Goal: Task Accomplishment & Management: Use online tool/utility

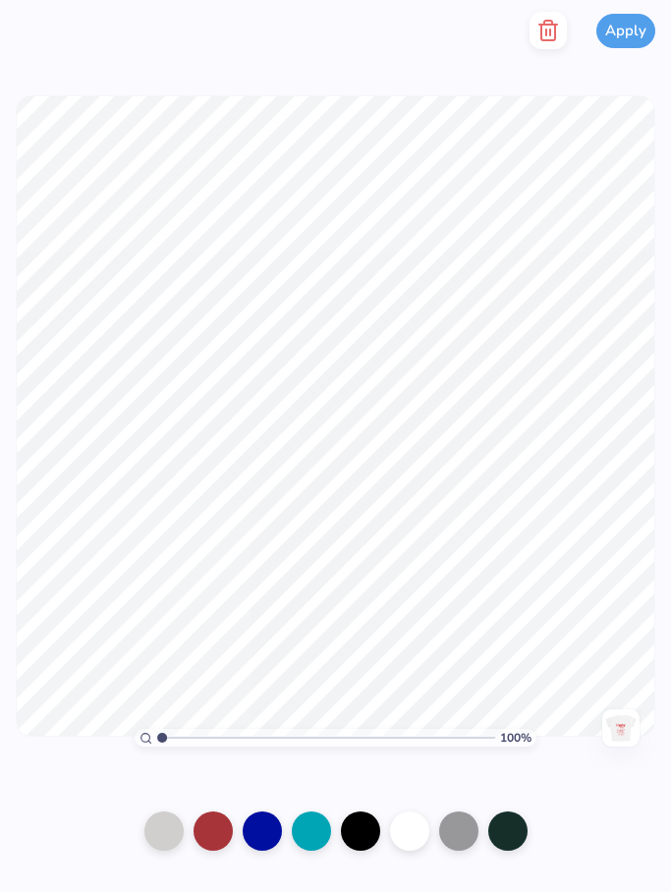
click at [624, 721] on img at bounding box center [620, 727] width 31 height 31
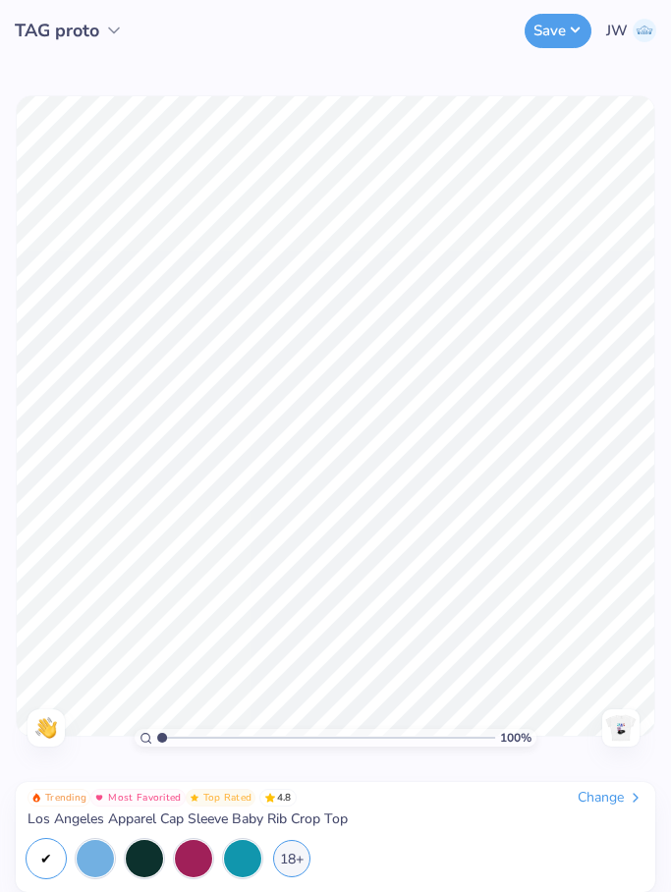
click at [553, 56] on div "Save JW" at bounding box center [438, 30] width 465 height 61
click at [550, 19] on button "Save" at bounding box center [558, 28] width 67 height 34
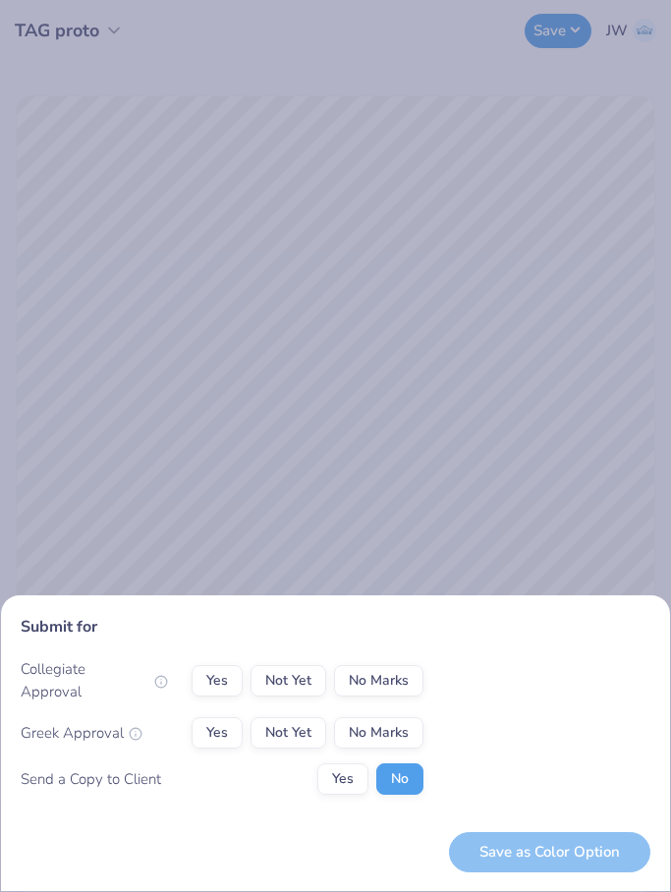
click at [461, 478] on div "Submit for Collegiate Approval Yes Not Yet No Marks Greek Approval Yes Not Yet …" at bounding box center [335, 446] width 671 height 892
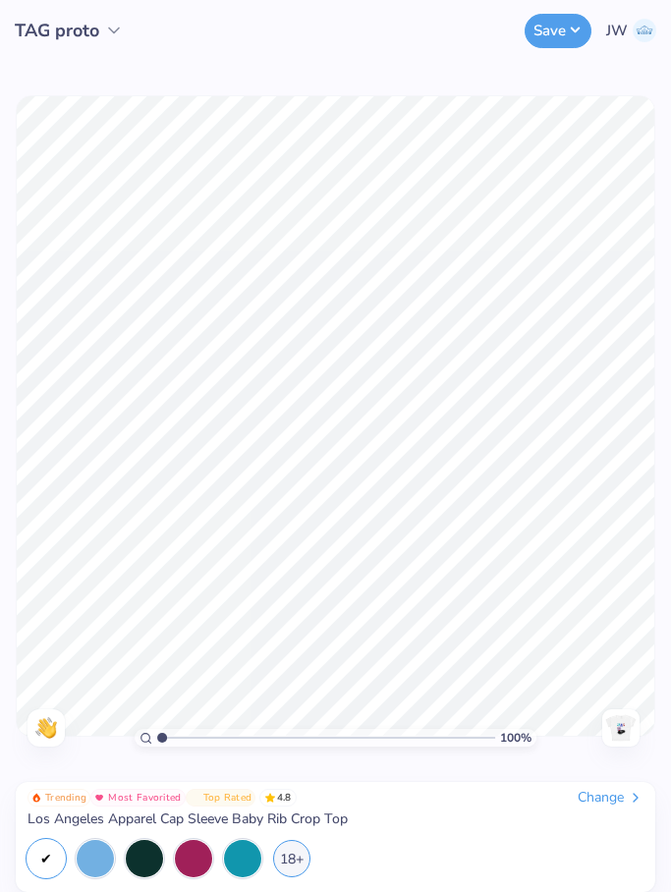
click at [600, 799] on div "Change" at bounding box center [611, 798] width 66 height 18
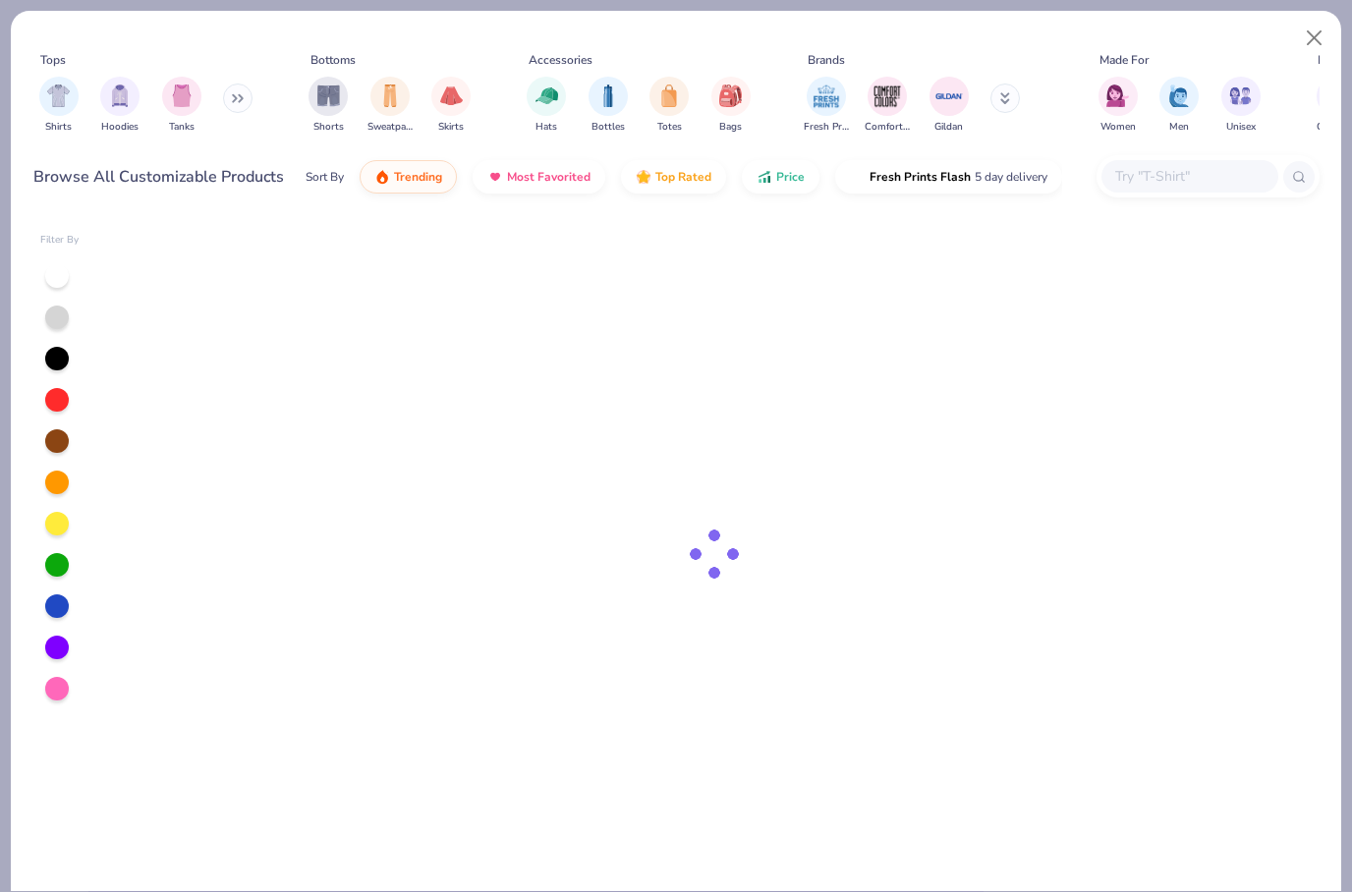
type input "TAG proto"
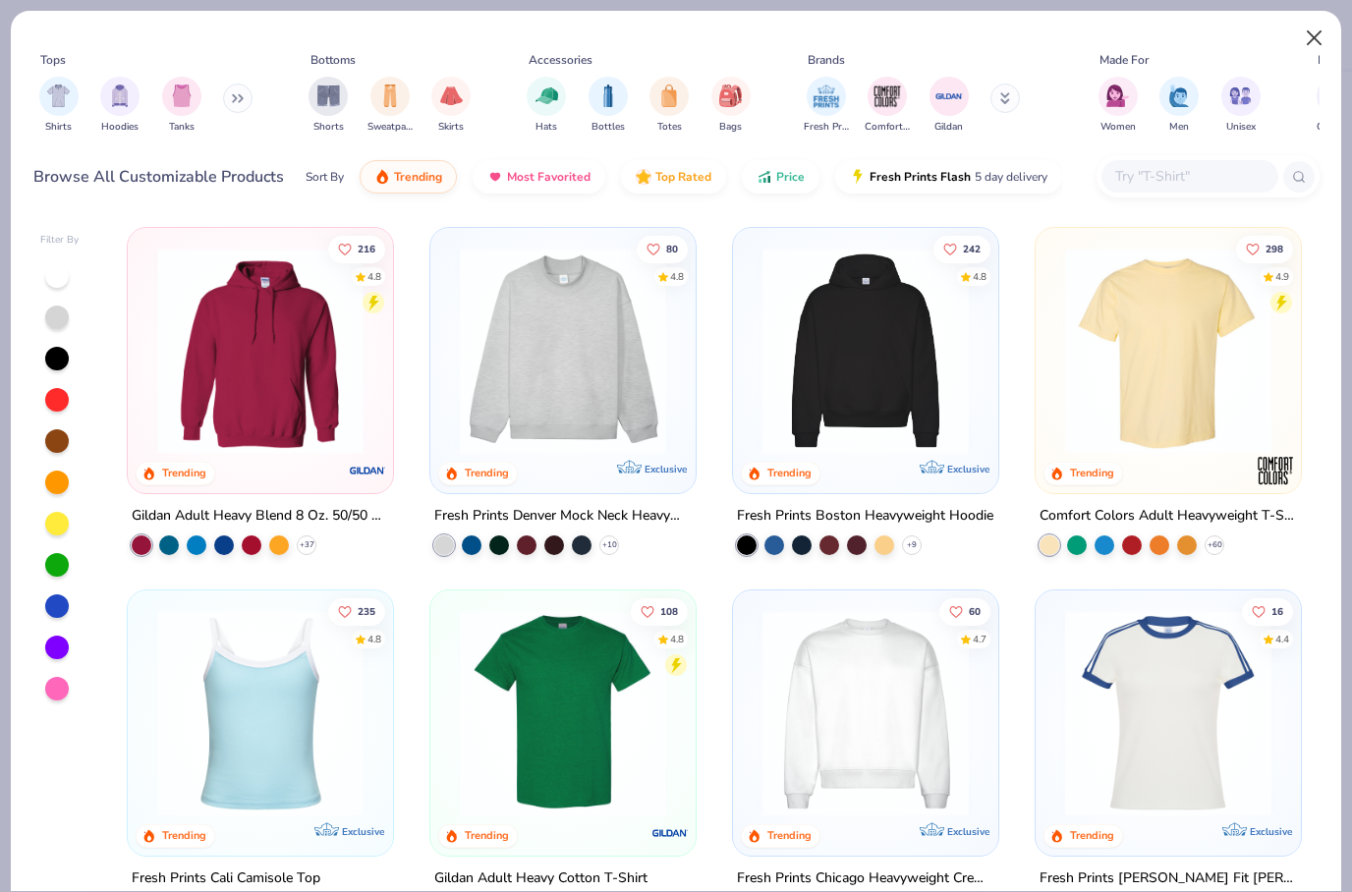
click at [1326, 44] on button "Close" at bounding box center [1314, 38] width 37 height 37
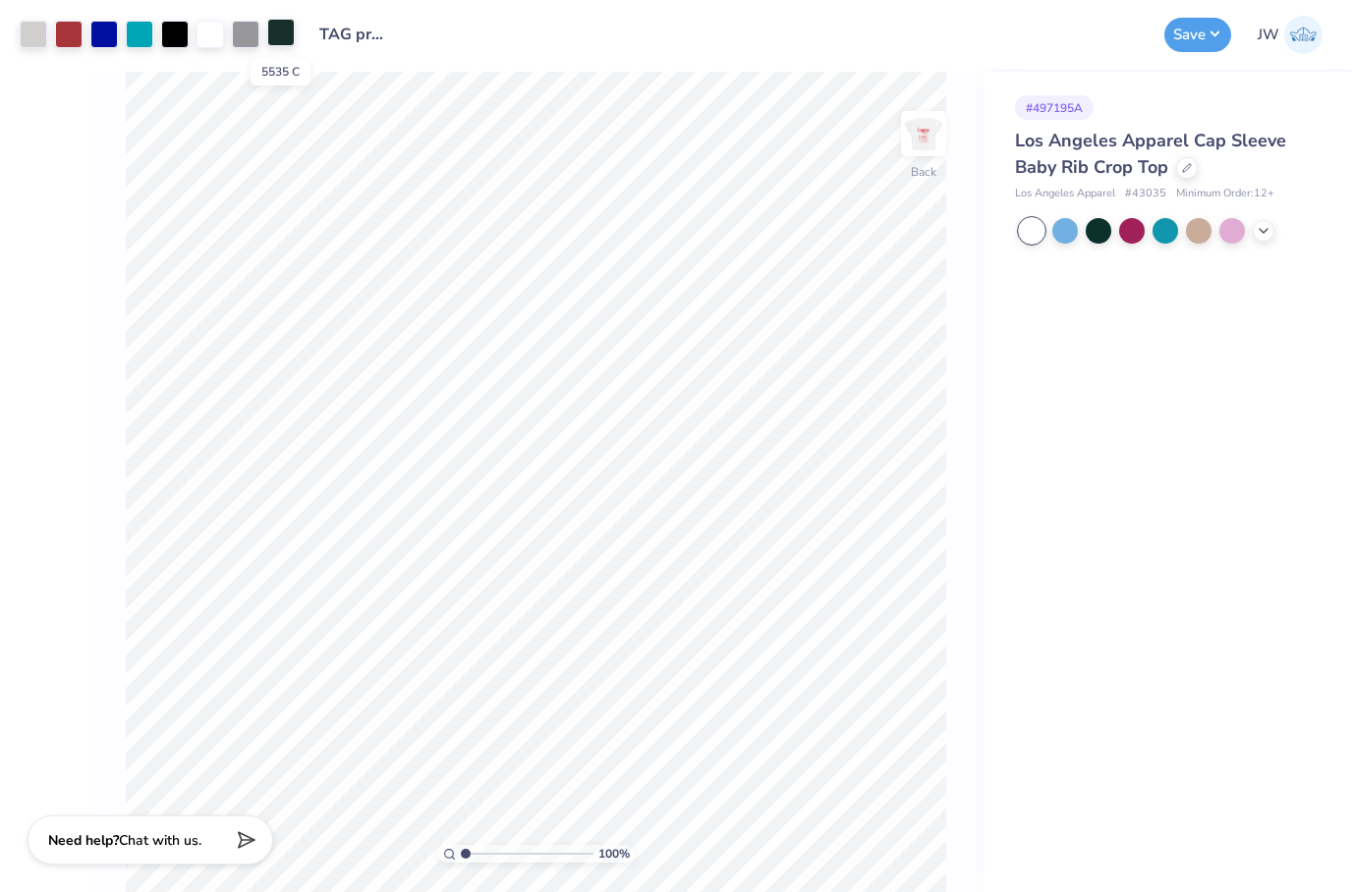
click at [284, 39] on div at bounding box center [281, 33] width 28 height 28
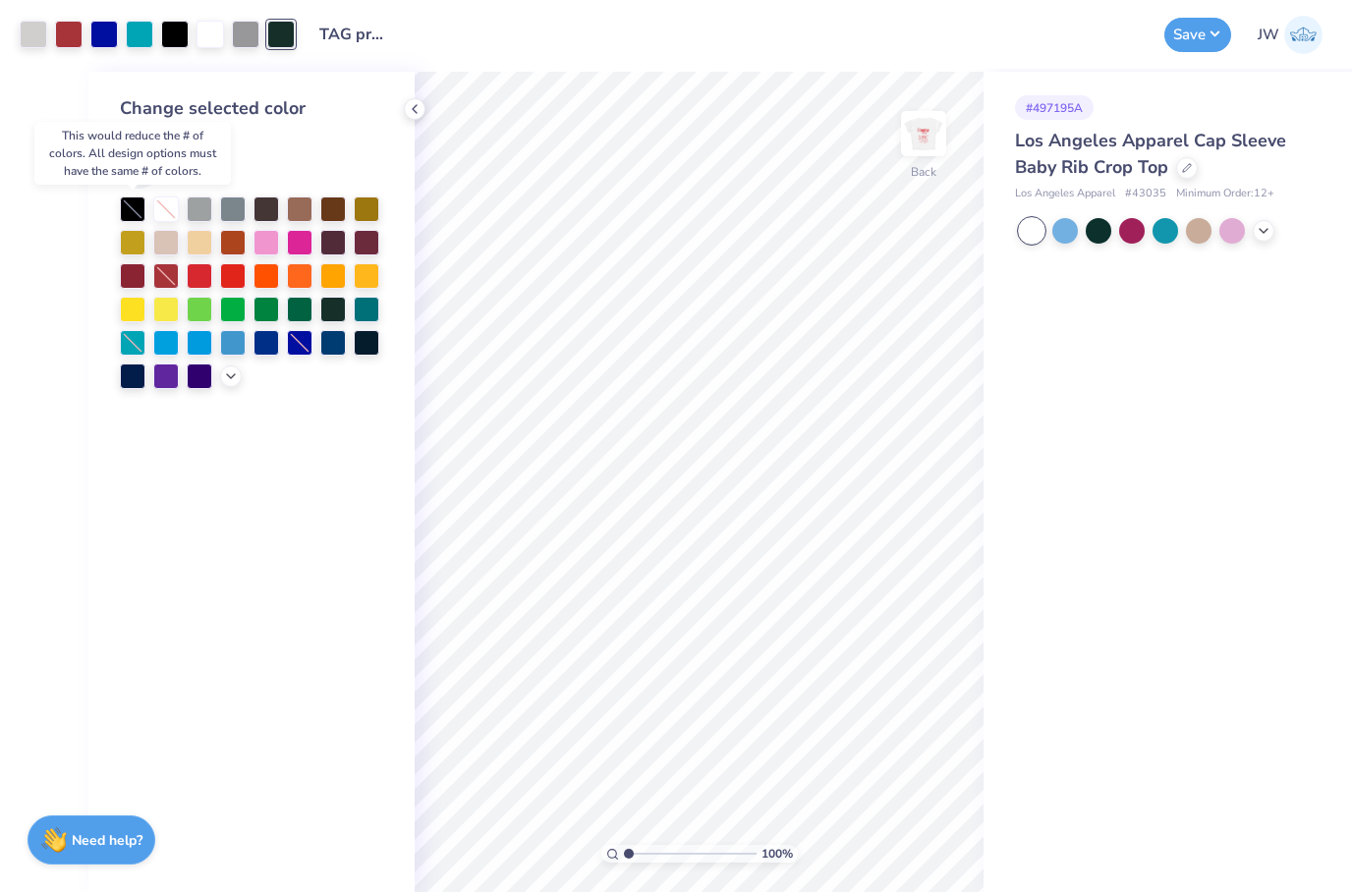
click at [136, 213] on div at bounding box center [133, 209] width 26 height 26
click at [123, 209] on div at bounding box center [133, 209] width 26 height 26
click at [1307, 42] on img at bounding box center [1303, 35] width 38 height 38
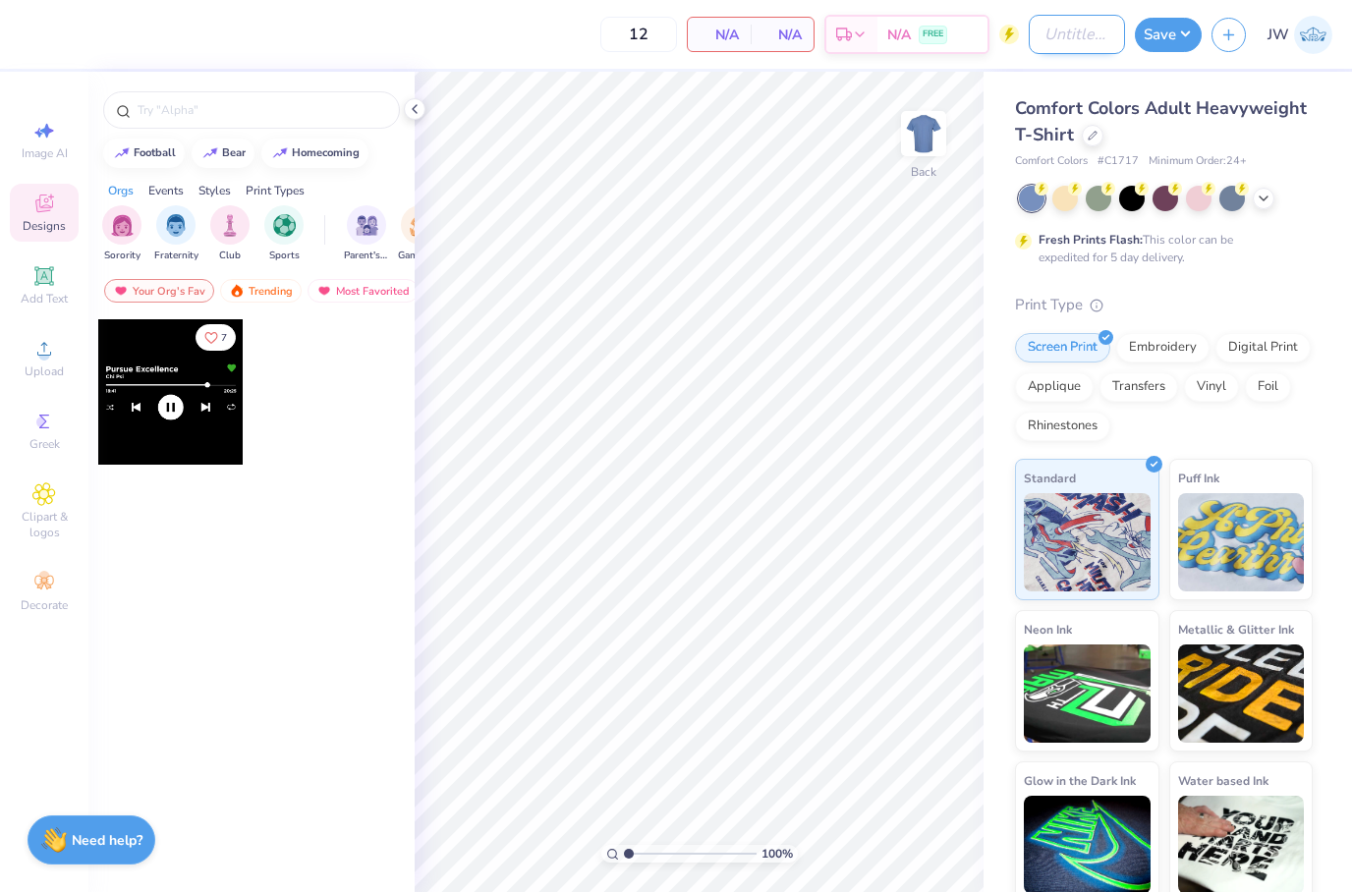
click at [1064, 31] on input "Design Title" at bounding box center [1076, 34] width 96 height 39
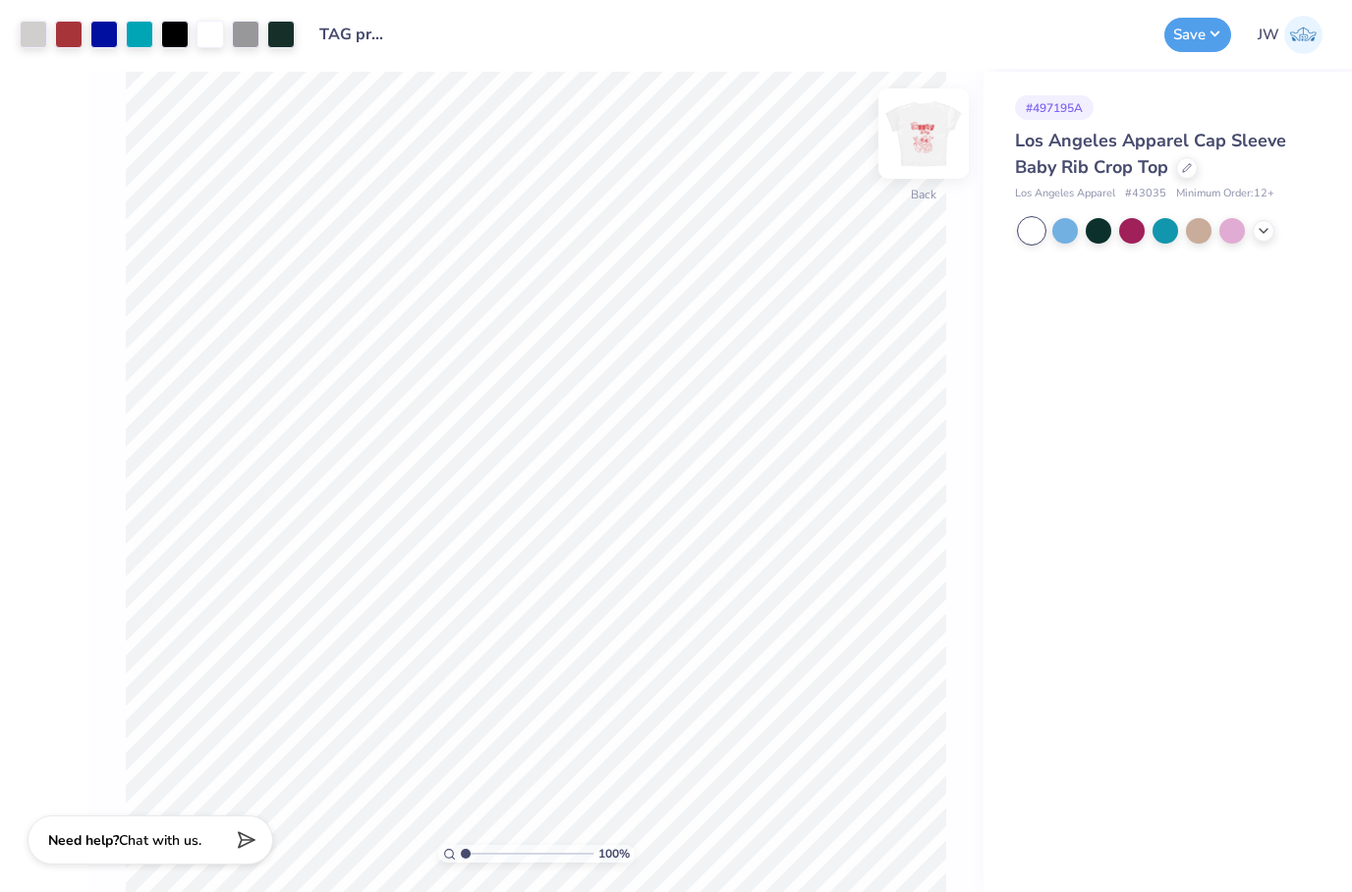
click at [930, 145] on img at bounding box center [923, 133] width 79 height 79
copy canvas
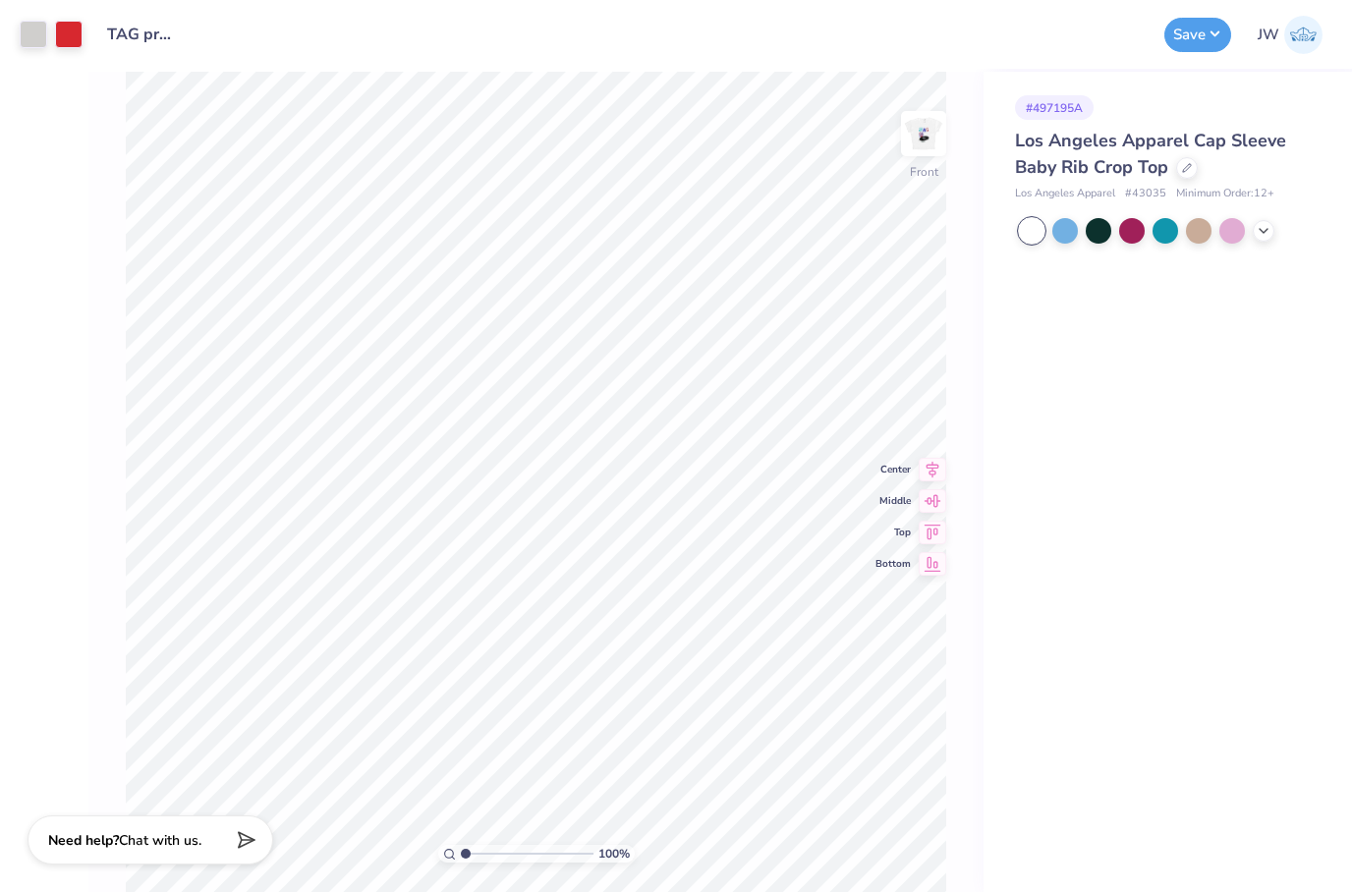
click at [1000, 351] on div "# 497195A Los Angeles Apparel Cap Sleeve Baby Rib Crop Top Los Angeles Apparel …" at bounding box center [1167, 482] width 368 height 820
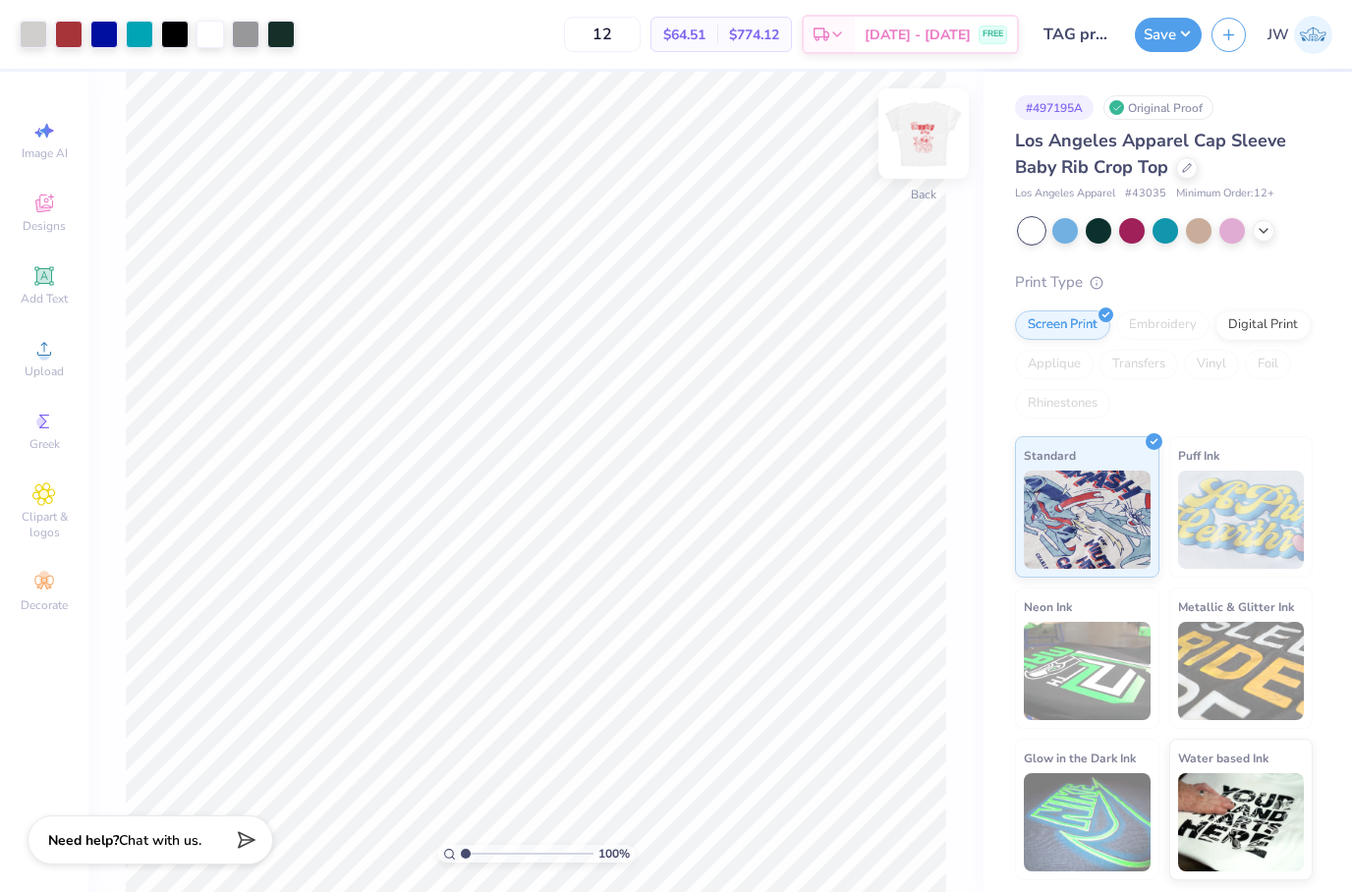
click at [923, 142] on img at bounding box center [923, 133] width 79 height 79
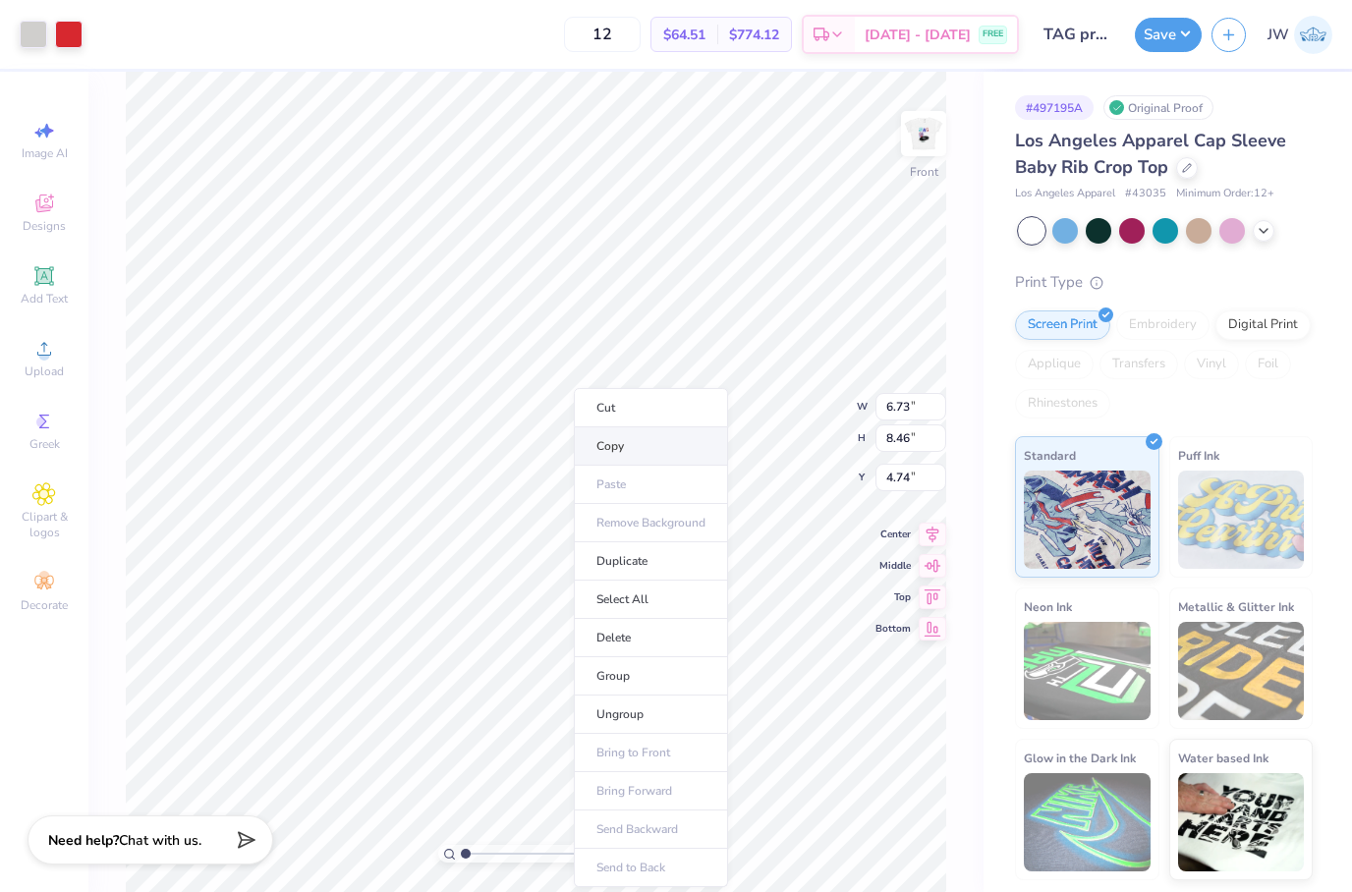
click at [647, 455] on li "Copy" at bounding box center [651, 446] width 154 height 38
click at [699, 642] on li "Delete" at bounding box center [686, 638] width 154 height 38
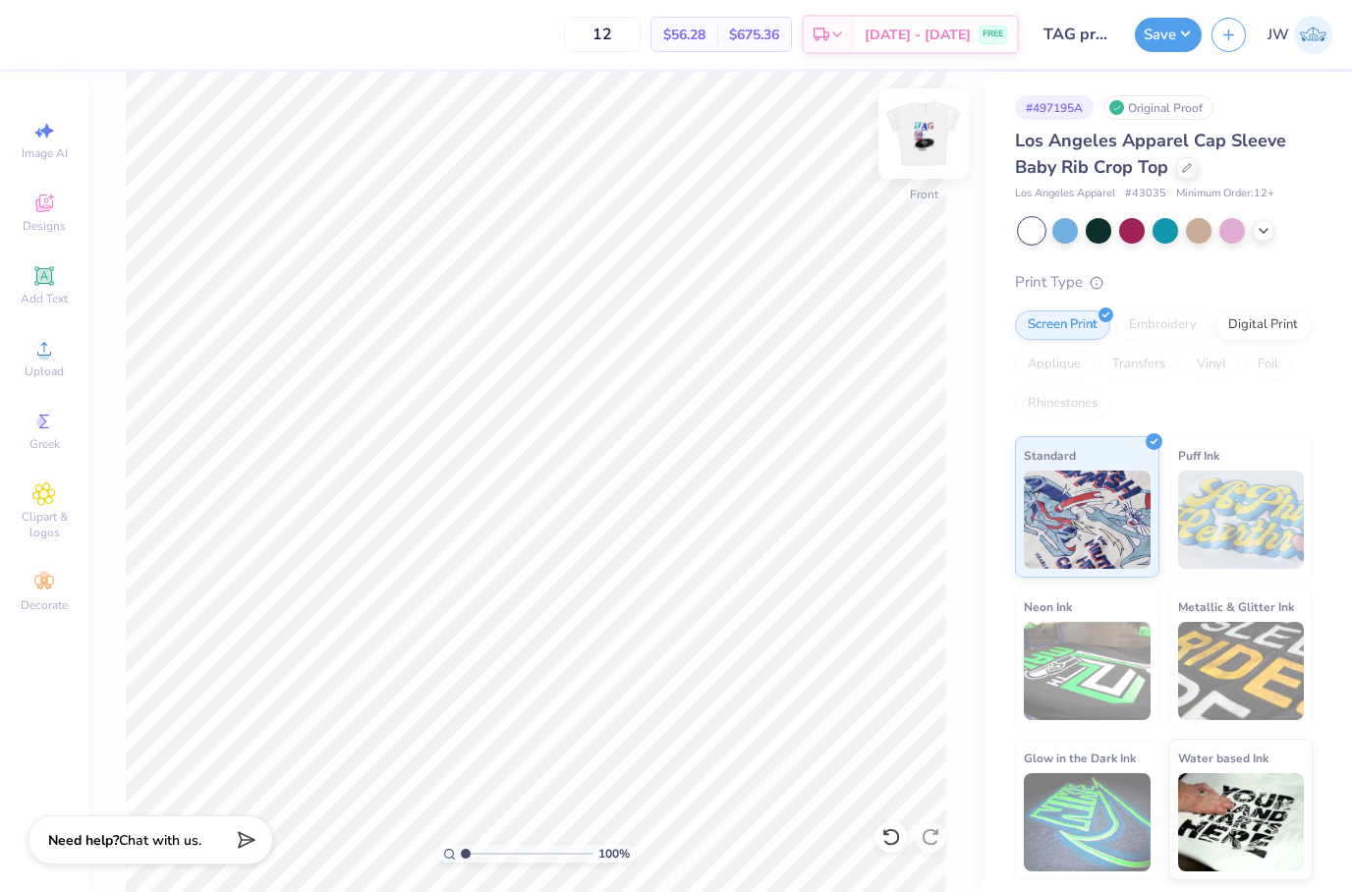
click at [920, 138] on img at bounding box center [923, 133] width 79 height 79
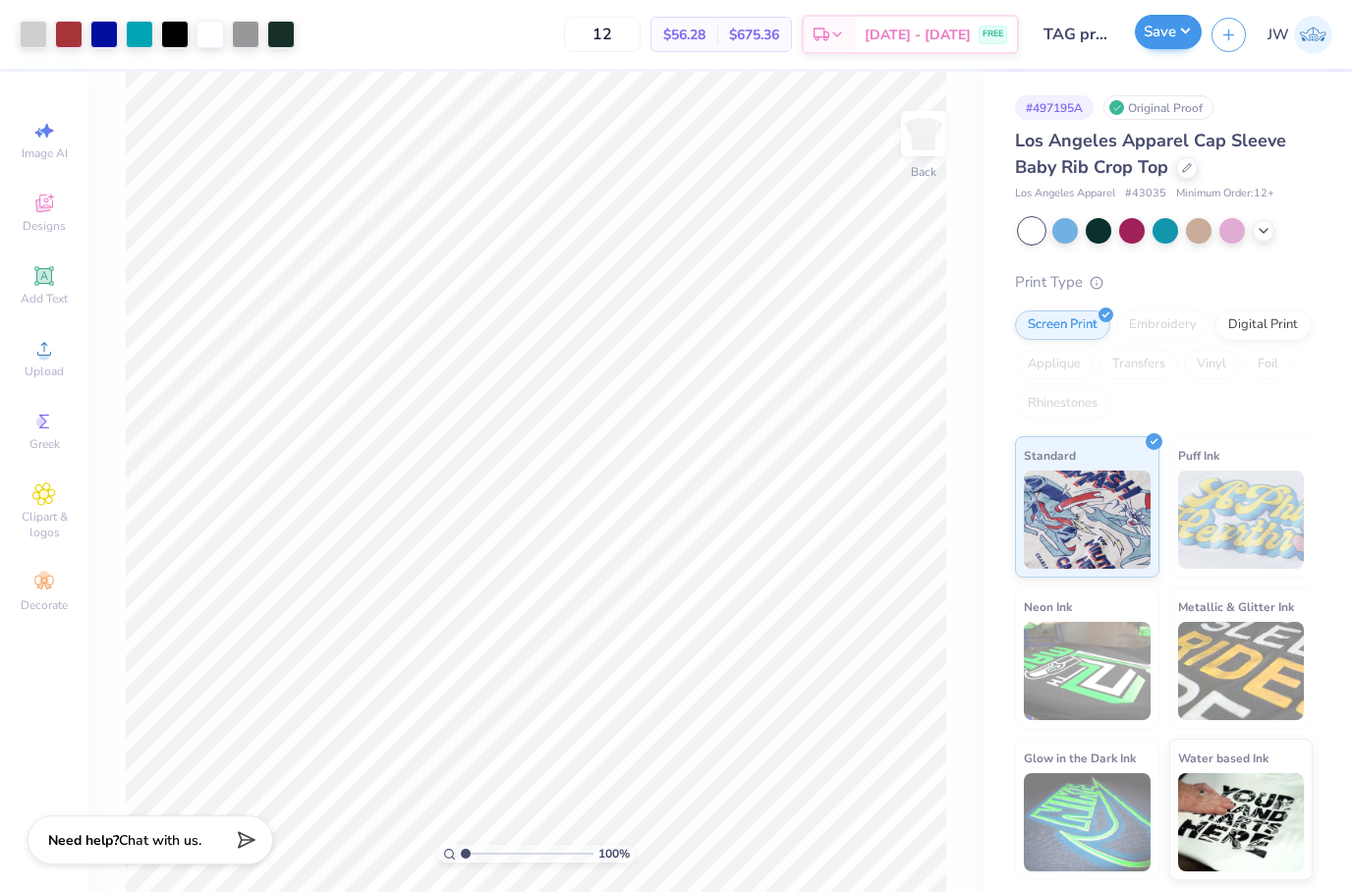
click at [1157, 39] on button "Save" at bounding box center [1167, 32] width 67 height 34
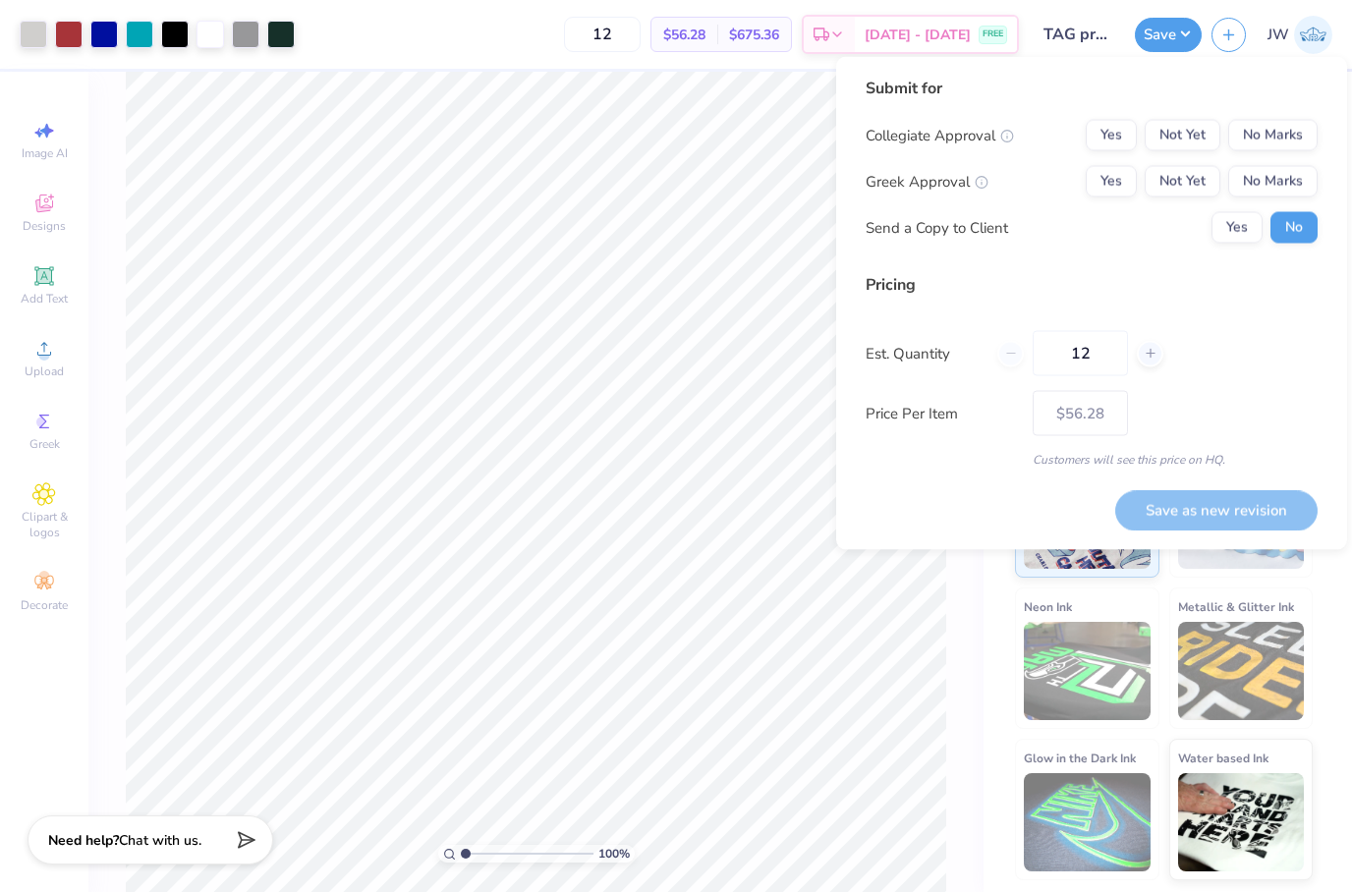
click at [1266, 156] on div "Collegiate Approval Yes Not Yet No Marks Greek Approval Yes Not Yet No Marks Se…" at bounding box center [1091, 182] width 452 height 124
click at [1266, 151] on div "Collegiate Approval Yes Not Yet No Marks Greek Approval Yes Not Yet No Marks Se…" at bounding box center [1091, 182] width 452 height 124
click at [1273, 138] on button "No Marks" at bounding box center [1272, 135] width 89 height 31
click at [1274, 177] on button "No Marks" at bounding box center [1272, 181] width 89 height 31
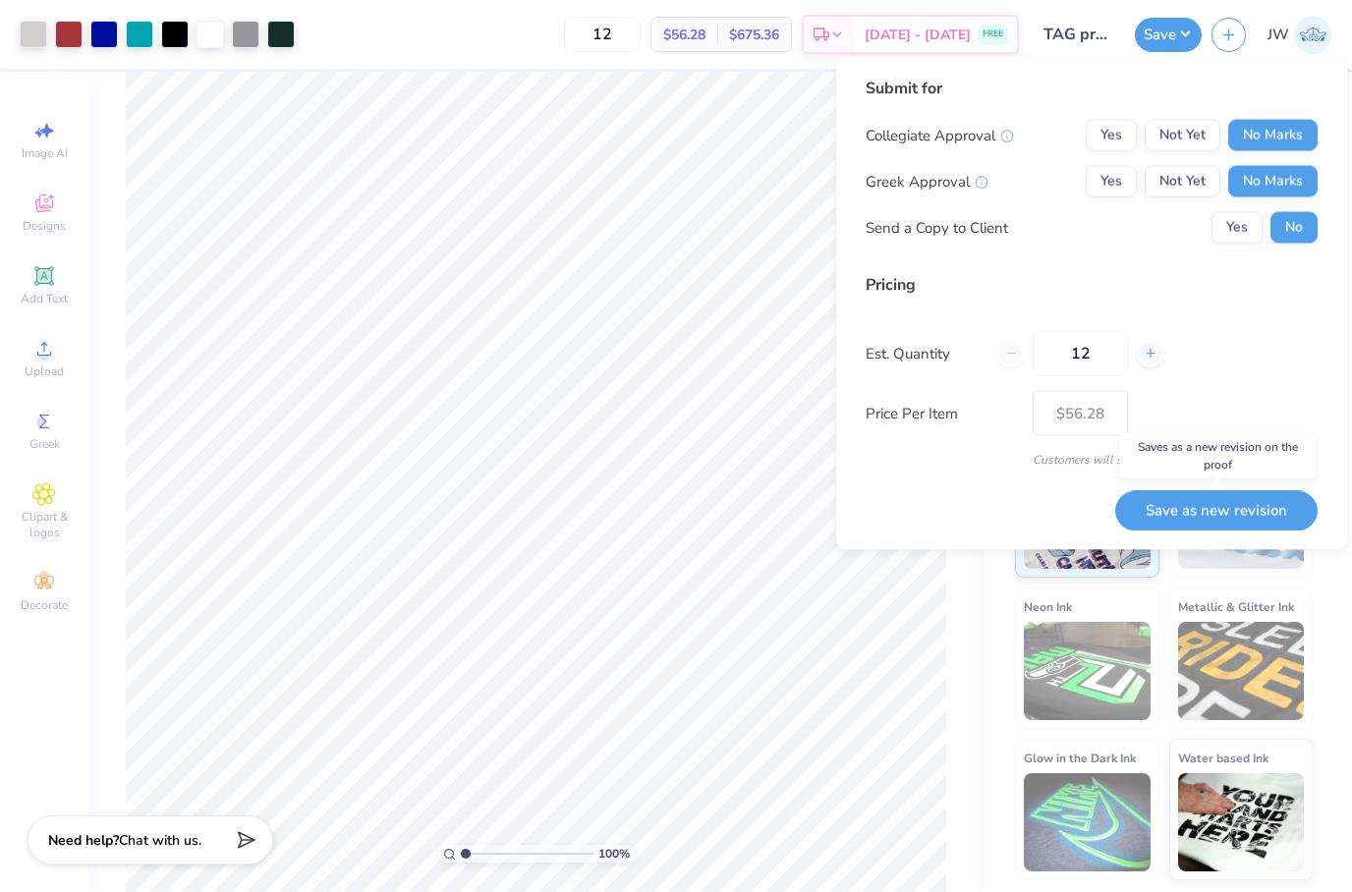
click at [1228, 507] on button "Save as new revision" at bounding box center [1216, 510] width 202 height 40
type input "$56.28"
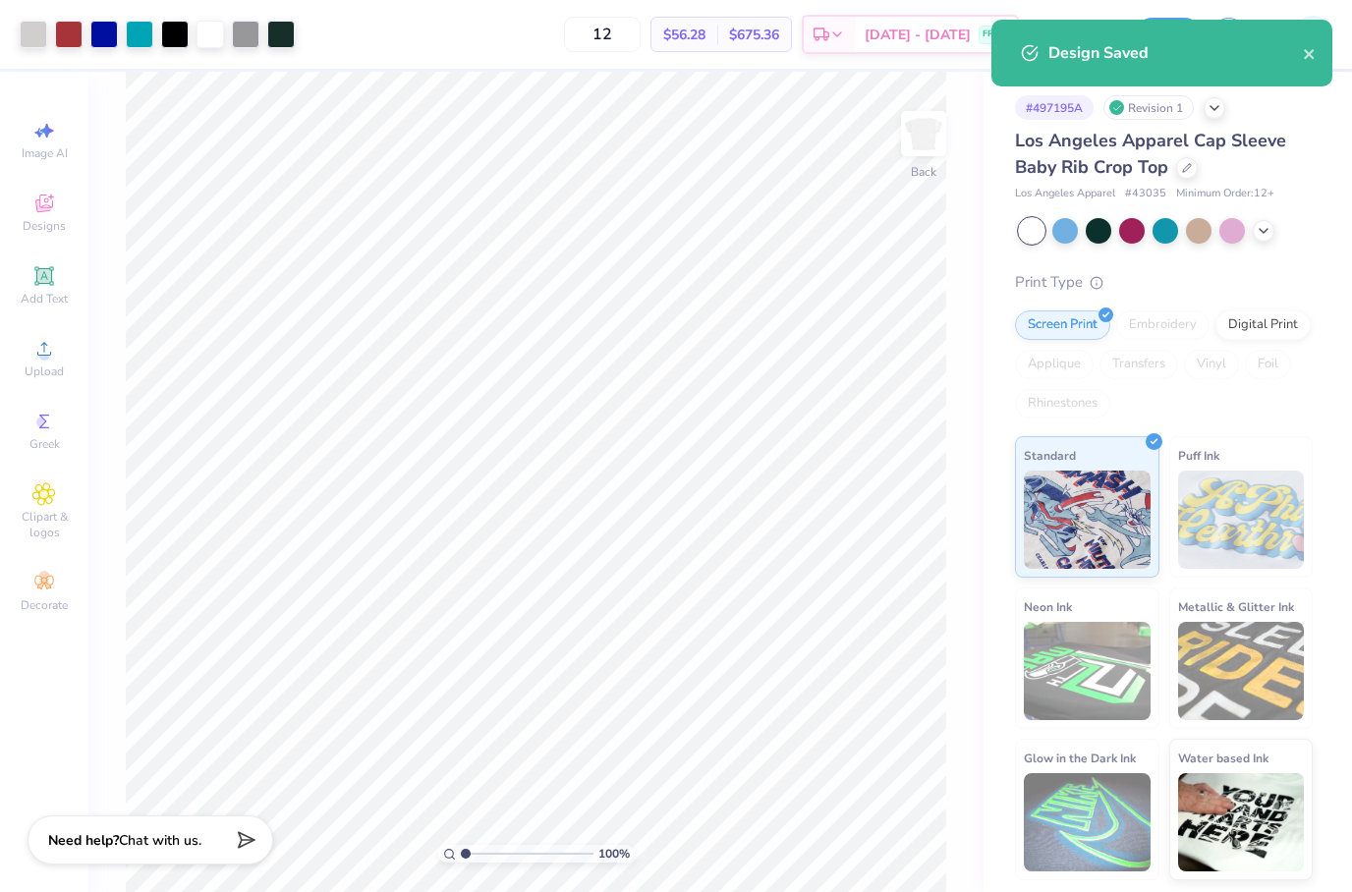
click at [1233, 17] on div "Design Saved" at bounding box center [1161, 60] width 349 height 89
click at [1314, 51] on icon "close" at bounding box center [1309, 54] width 14 height 16
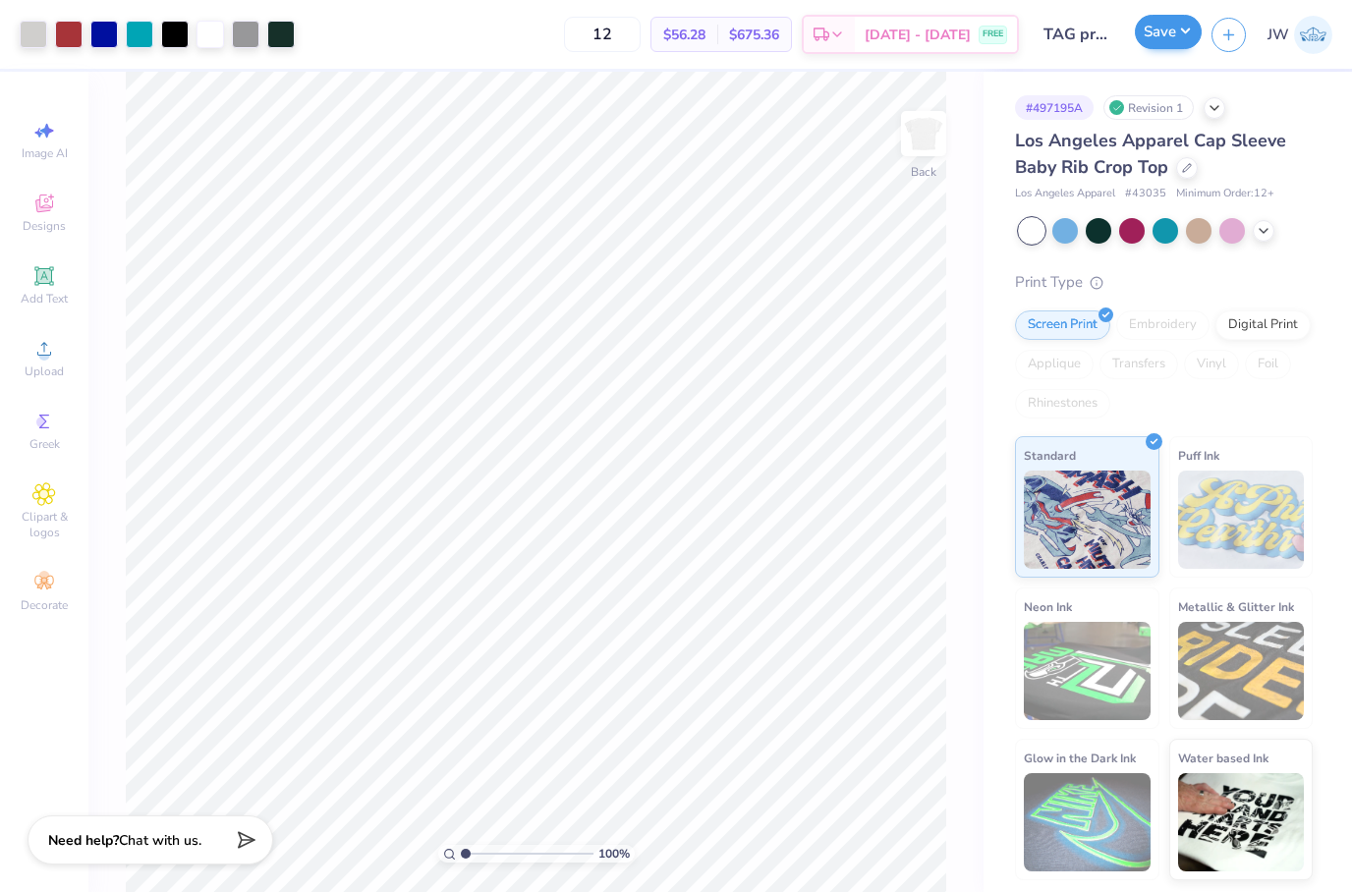
click at [1188, 38] on button "Save" at bounding box center [1167, 32] width 67 height 34
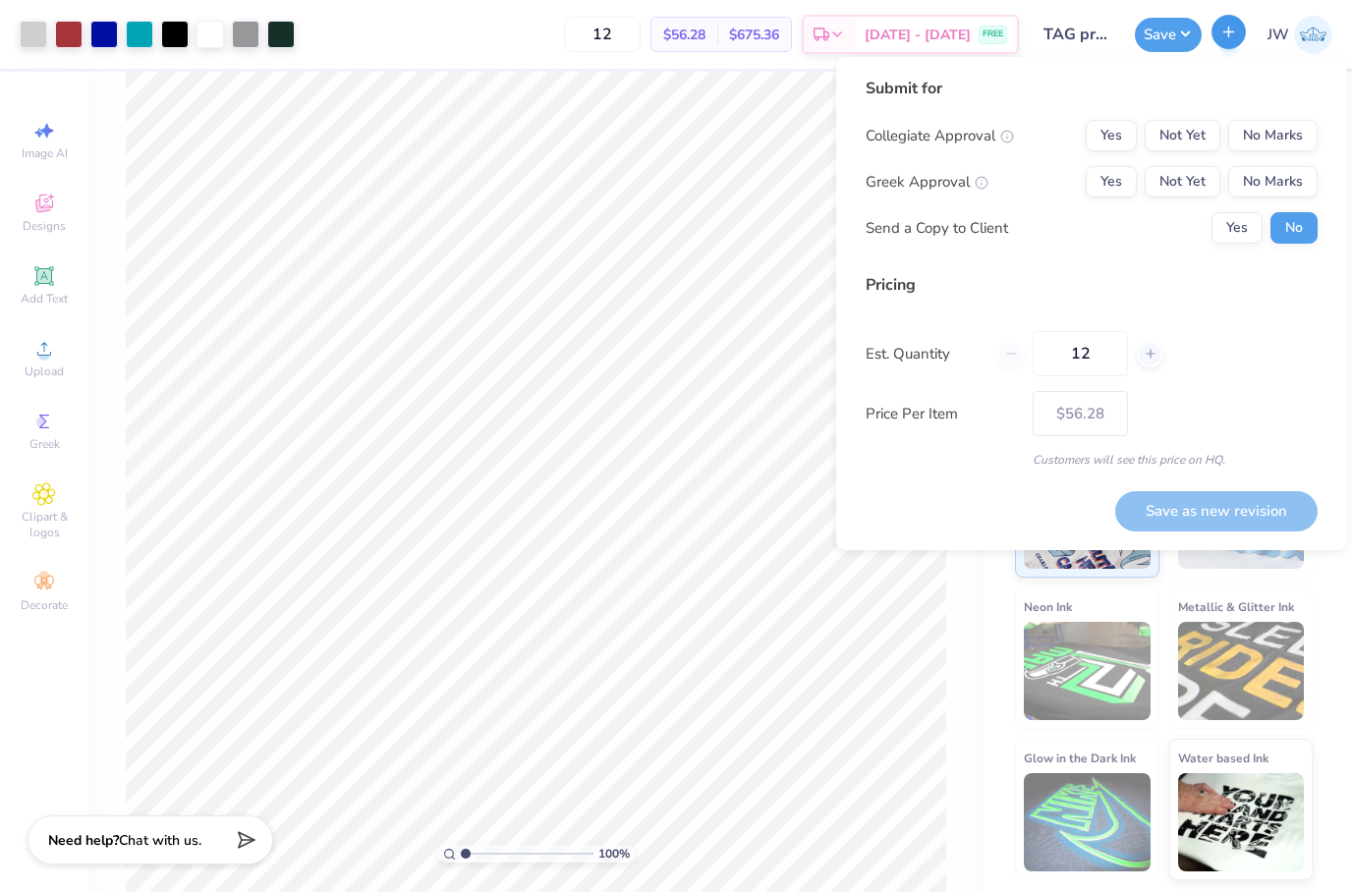
click at [1241, 28] on button "button" at bounding box center [1228, 32] width 34 height 34
type input "– –"
type input "$NaN"
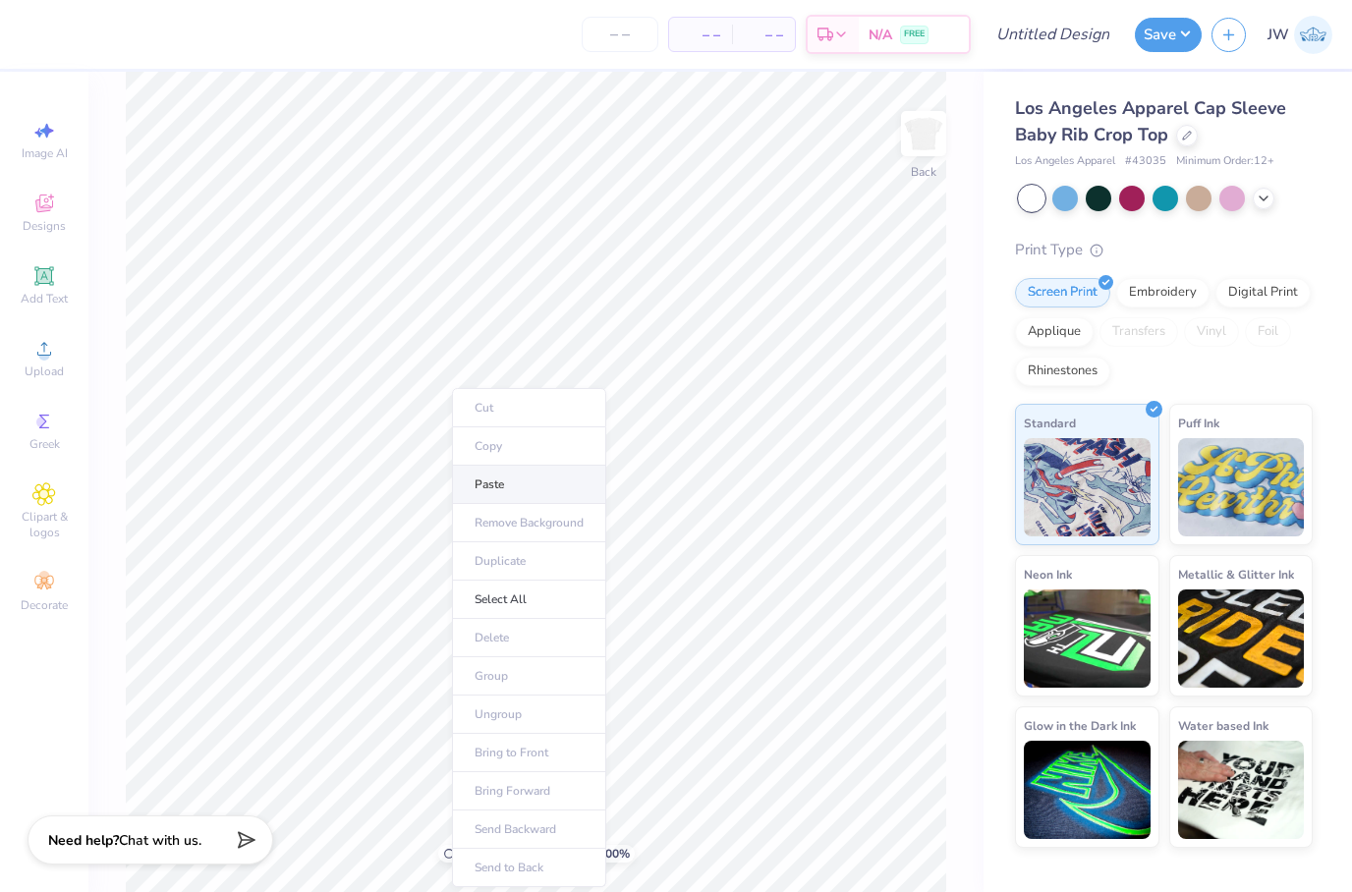
click at [503, 484] on li "Paste" at bounding box center [529, 485] width 154 height 38
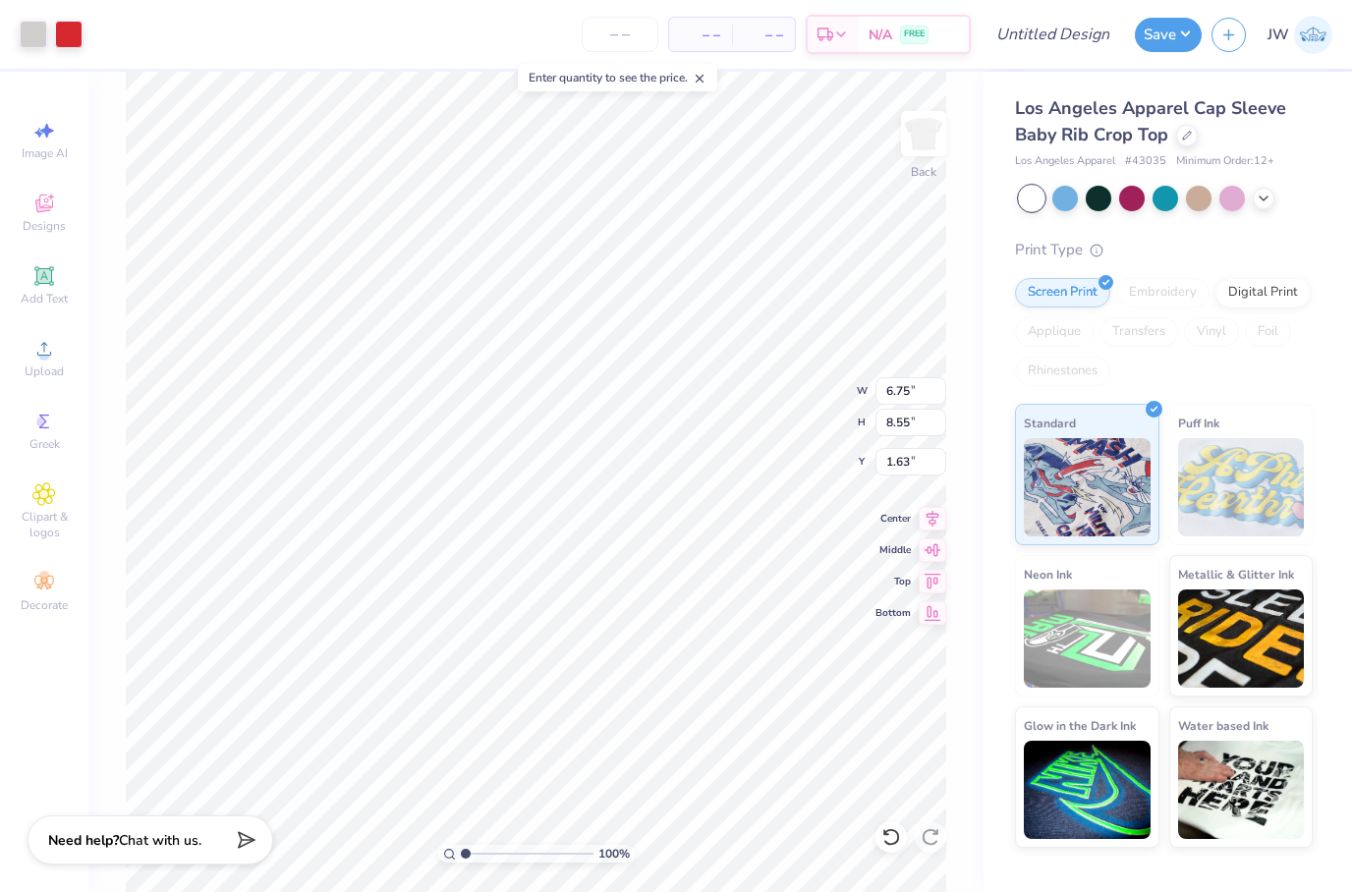
type input "1.29"
type input "6.95"
type input "8.80"
type input "1.03"
click at [1068, 28] on input "Design Title" at bounding box center [1076, 34] width 96 height 39
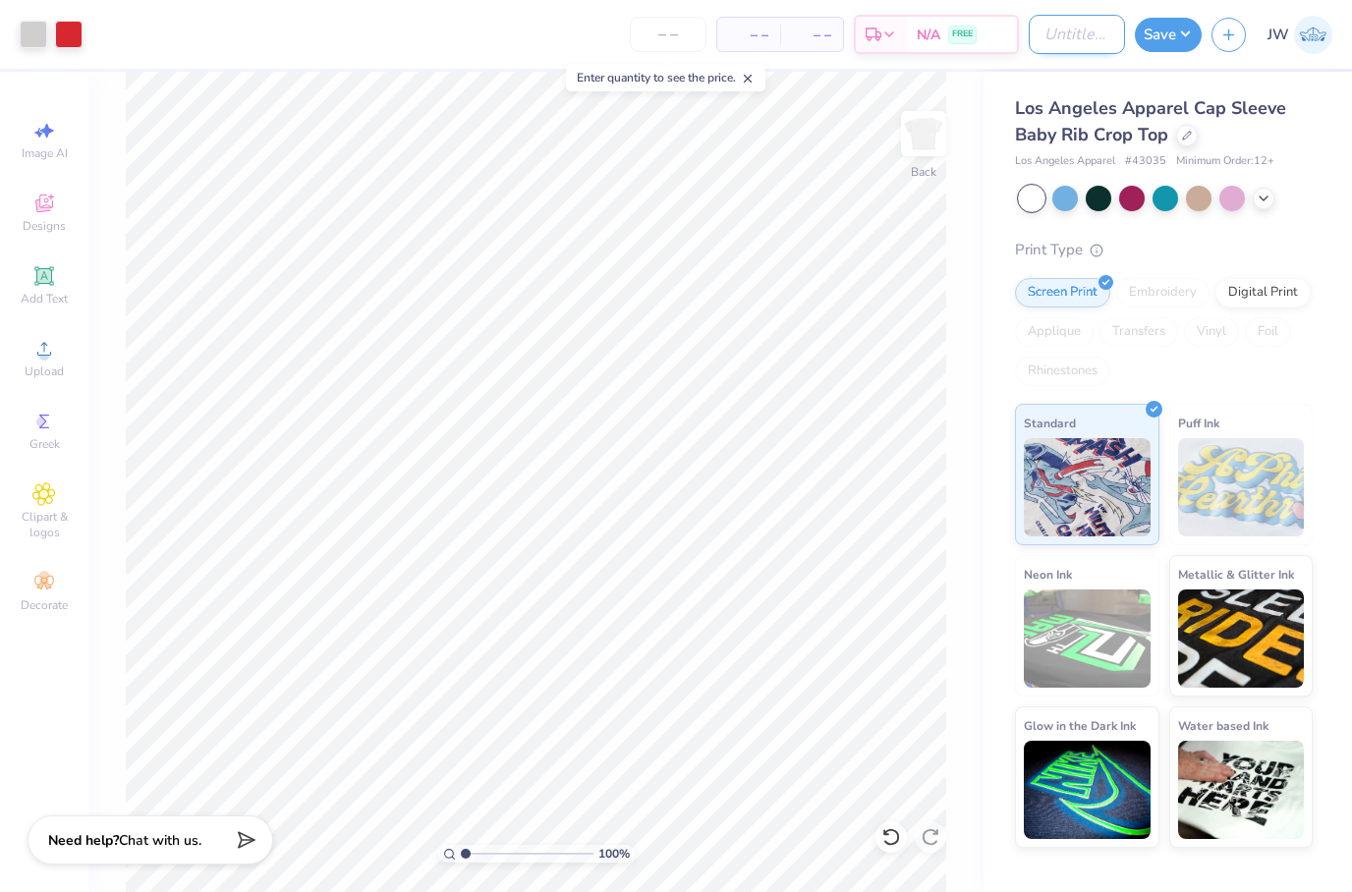
click at [1116, 38] on input "Design Title" at bounding box center [1076, 34] width 96 height 39
click at [949, 36] on div "N/A FREE" at bounding box center [913, 37] width 110 height 35
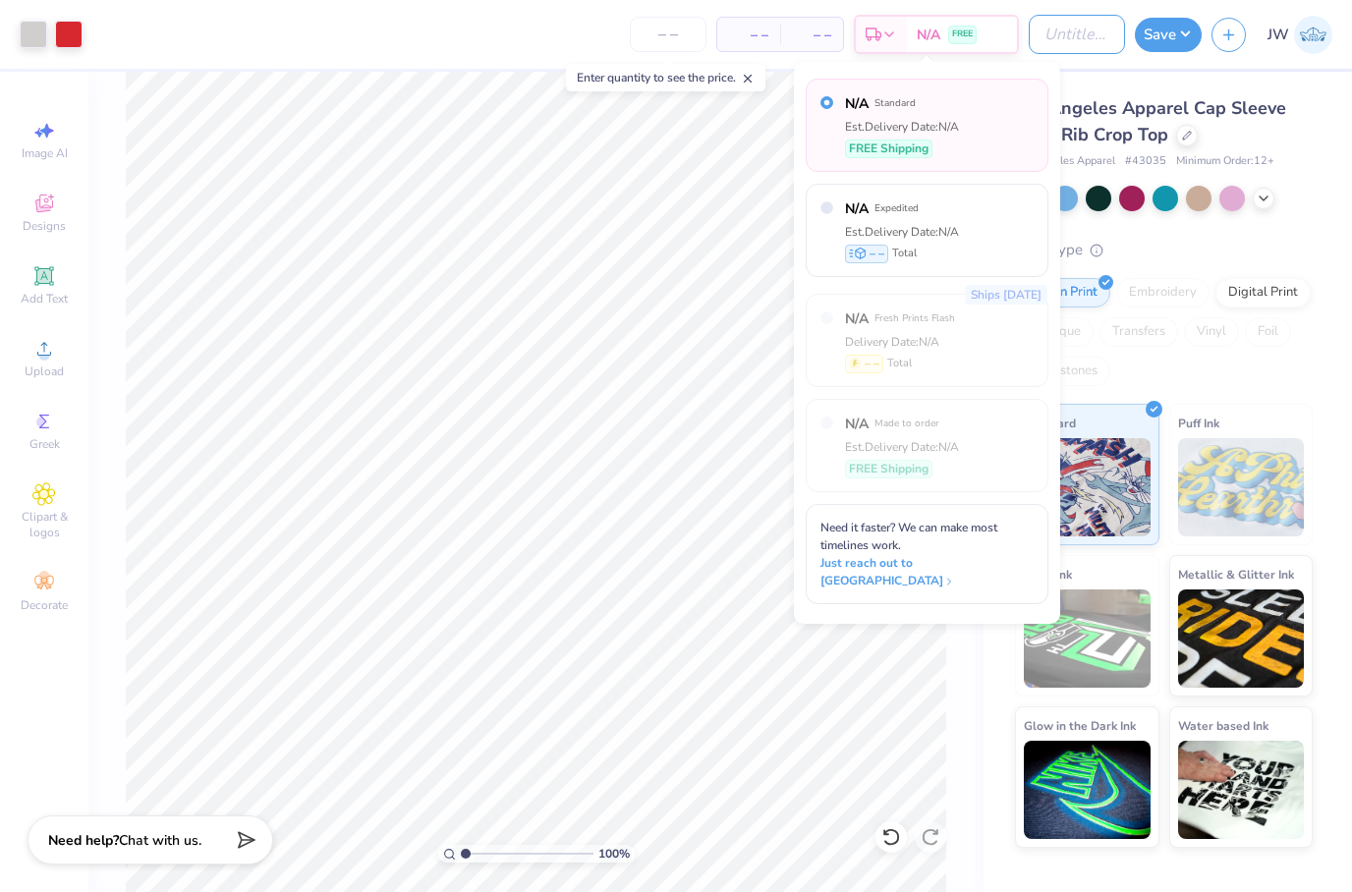
click at [1028, 32] on input "Design Title" at bounding box center [1076, 34] width 96 height 39
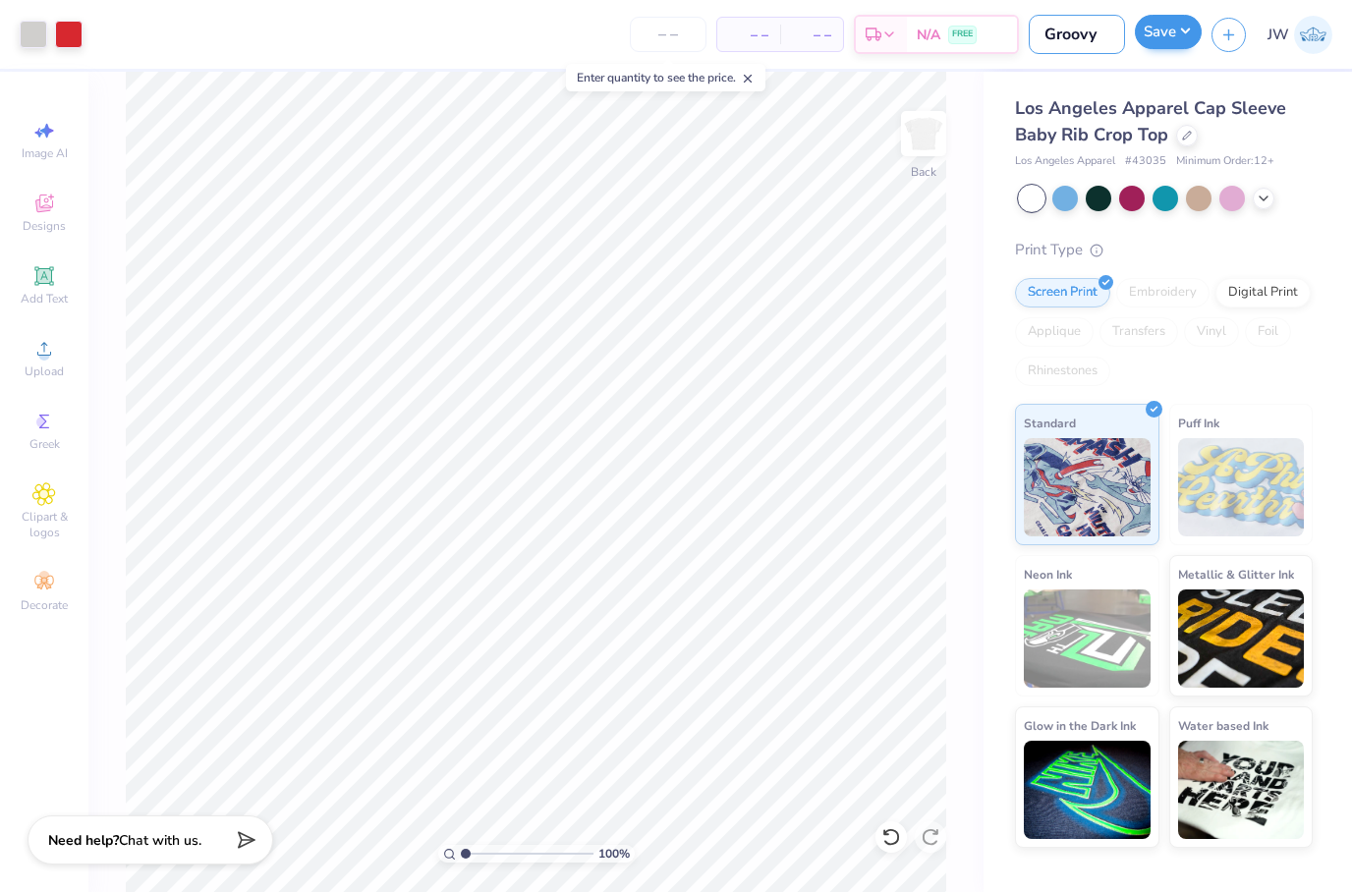
type input "Groovy"
click at [1161, 31] on button "Save" at bounding box center [1167, 32] width 67 height 34
type input "0"
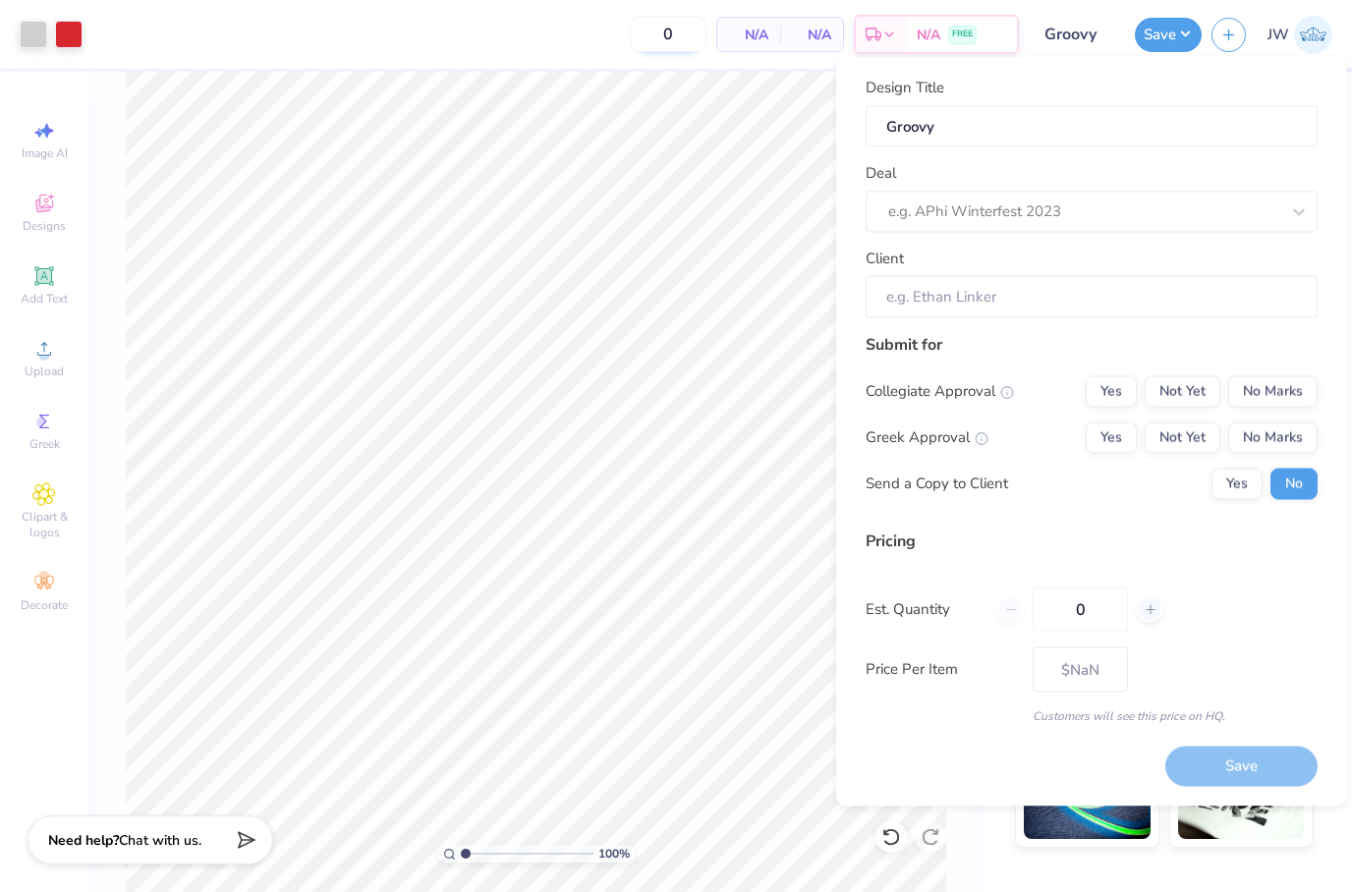
click at [657, 41] on input "0" at bounding box center [668, 34] width 77 height 35
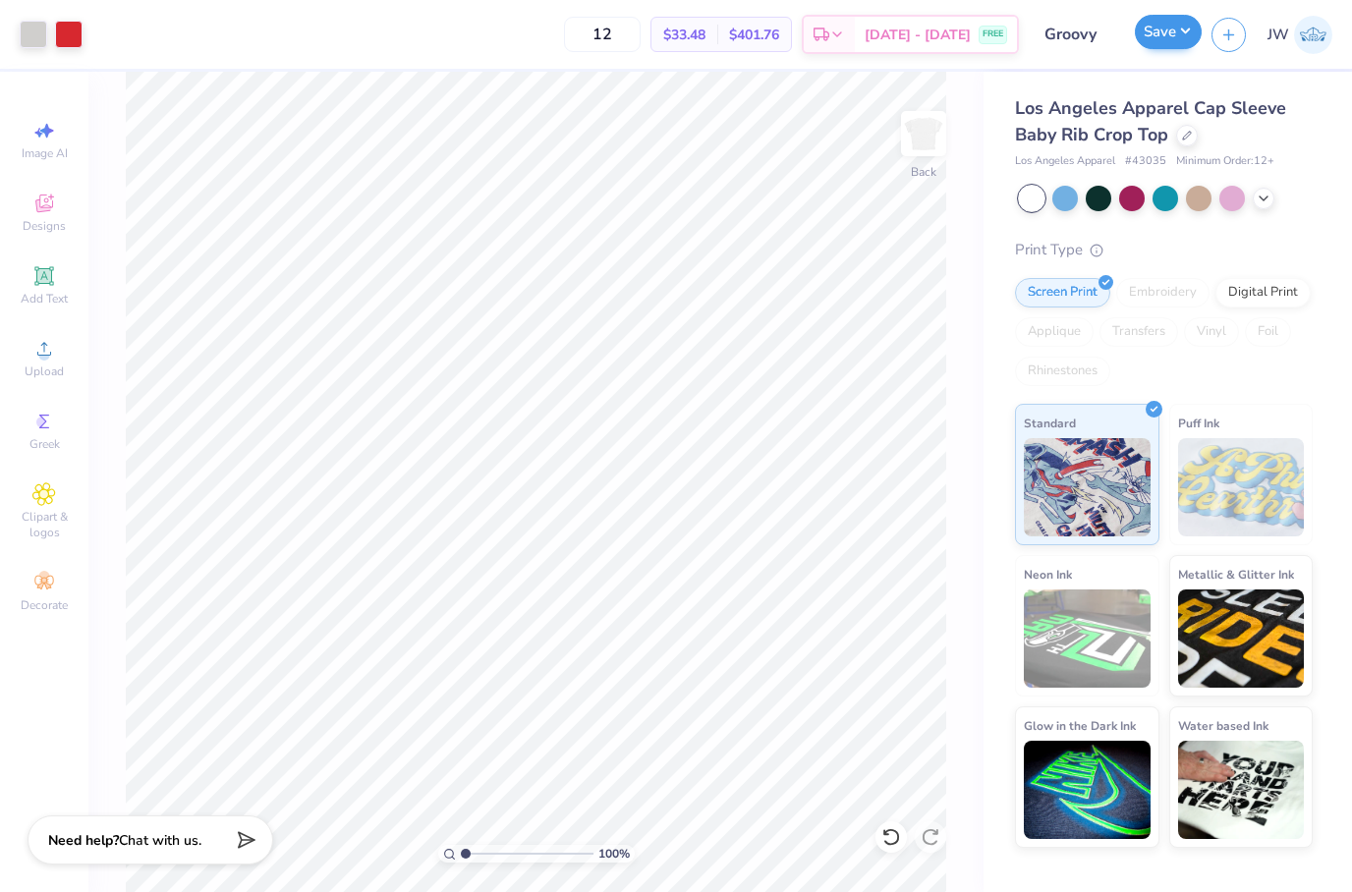
type input "12"
click at [1190, 31] on button "Save" at bounding box center [1167, 32] width 67 height 34
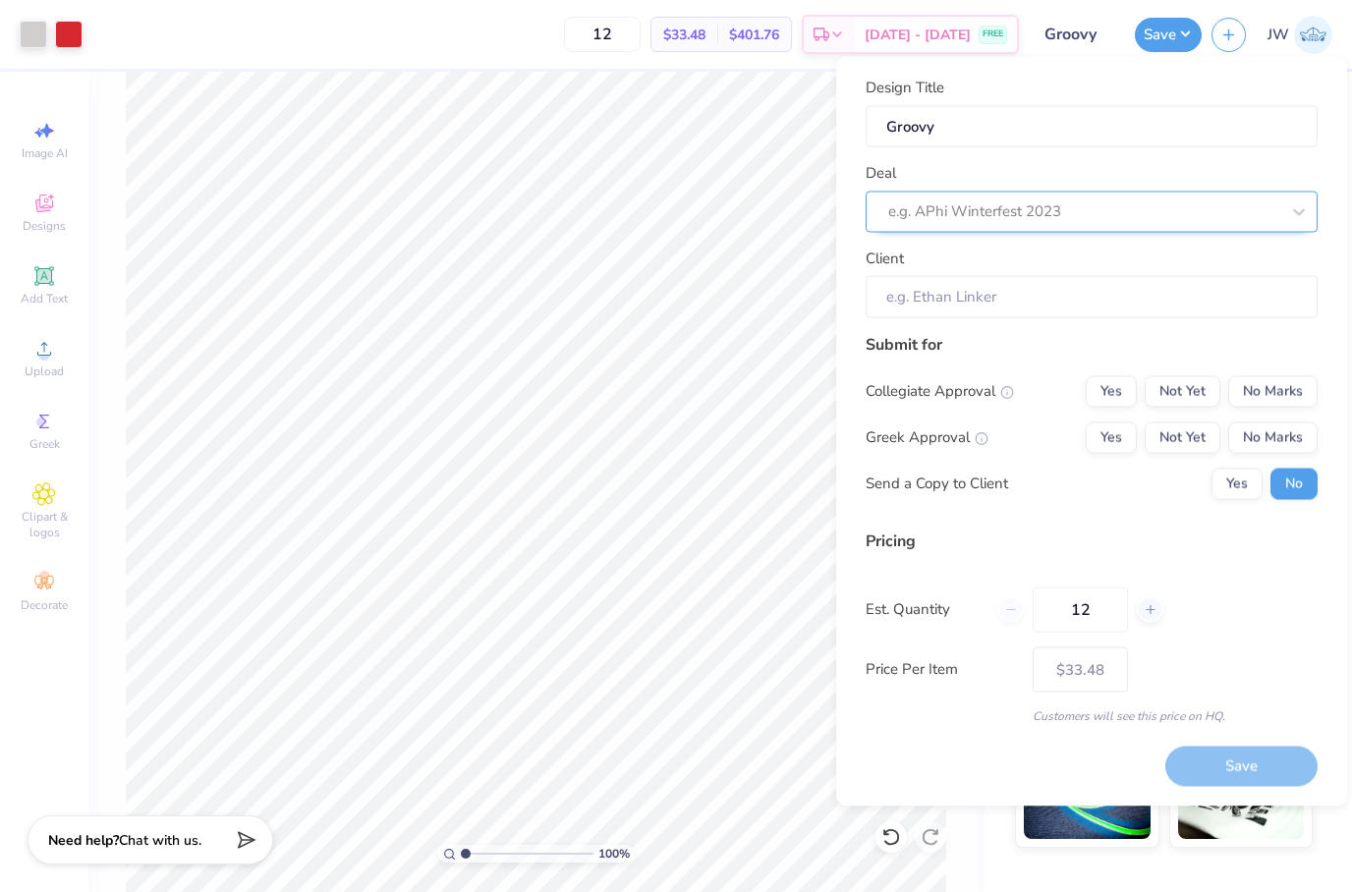
click at [1027, 204] on div "e.g. APhi Winterfest 2023" at bounding box center [1083, 211] width 391 height 23
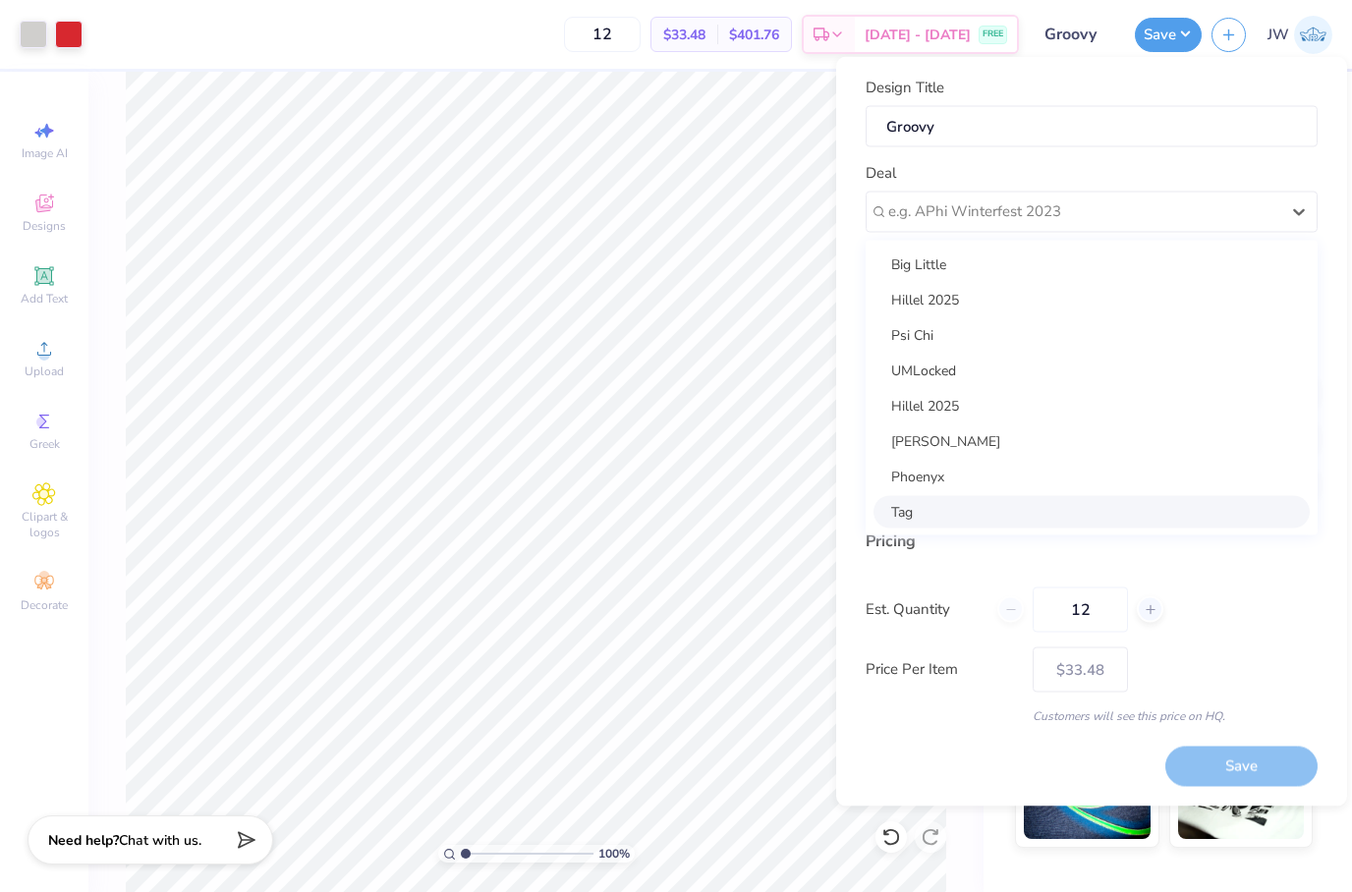
click at [921, 503] on div "Tag" at bounding box center [1091, 511] width 436 height 32
type input "[PERSON_NAME]"
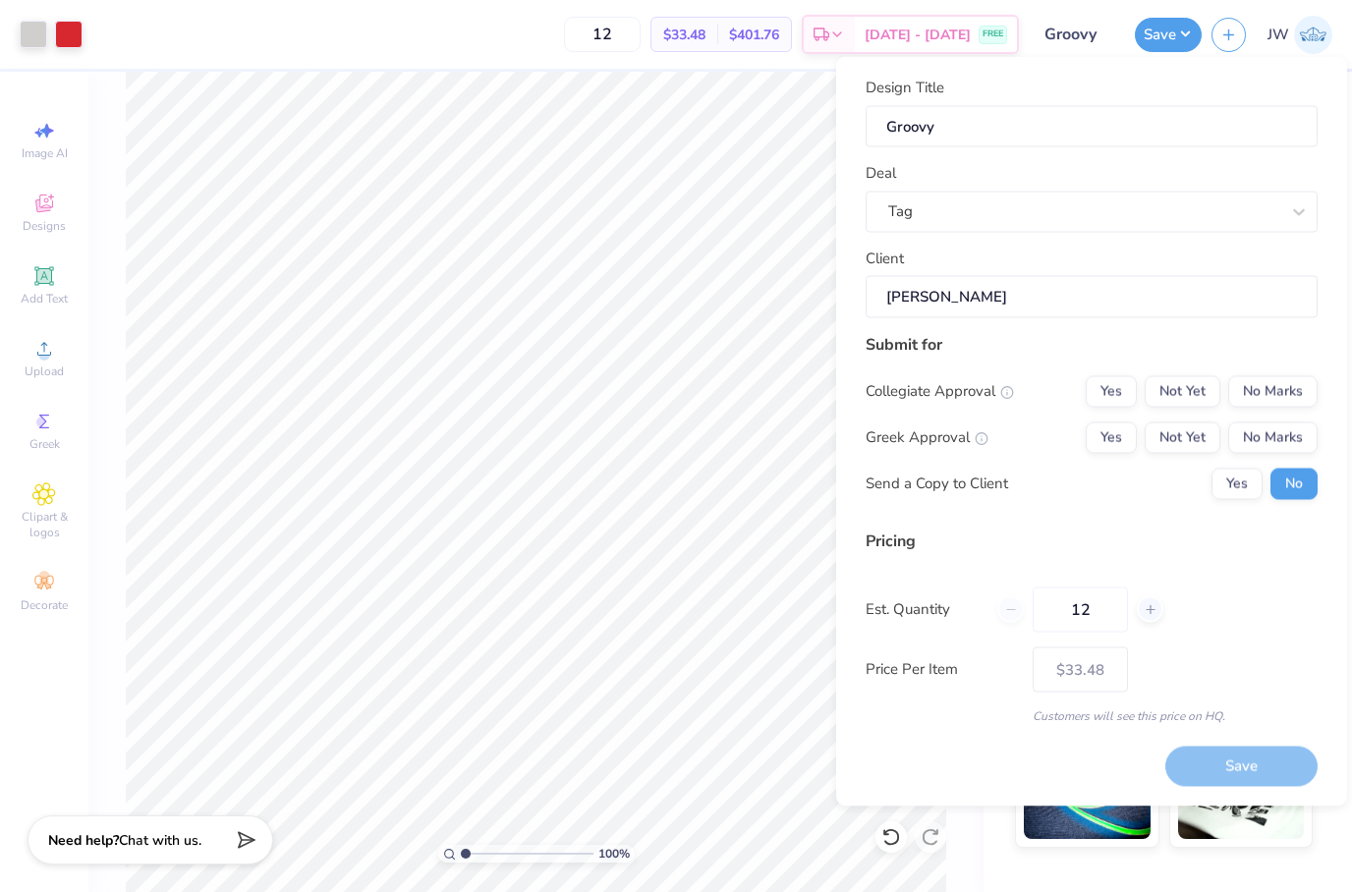
click at [1285, 415] on div "Collegiate Approval Yes Not Yet No Marks Greek Approval Yes Not Yet No Marks Se…" at bounding box center [1091, 437] width 452 height 124
click at [1282, 396] on button "No Marks" at bounding box center [1272, 390] width 89 height 31
click at [1288, 430] on button "No Marks" at bounding box center [1272, 436] width 89 height 31
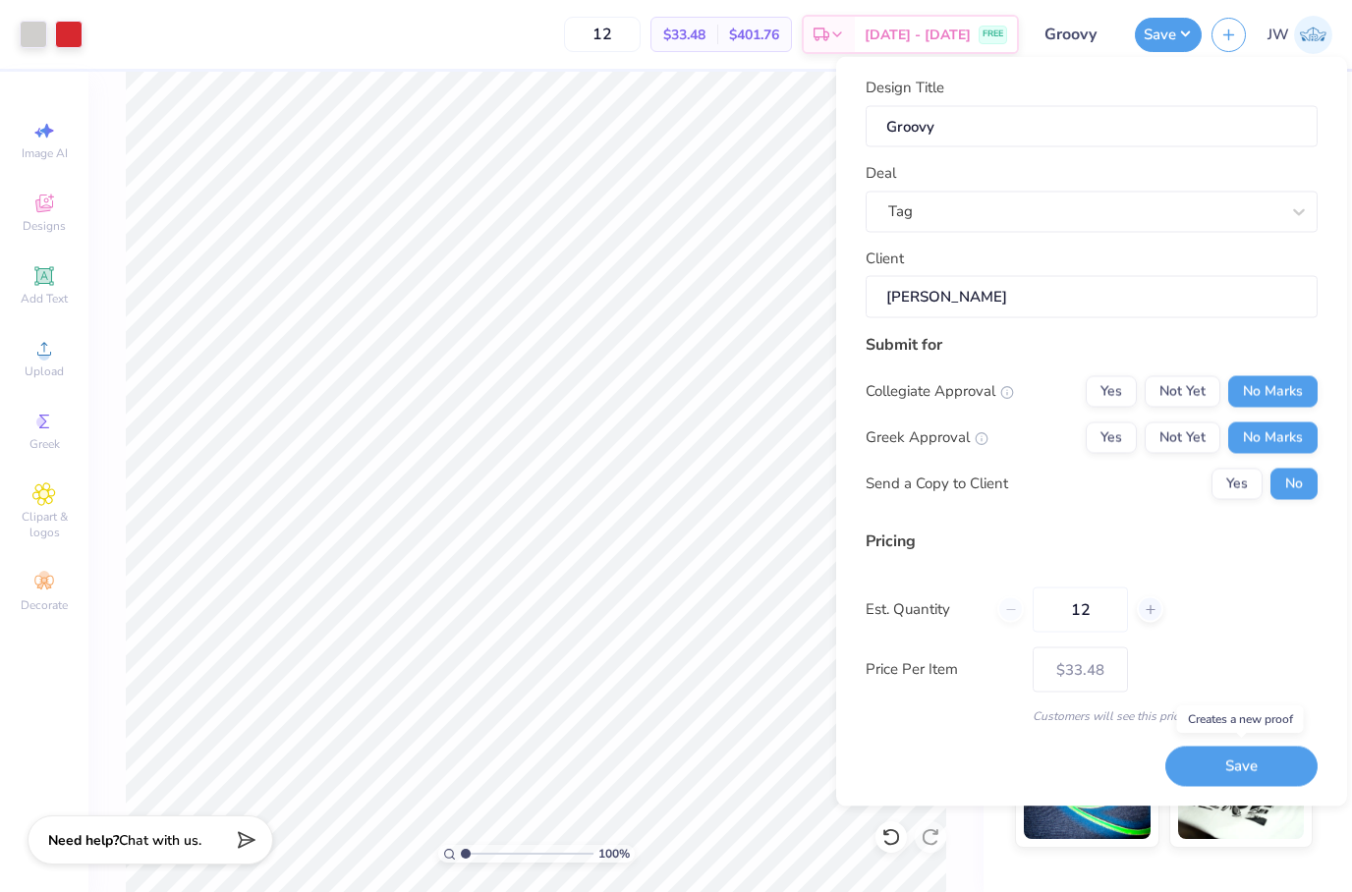
click at [1239, 754] on button "Save" at bounding box center [1241, 767] width 152 height 40
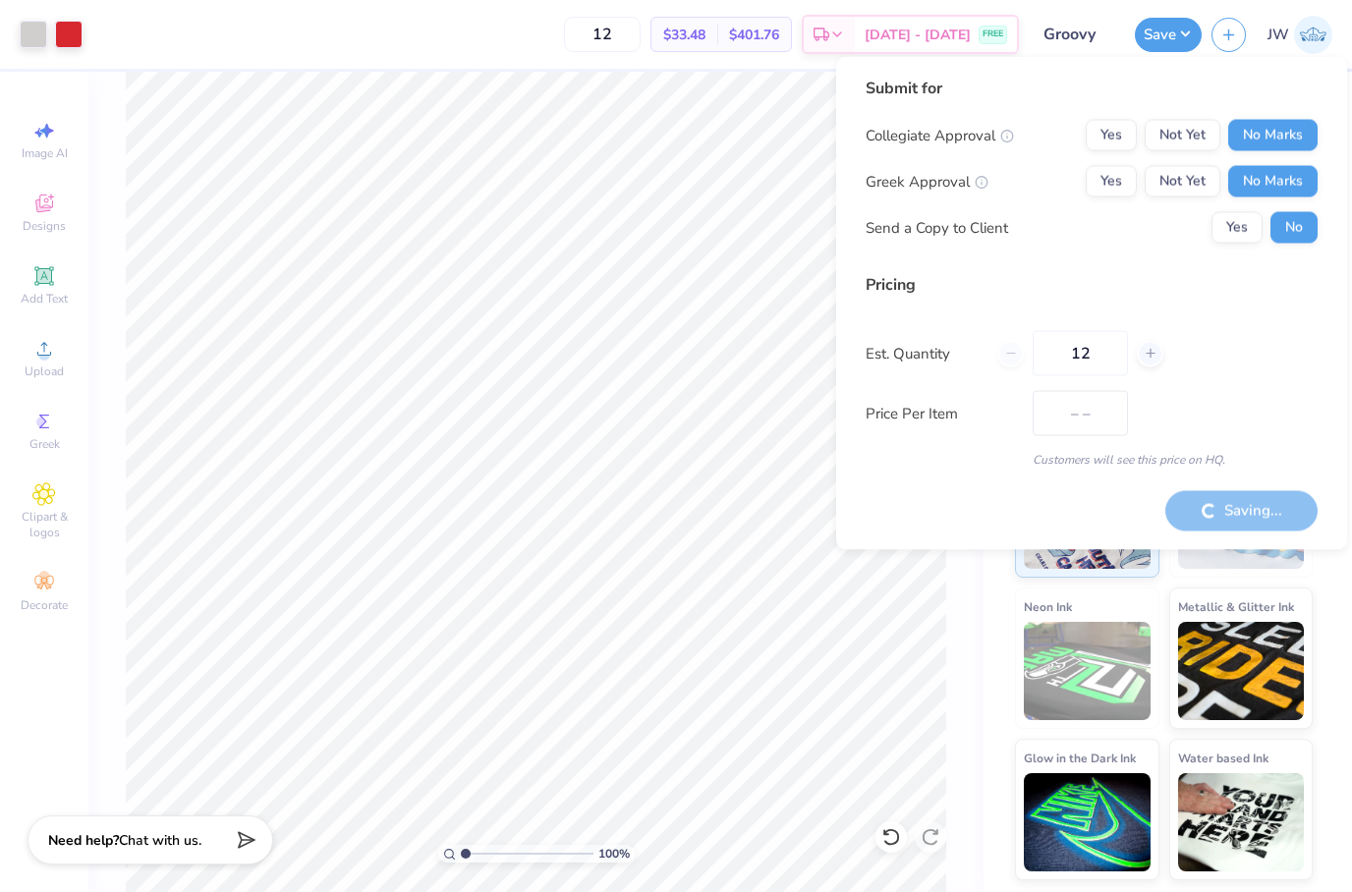
type input "$33.48"
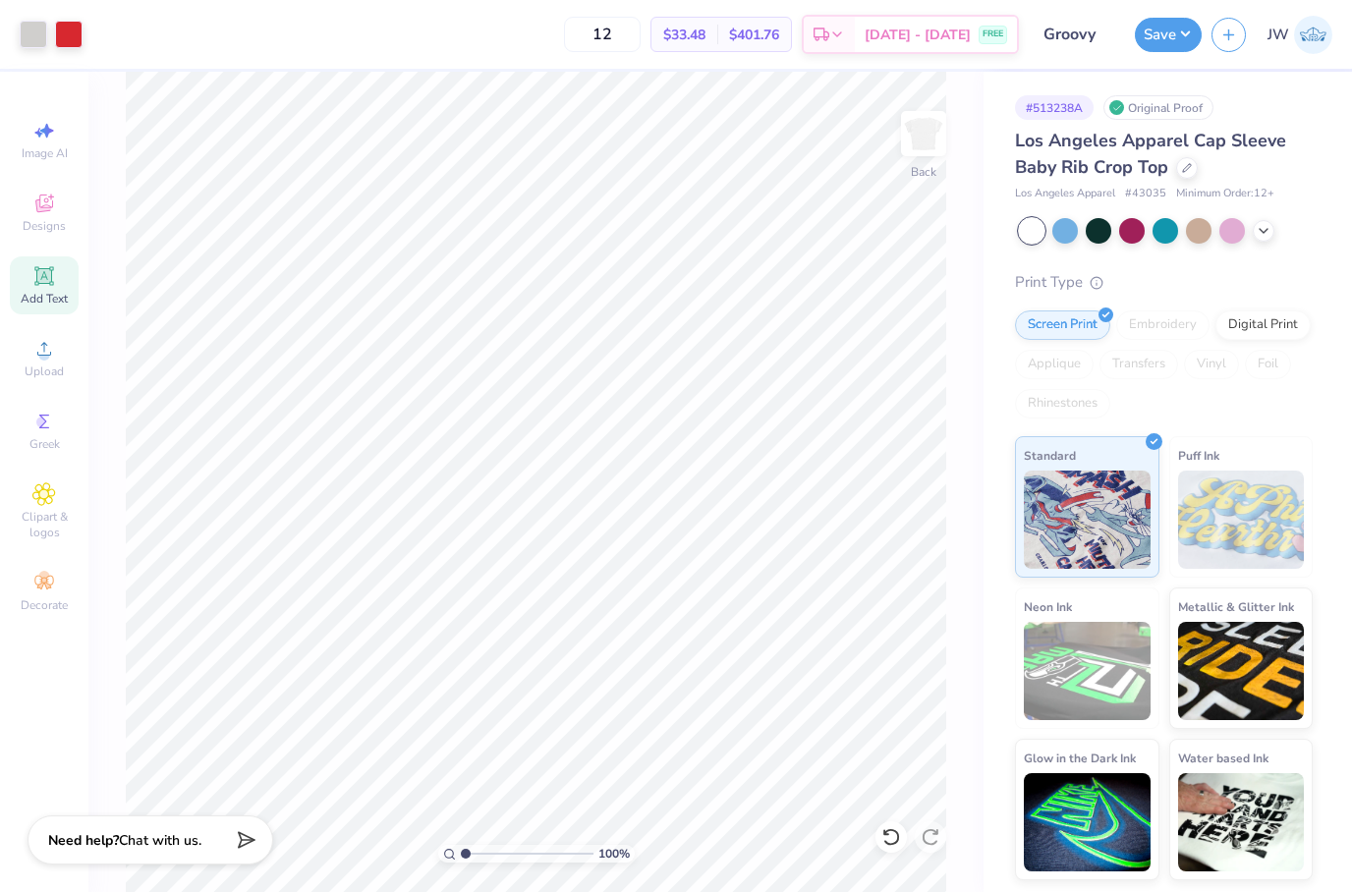
click at [43, 288] on icon at bounding box center [44, 276] width 24 height 24
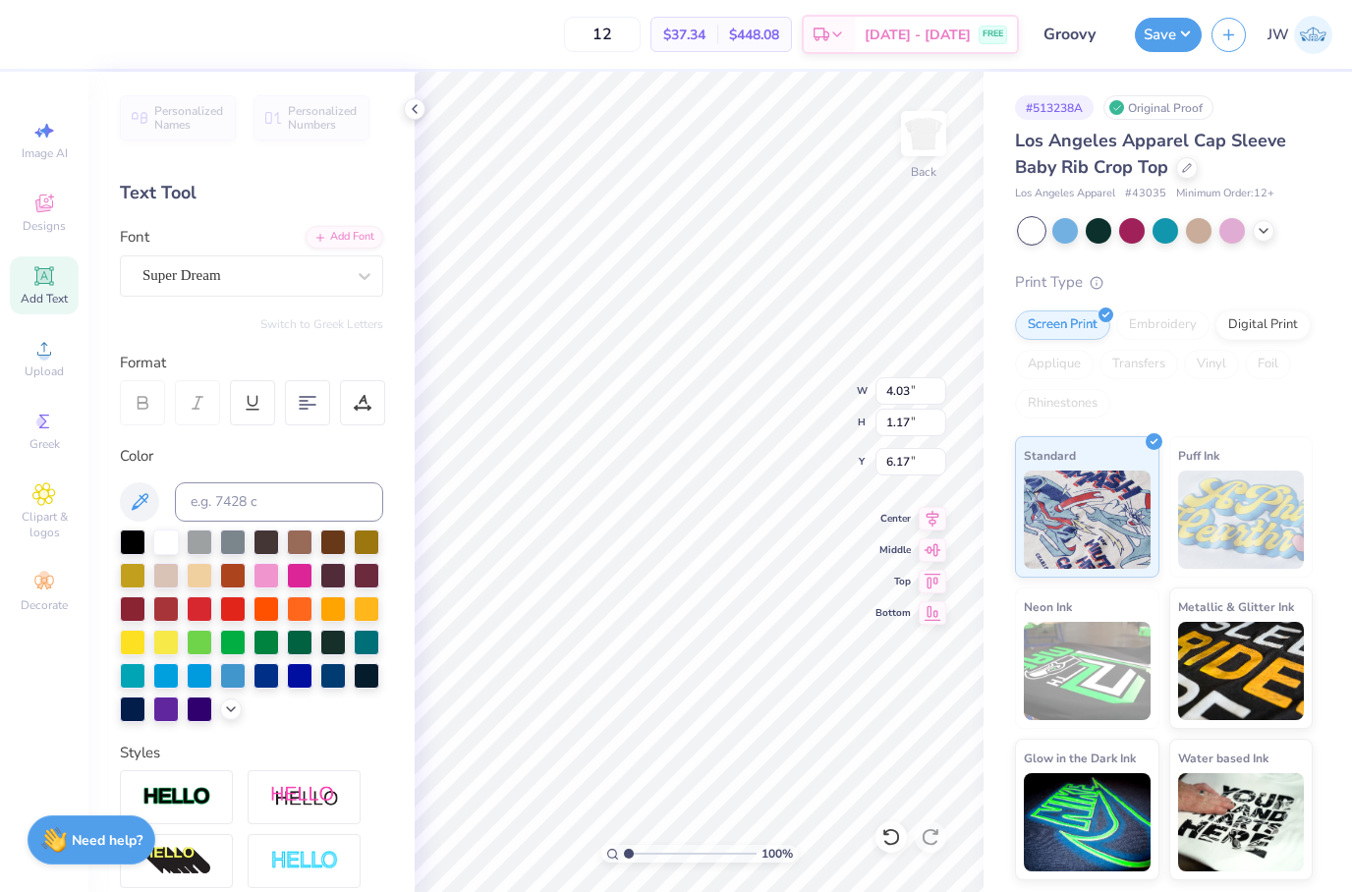
scroll to position [2, 0]
type textarea "Love, TAG"
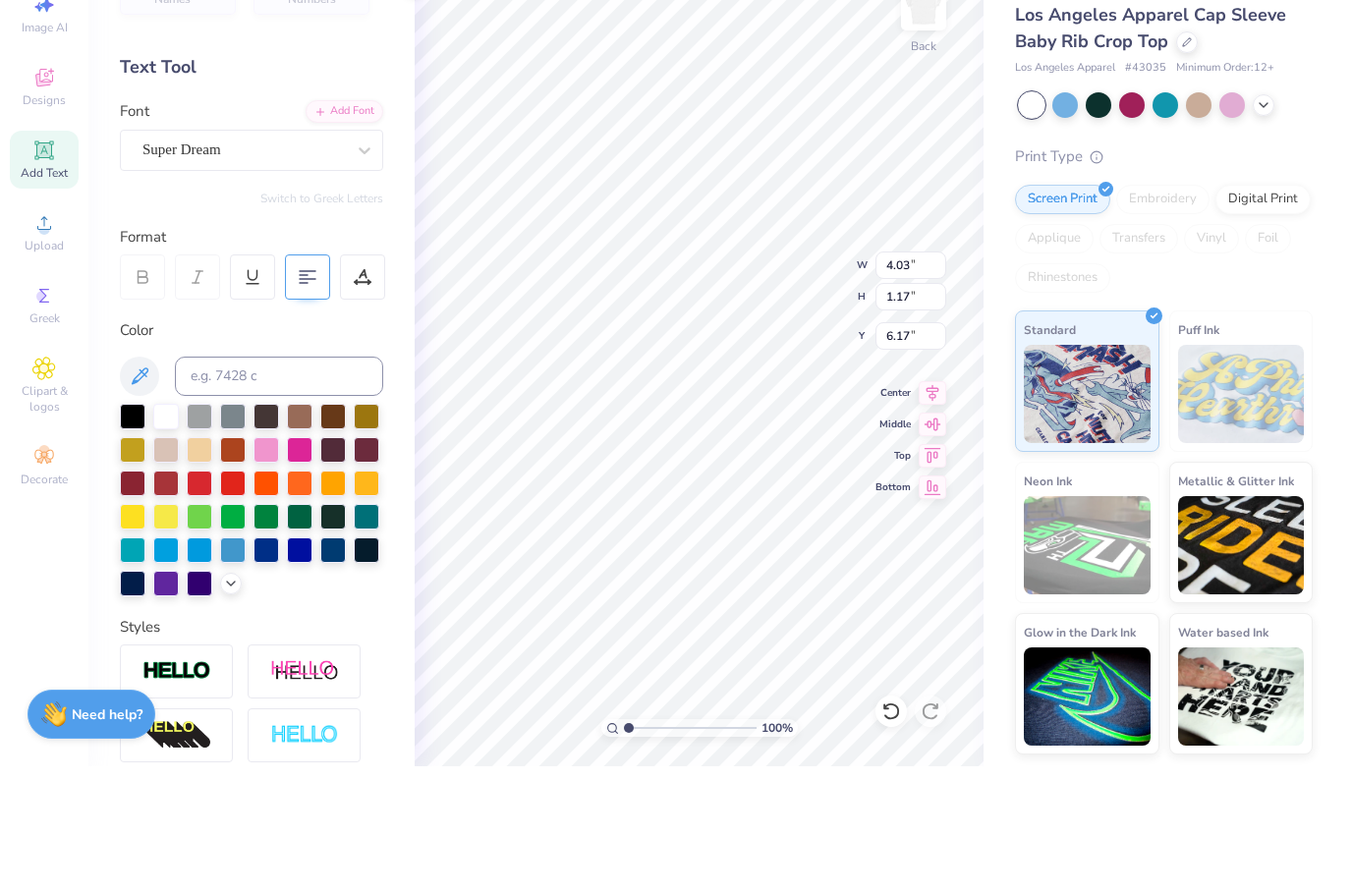
click at [316, 380] on div at bounding box center [307, 402] width 45 height 45
click at [317, 380] on div at bounding box center [307, 402] width 45 height 45
click at [888, 830] on icon at bounding box center [886, 832] width 4 height 4
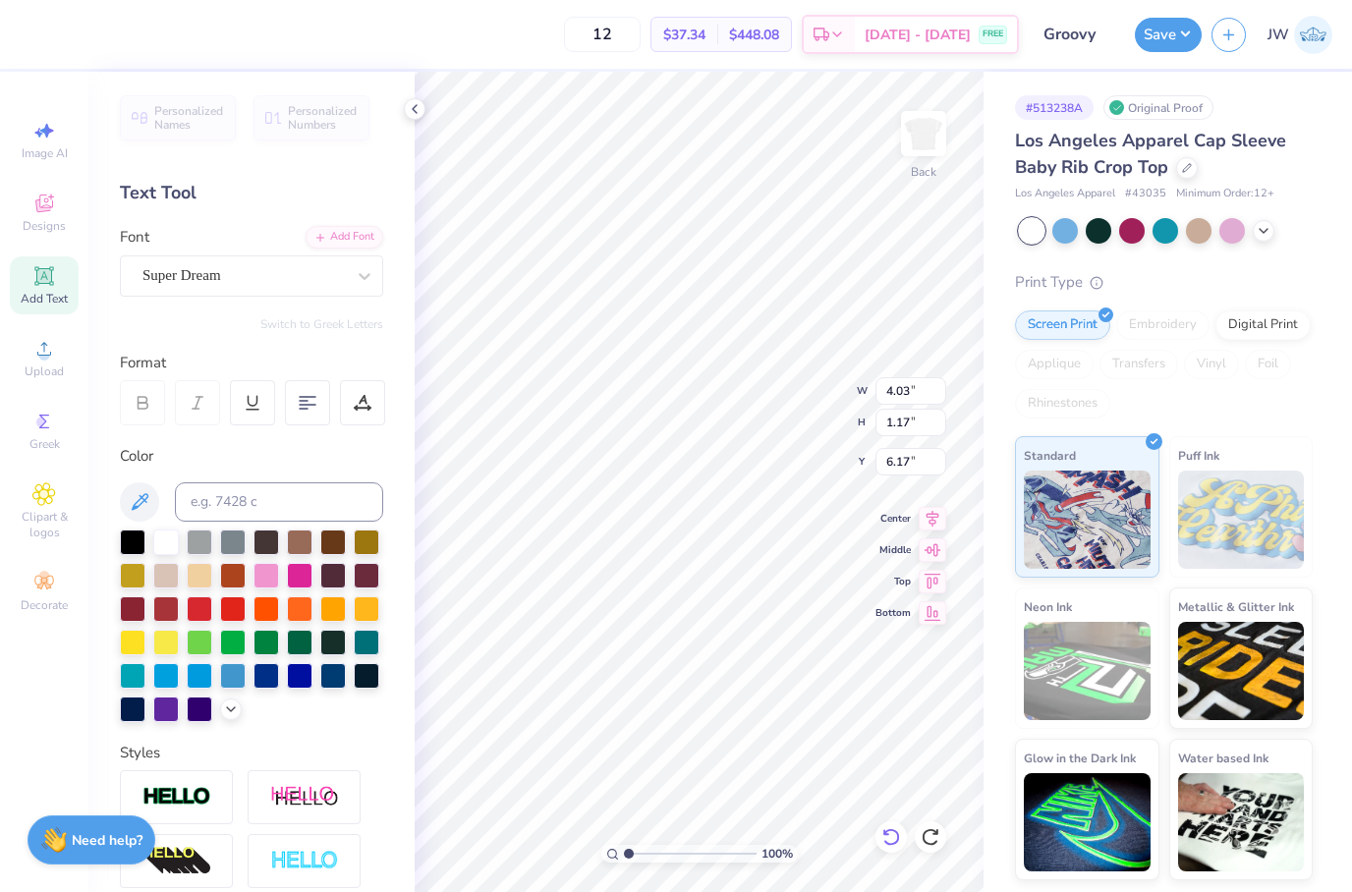
scroll to position [2, 0]
type textarea "Love, TAG"
click at [319, 398] on div at bounding box center [307, 402] width 45 height 45
type input "6.58"
type input "8.80"
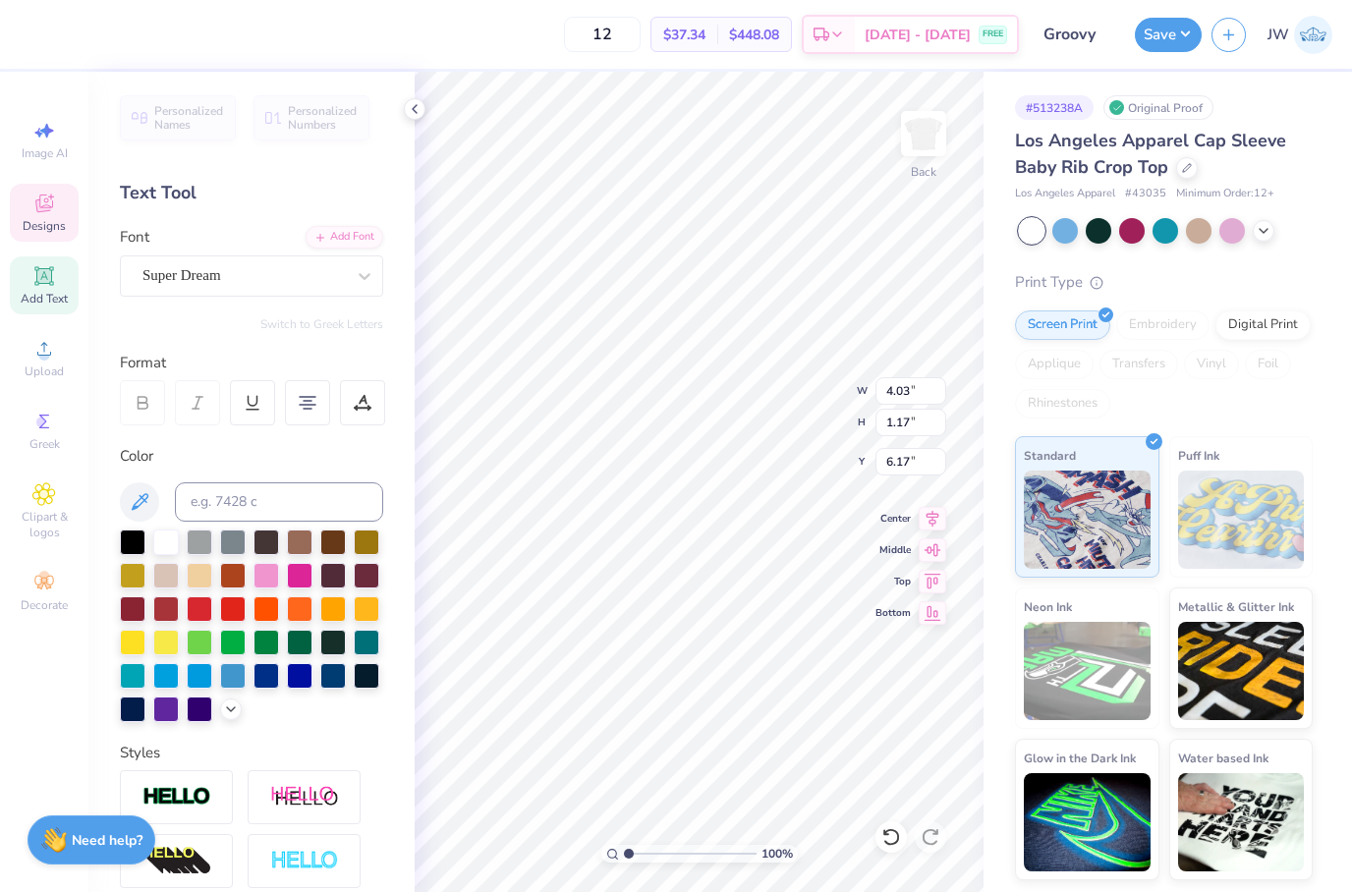
type input "1.03"
type input "3.77"
type input "3.16"
type input "9.84"
type input "1.88"
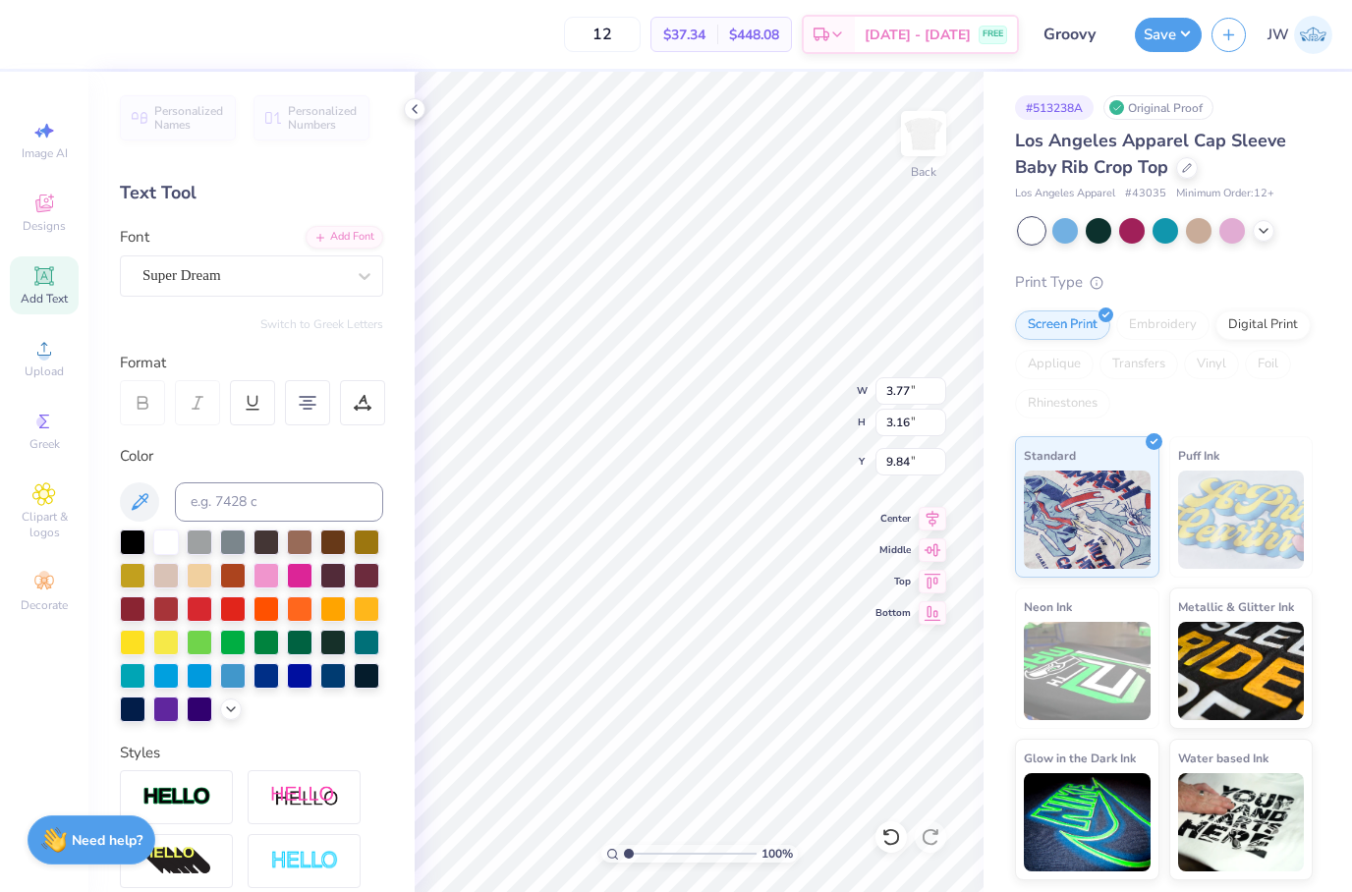
type input "1.57"
type input "10.30"
click at [288, 304] on div "Personalized Names Personalized Numbers Text Tool Add Font Font Super Dream Swi…" at bounding box center [251, 482] width 326 height 820
click at [292, 282] on div "Super Dream" at bounding box center [243, 275] width 206 height 30
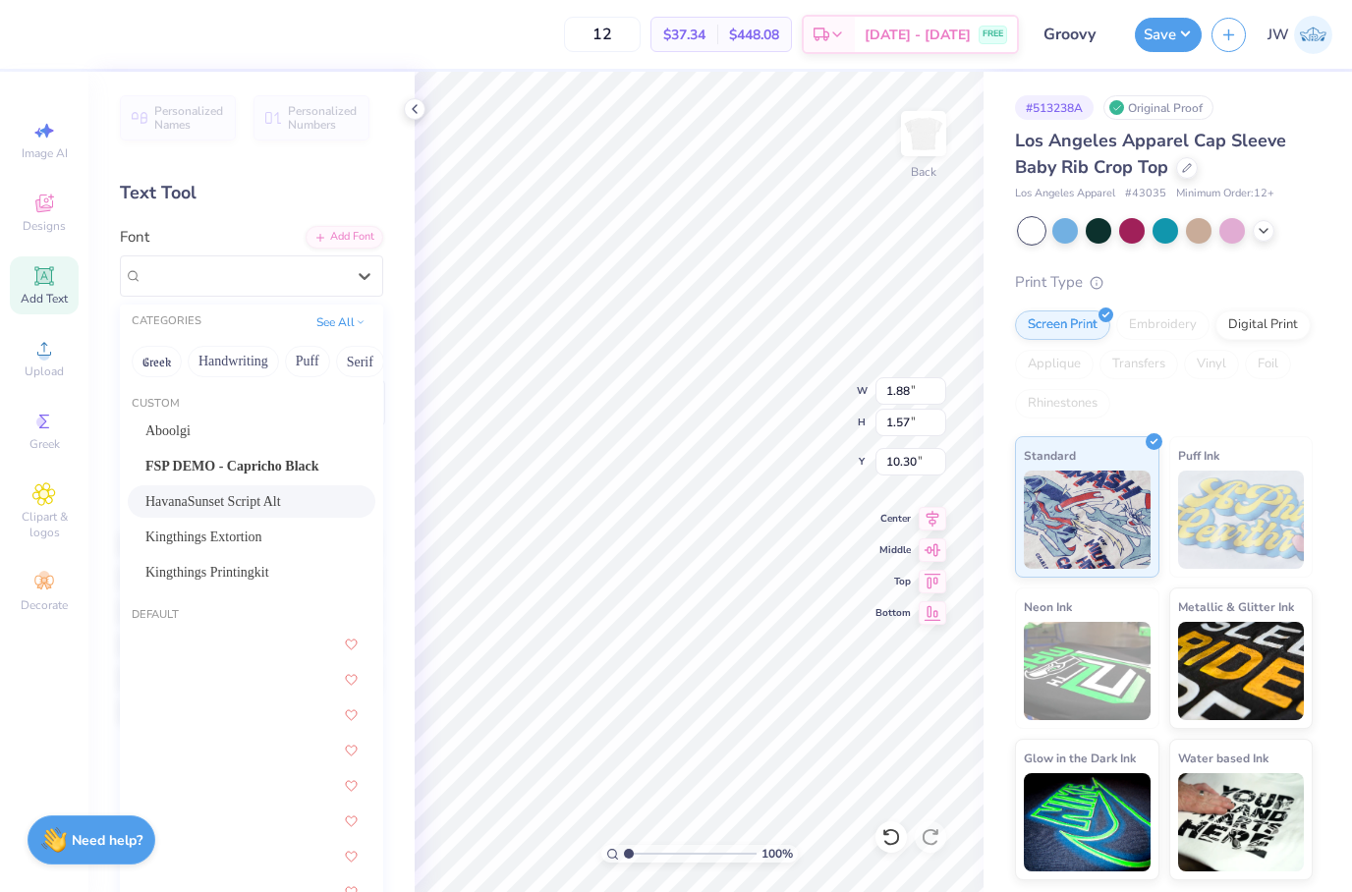
scroll to position [29, 0]
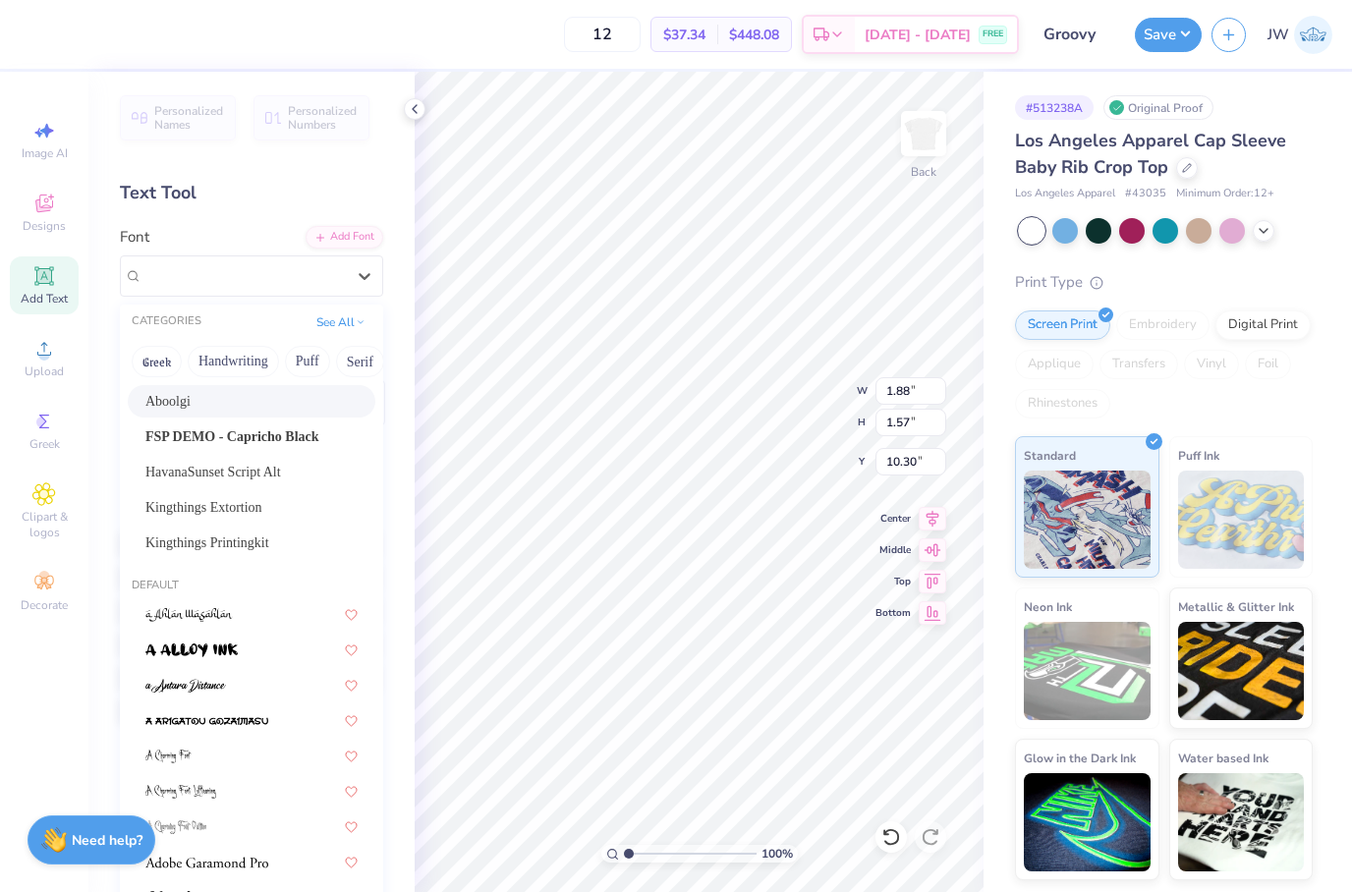
click at [253, 406] on div "Aboolgi" at bounding box center [251, 401] width 212 height 21
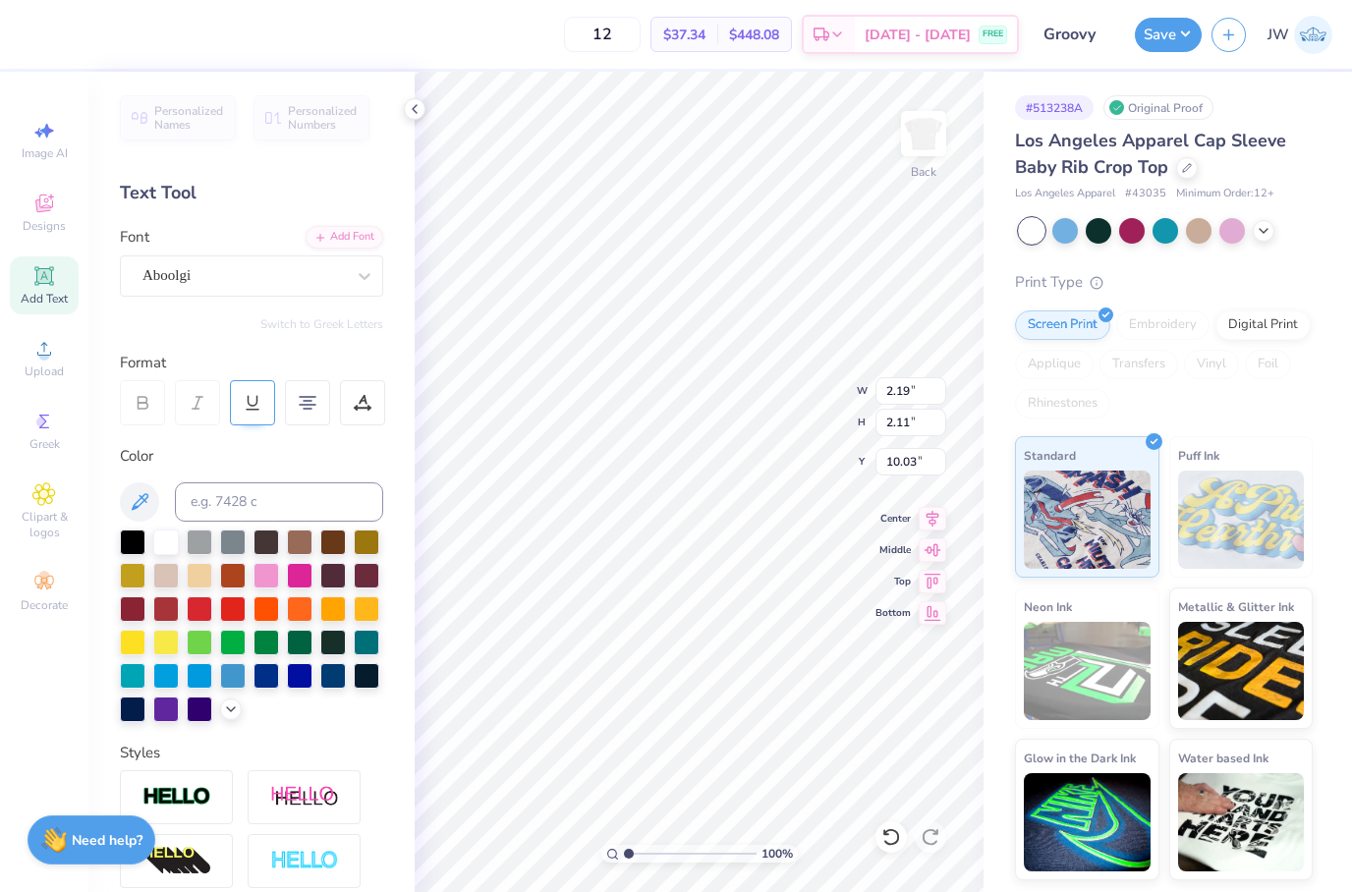
type input "2.19"
type input "2.11"
type input "10.03"
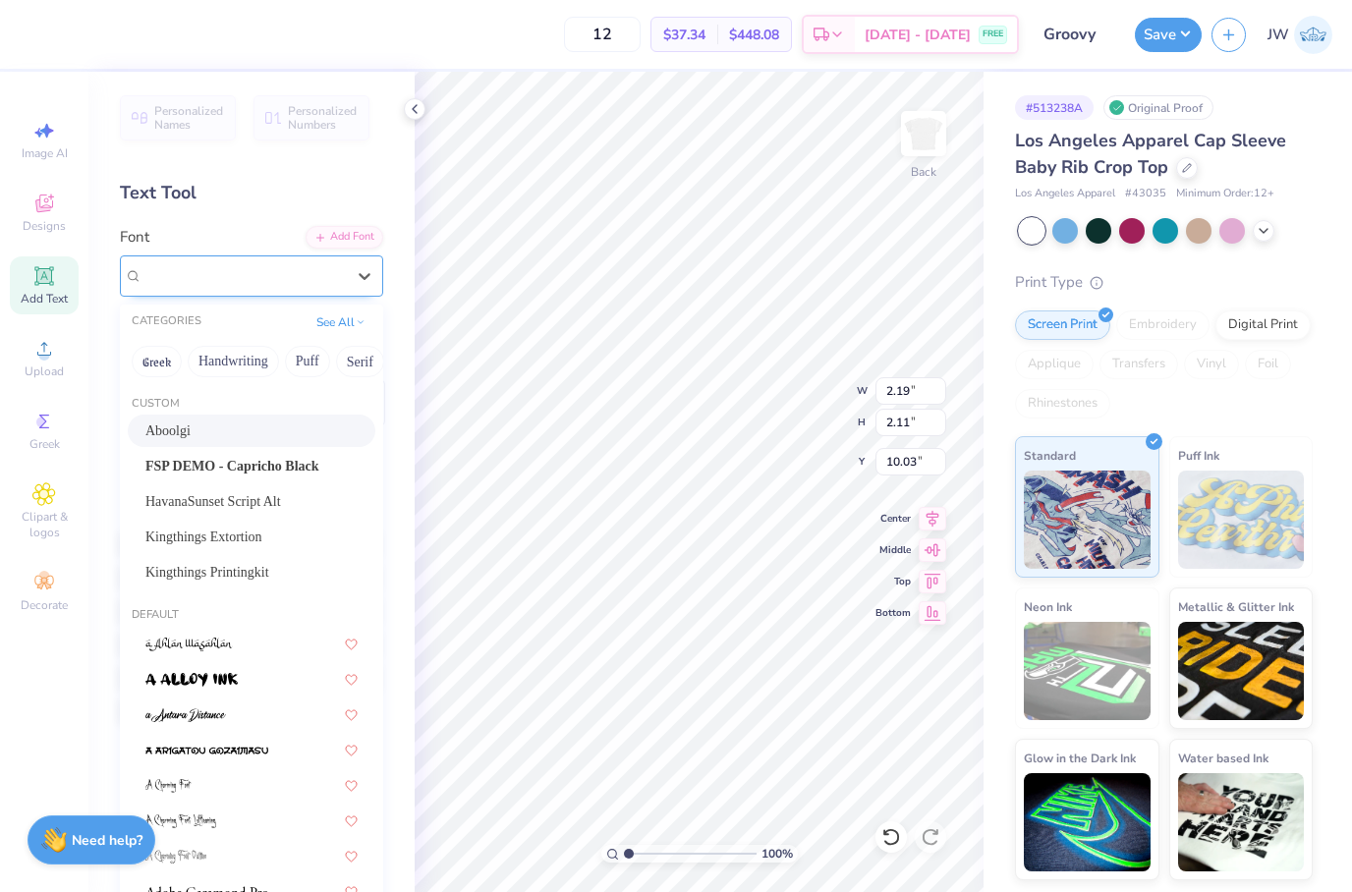
click at [268, 264] on div "Aboolgi" at bounding box center [243, 275] width 206 height 30
click at [246, 457] on span "FSP DEMO - Capricho Black" at bounding box center [232, 466] width 174 height 21
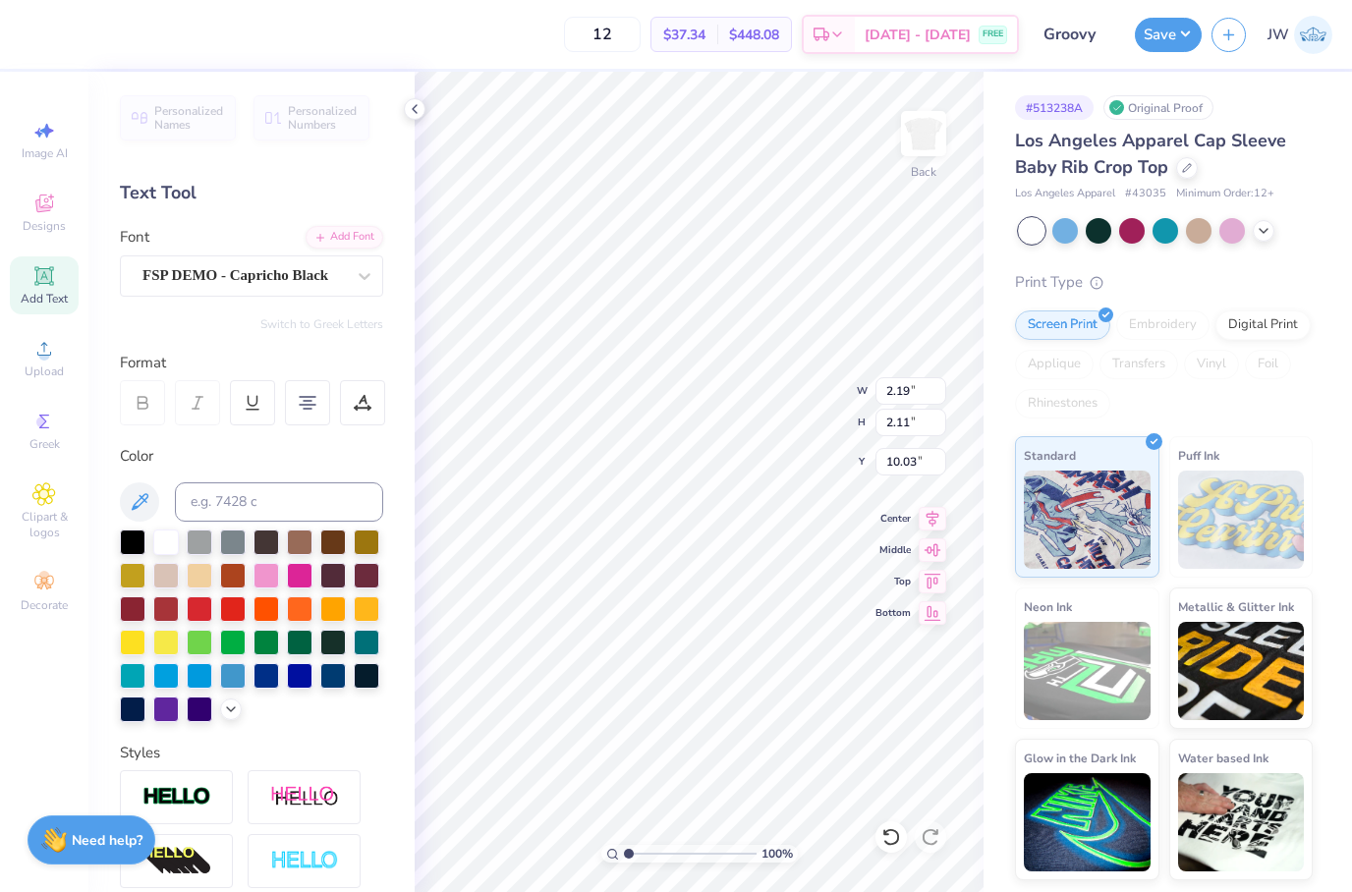
type input "1.70"
type input "1.55"
type input "10.31"
click at [271, 273] on span "FSP DEMO - Capricho Black" at bounding box center [235, 275] width 186 height 23
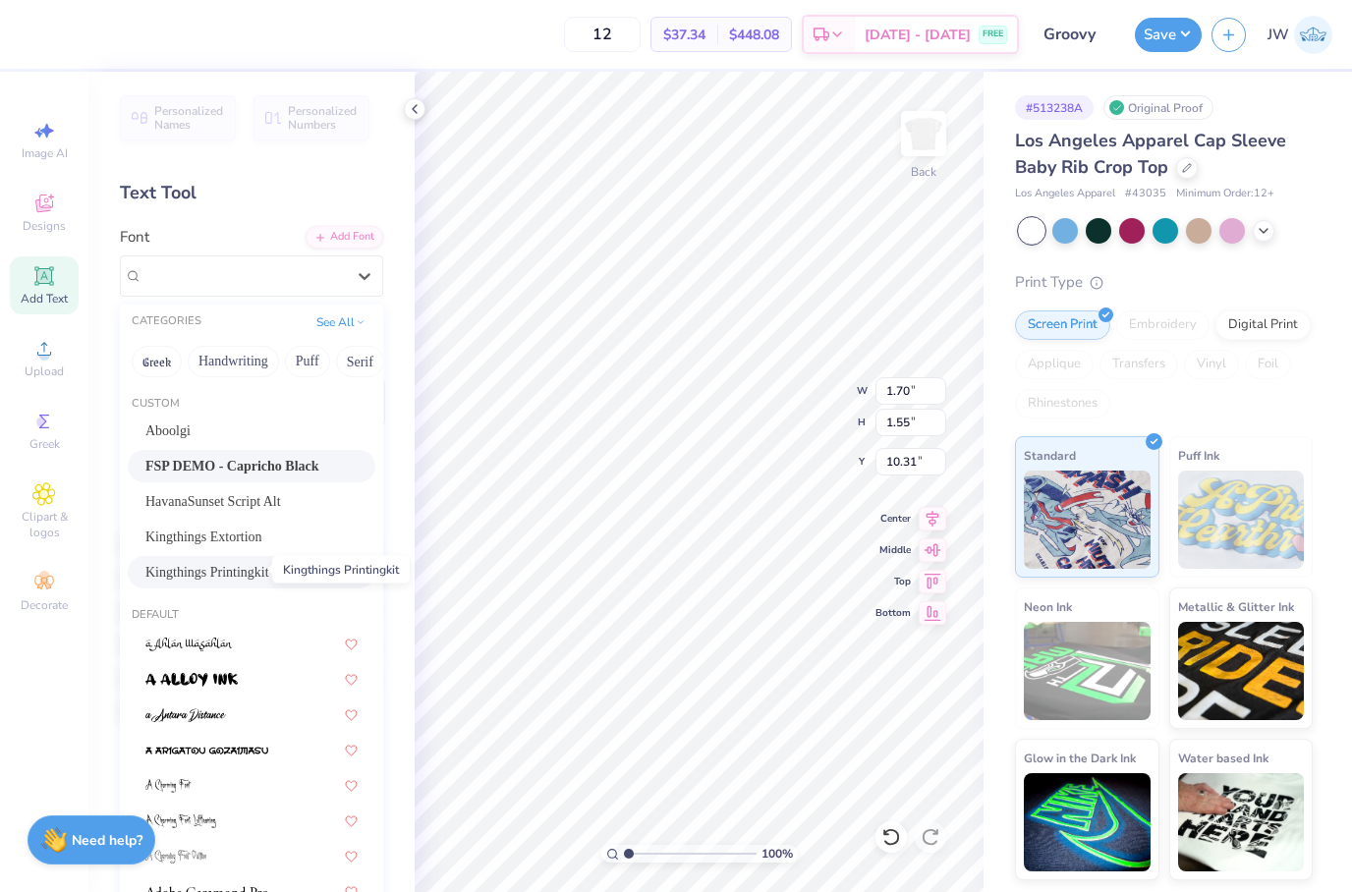
click at [241, 570] on span "Kingthings Printingkit" at bounding box center [207, 572] width 124 height 21
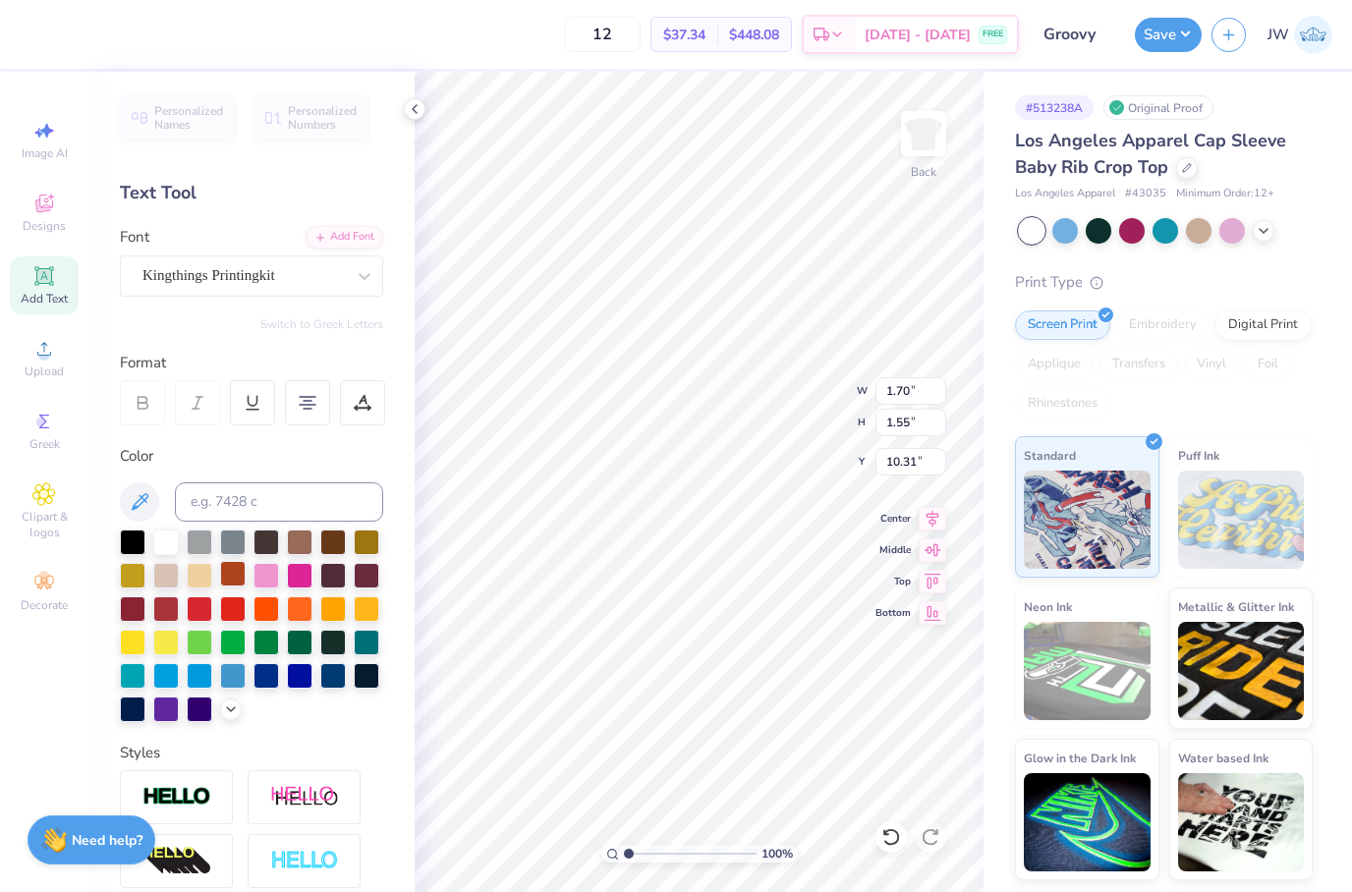
type input "1.67"
type input "1.82"
type input "10.18"
click at [242, 586] on div at bounding box center [233, 574] width 26 height 26
click at [211, 607] on div at bounding box center [200, 607] width 26 height 26
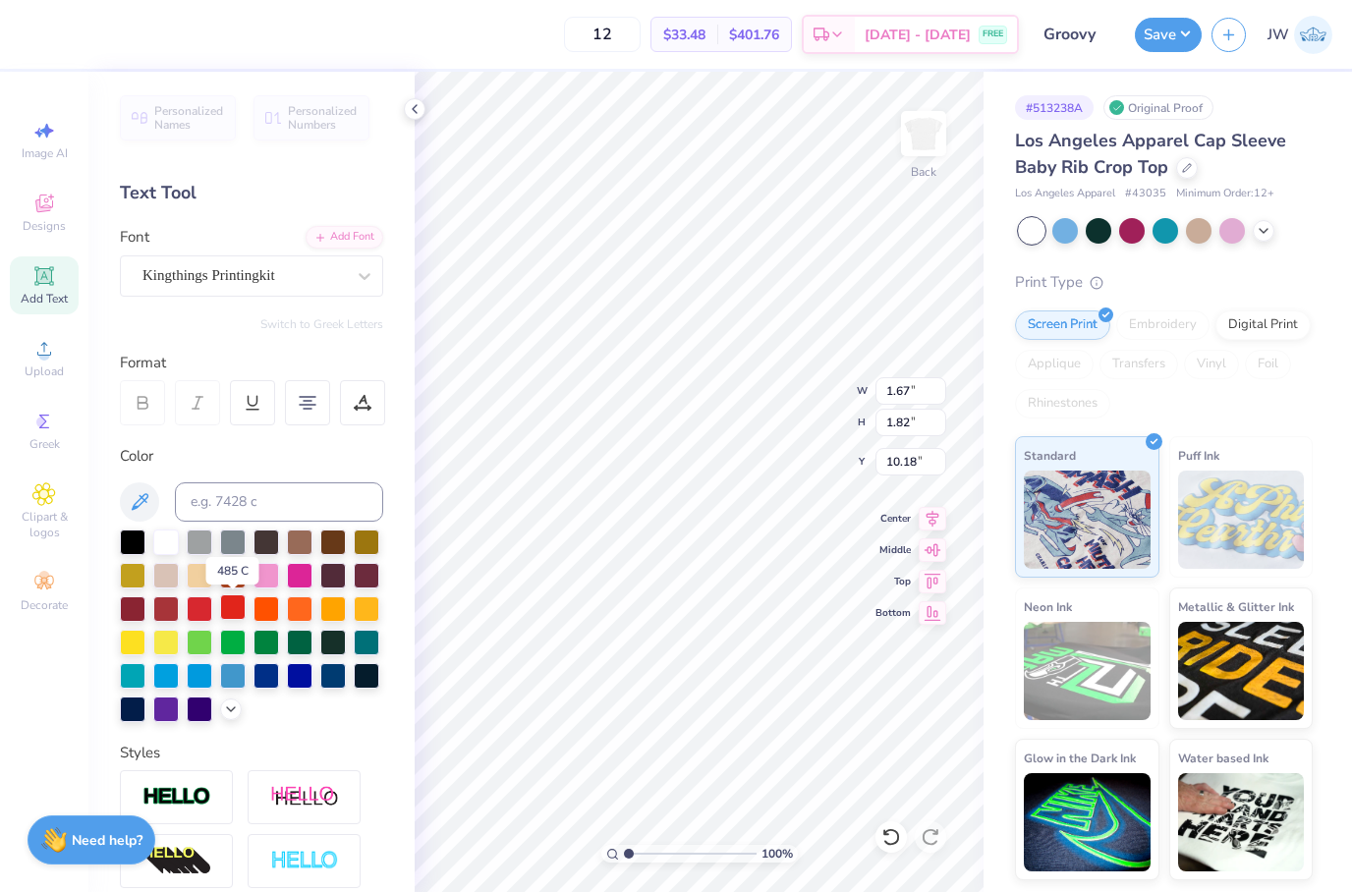
click at [235, 598] on div at bounding box center [233, 607] width 26 height 26
click at [194, 607] on div at bounding box center [200, 607] width 26 height 26
click at [419, 111] on icon at bounding box center [415, 109] width 16 height 16
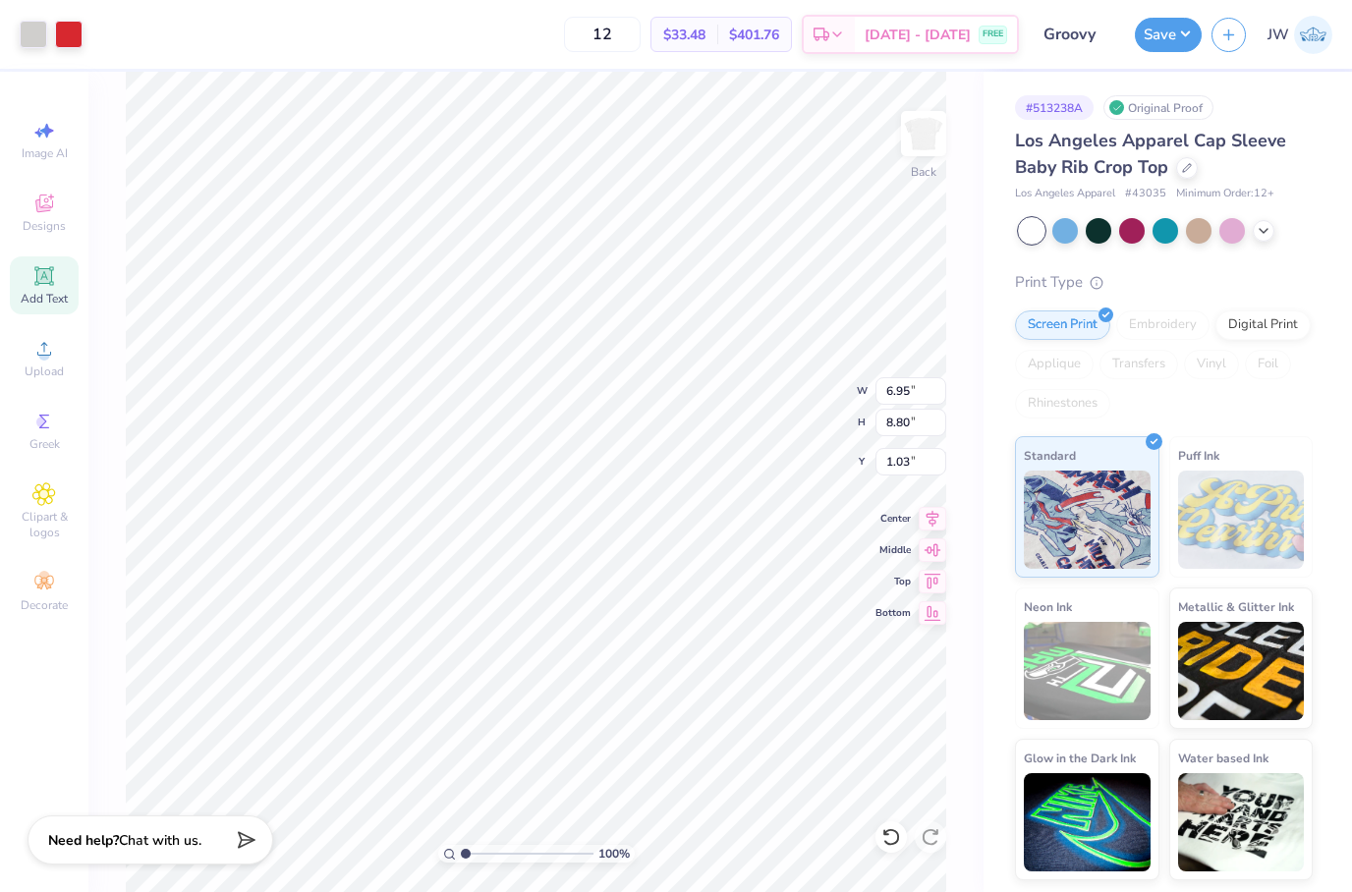
type input "0.85"
type input "1.67"
type input "1.82"
type input "10.18"
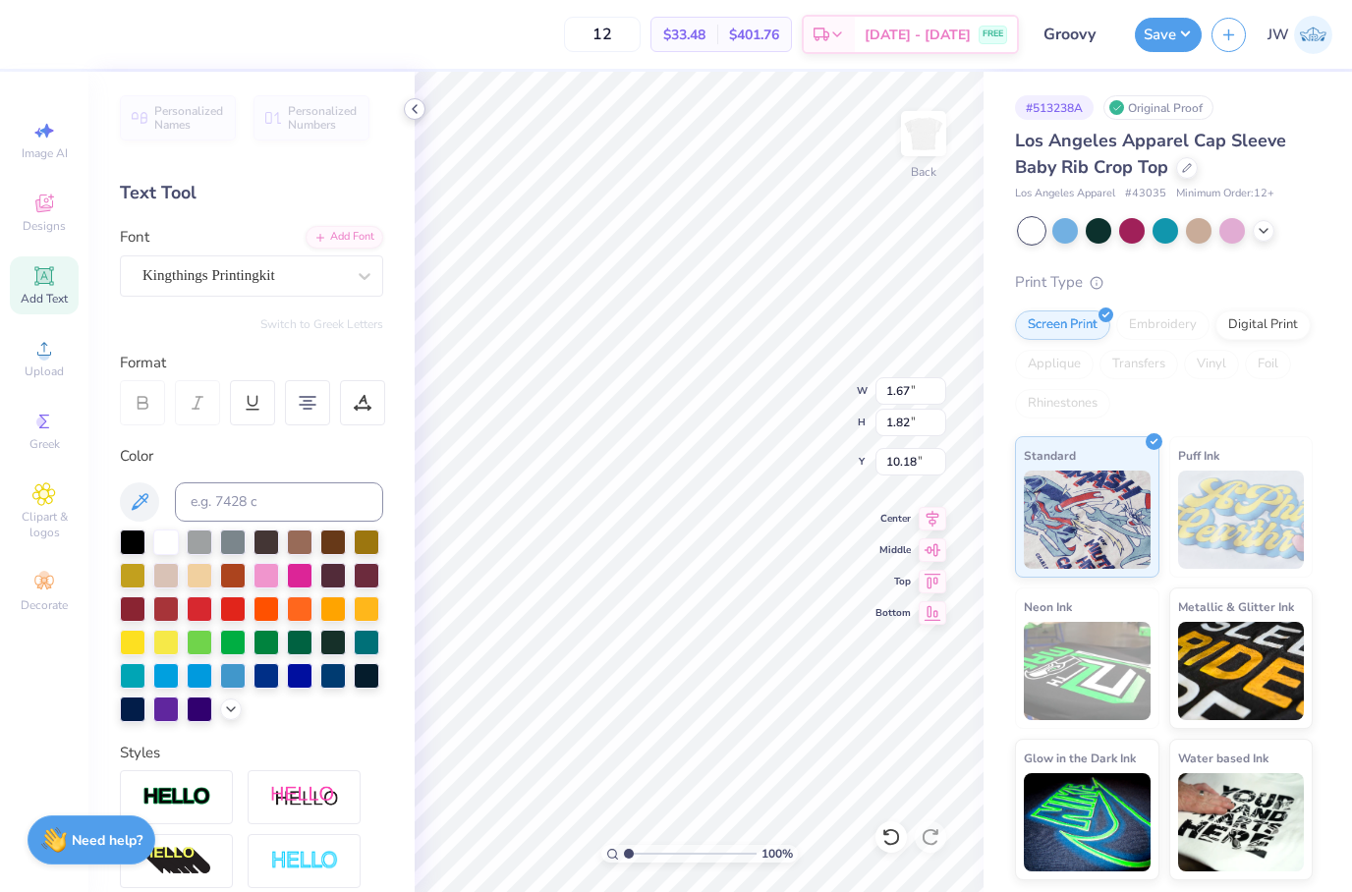
type input "10.28"
type input "9.99"
type input "1.07"
type input "1.16"
type input "9.65"
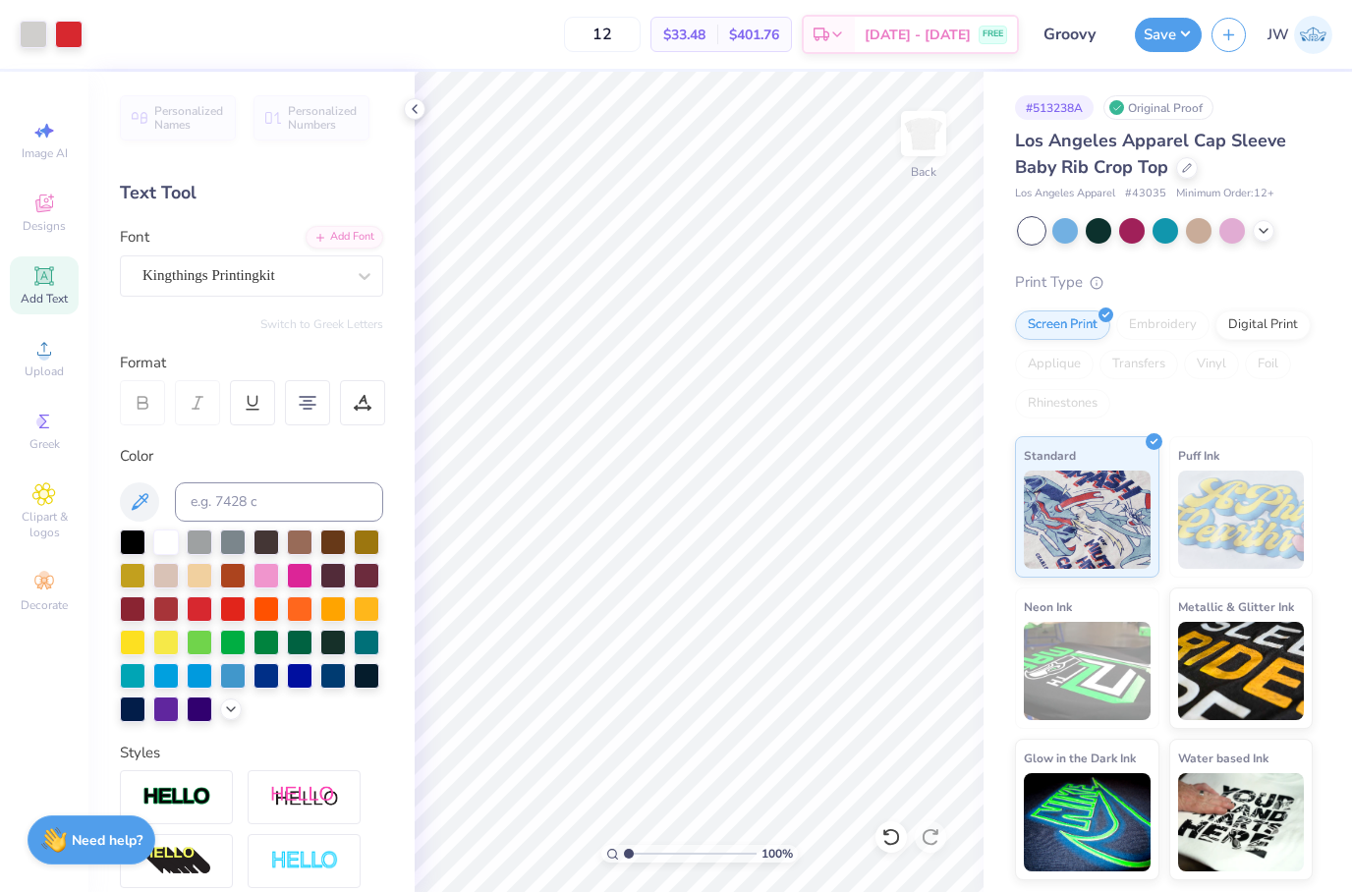
click at [1157, 55] on div "Save JW" at bounding box center [1242, 34] width 217 height 69
click at [1168, 50] on div "Save" at bounding box center [1167, 35] width 67 height 34
click at [1175, 36] on button "Save" at bounding box center [1167, 32] width 67 height 34
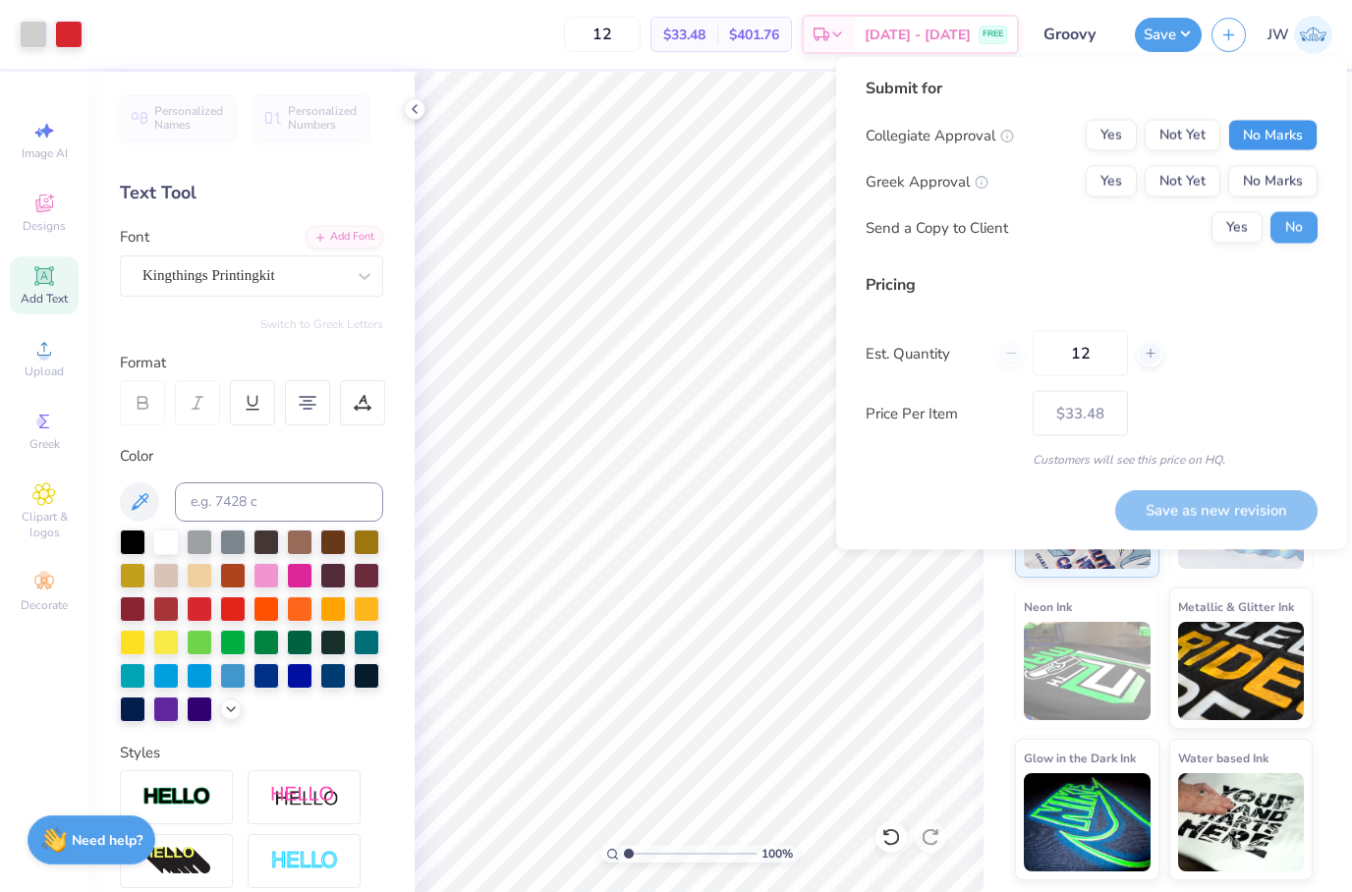
click at [1283, 145] on button "No Marks" at bounding box center [1272, 135] width 89 height 31
click at [1278, 180] on button "No Marks" at bounding box center [1272, 181] width 89 height 31
click at [1291, 516] on button "Save as new revision" at bounding box center [1216, 510] width 202 height 40
type input "$33.48"
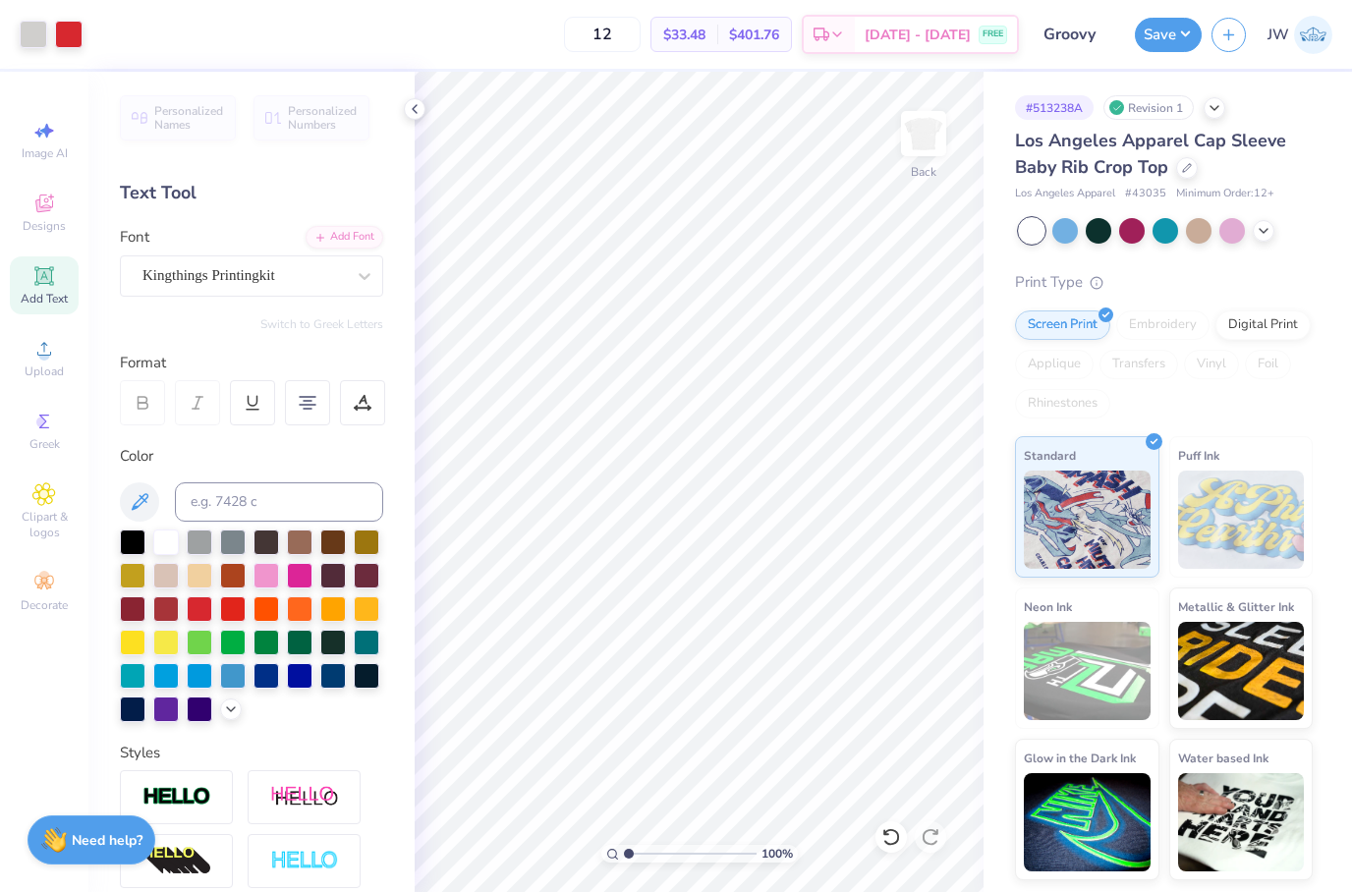
click at [1160, 108] on div "Design Saved" at bounding box center [1175, 120] width 254 height 24
click at [1160, 107] on div "Revision 1" at bounding box center [1148, 107] width 90 height 25
click at [1143, 105] on div "Revision 1" at bounding box center [1148, 107] width 90 height 25
click at [1184, 111] on div "Revision 1" at bounding box center [1148, 107] width 90 height 25
click at [1220, 116] on div at bounding box center [1214, 106] width 22 height 22
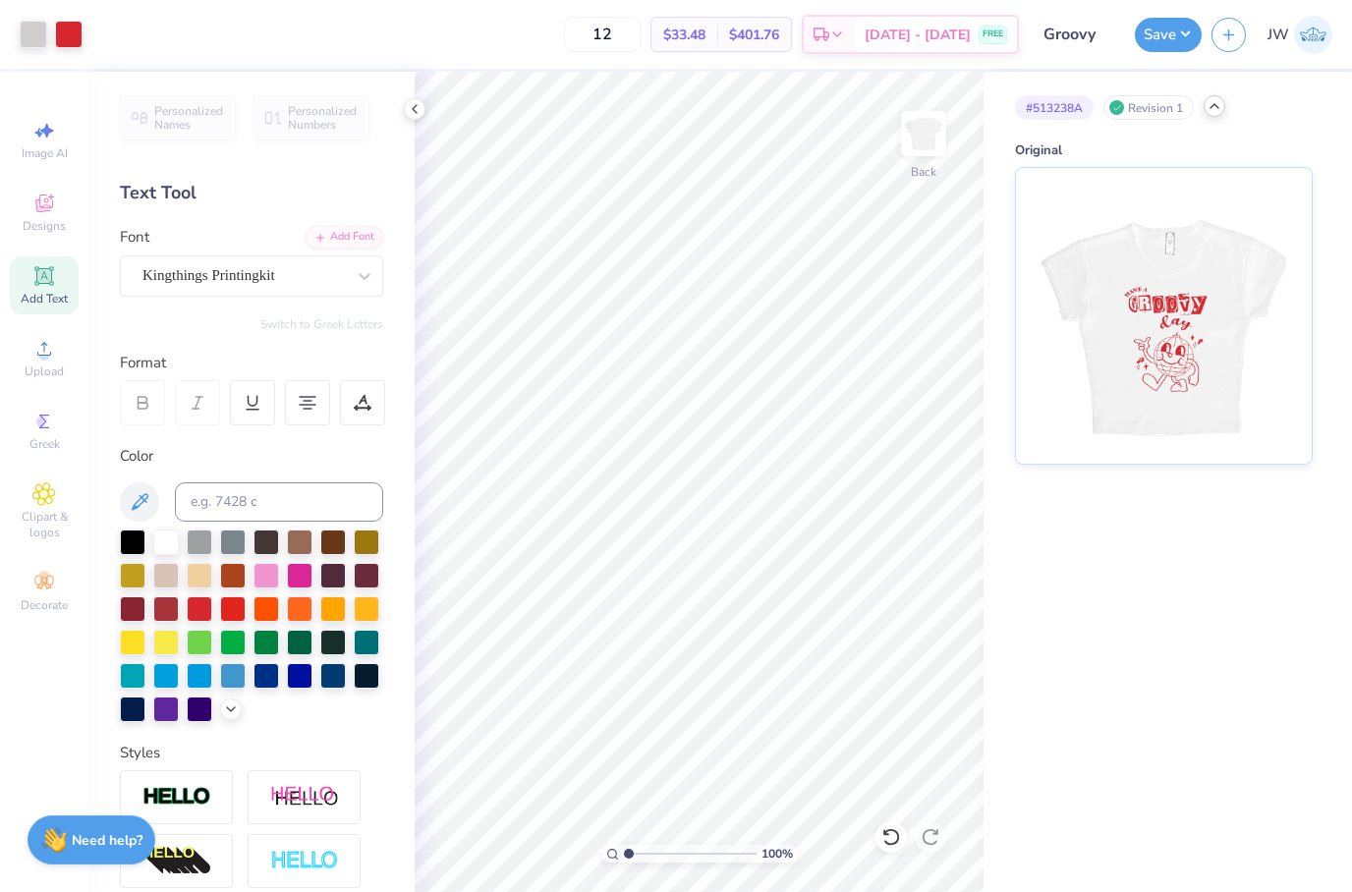
click at [1224, 101] on div at bounding box center [1214, 106] width 22 height 22
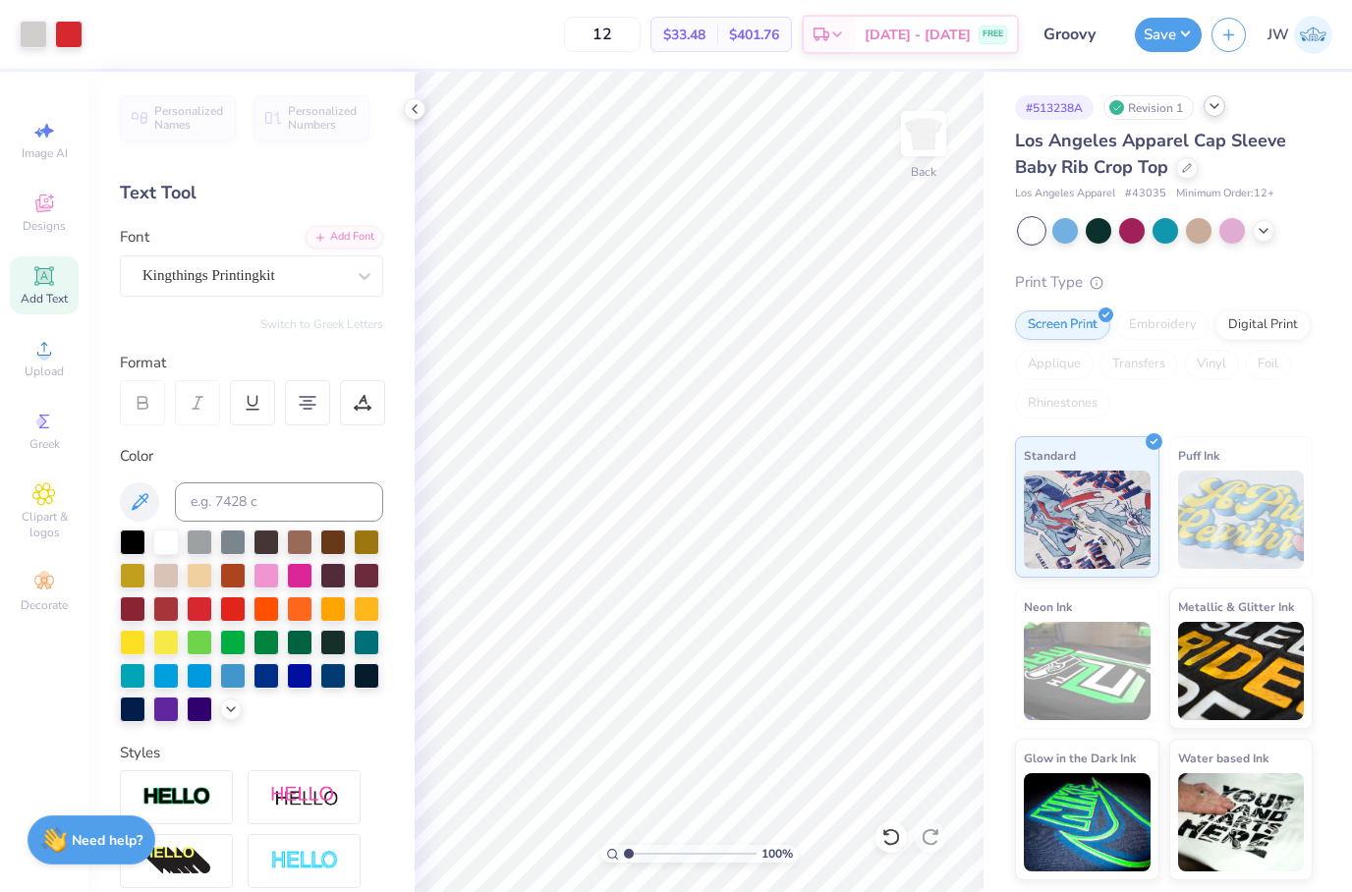
click at [1220, 99] on icon at bounding box center [1214, 106] width 16 height 16
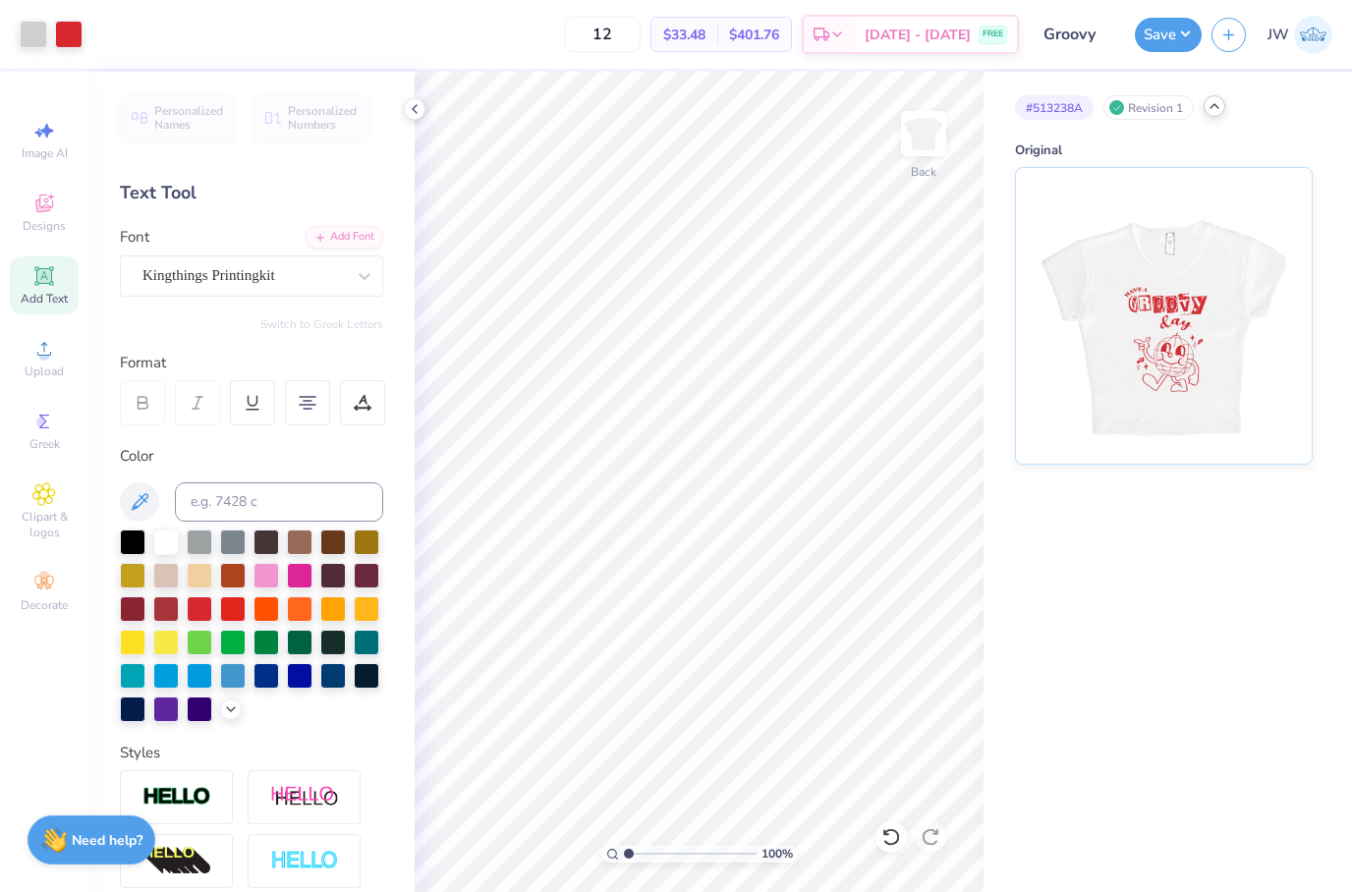
click at [1307, 134] on div "# 513238A Revision 1 Original" at bounding box center [1167, 268] width 368 height 393
click at [1175, 115] on div "Revision 1" at bounding box center [1148, 107] width 90 height 25
click at [1175, 114] on div "Revision 1" at bounding box center [1148, 107] width 90 height 25
click at [1195, 115] on div "# 513238A Revision 1" at bounding box center [1164, 107] width 298 height 25
click at [1194, 115] on div "# 513238A Revision 1" at bounding box center [1164, 107] width 298 height 25
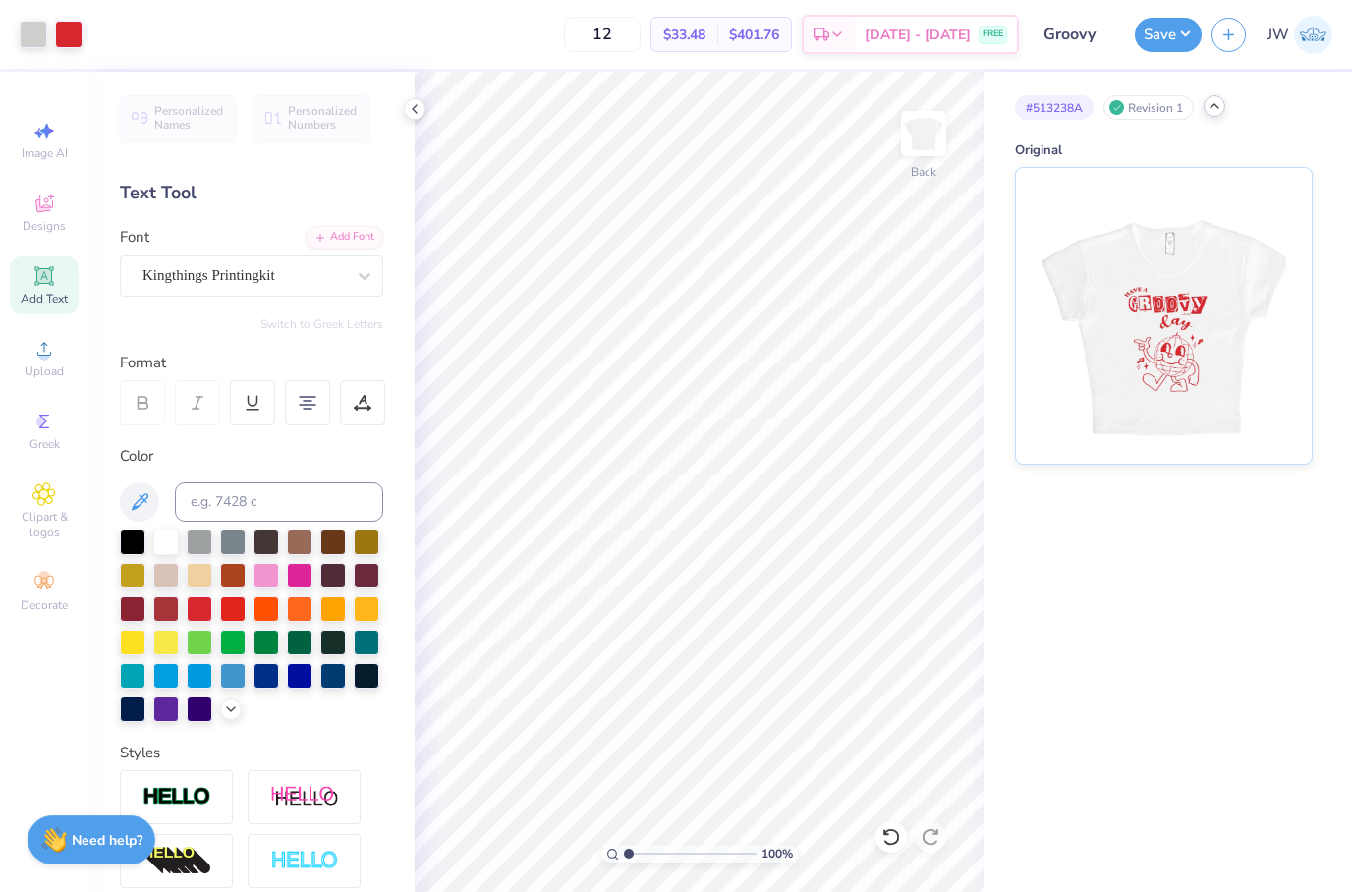
click at [1208, 116] on div "# 513238A Revision 1" at bounding box center [1164, 107] width 298 height 25
click at [1205, 107] on div at bounding box center [1214, 106] width 22 height 22
click at [1204, 106] on div "# 513238A Revision 1" at bounding box center [1164, 107] width 298 height 25
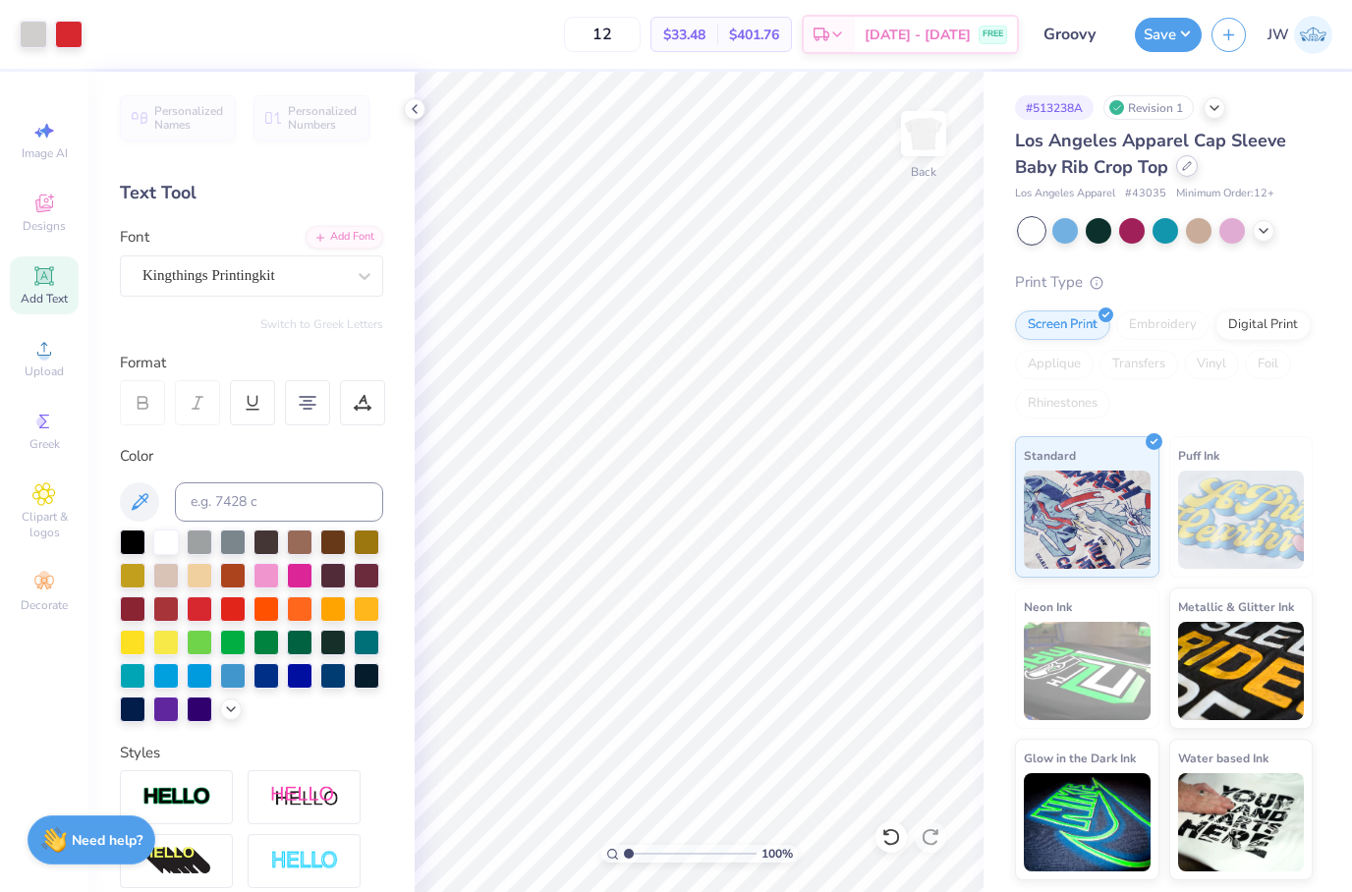
click at [1191, 168] on div at bounding box center [1187, 166] width 22 height 22
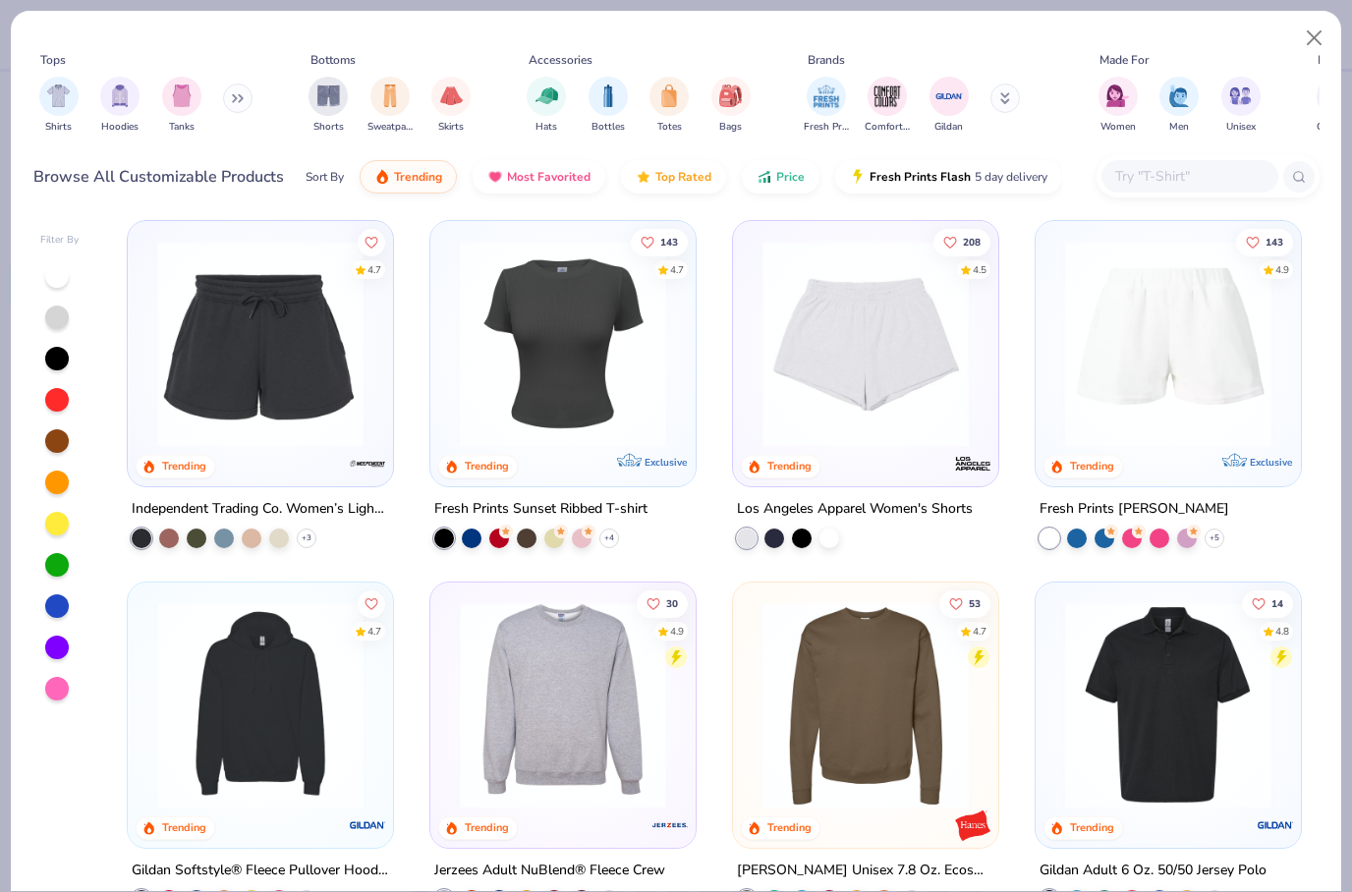
scroll to position [5072, 0]
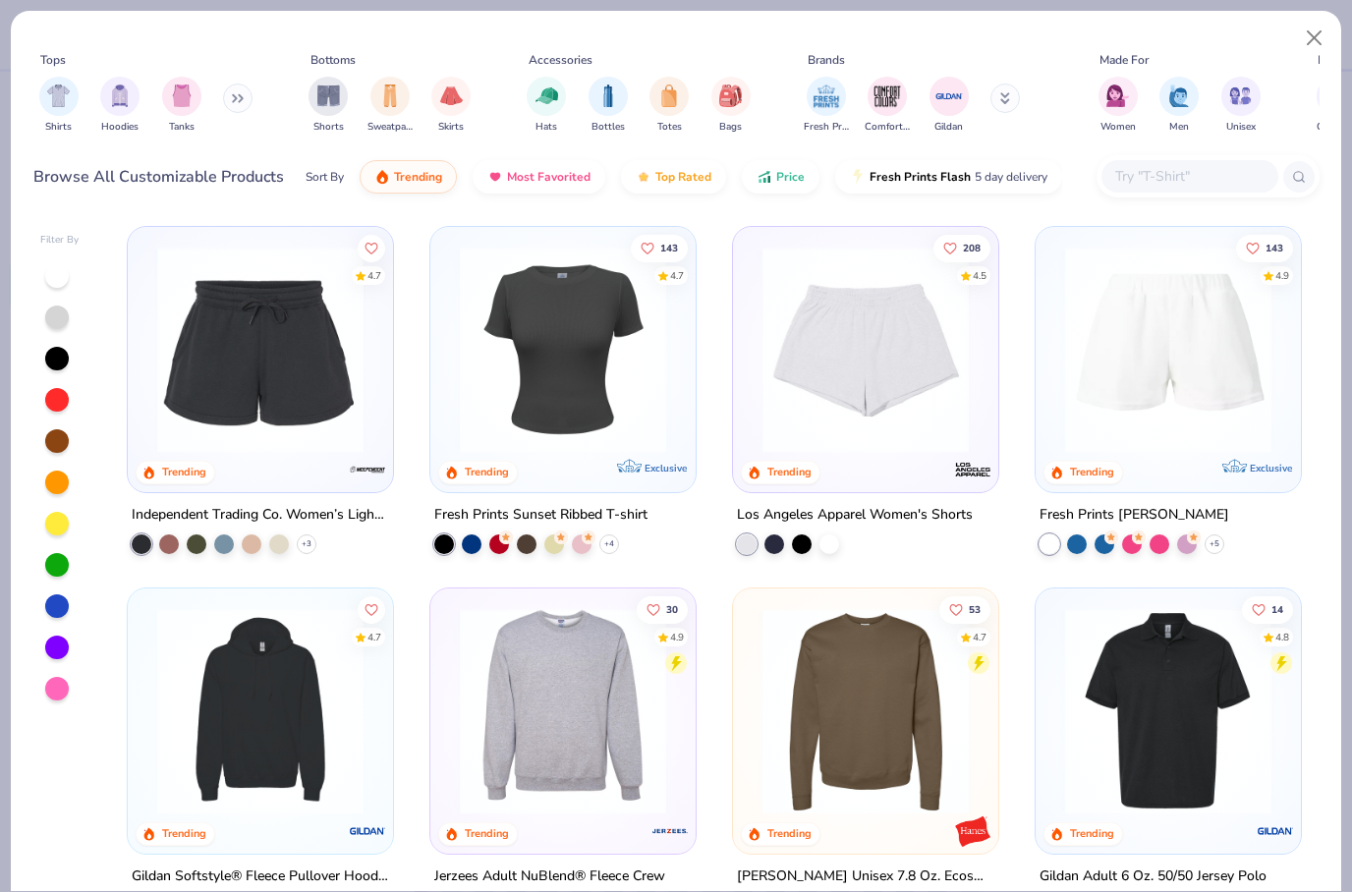
click at [1171, 171] on input "text" at bounding box center [1188, 176] width 151 height 23
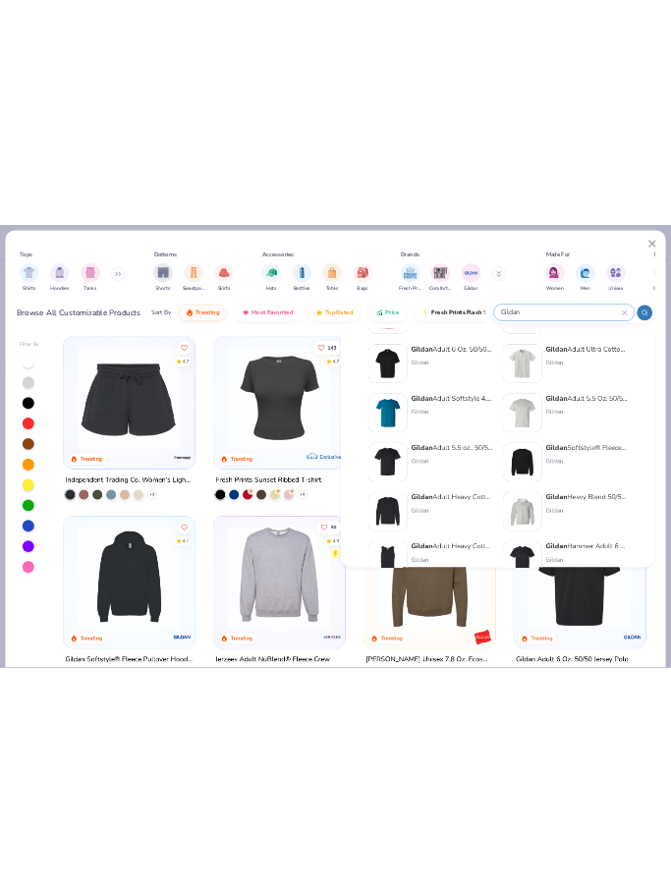
scroll to position [360, 0]
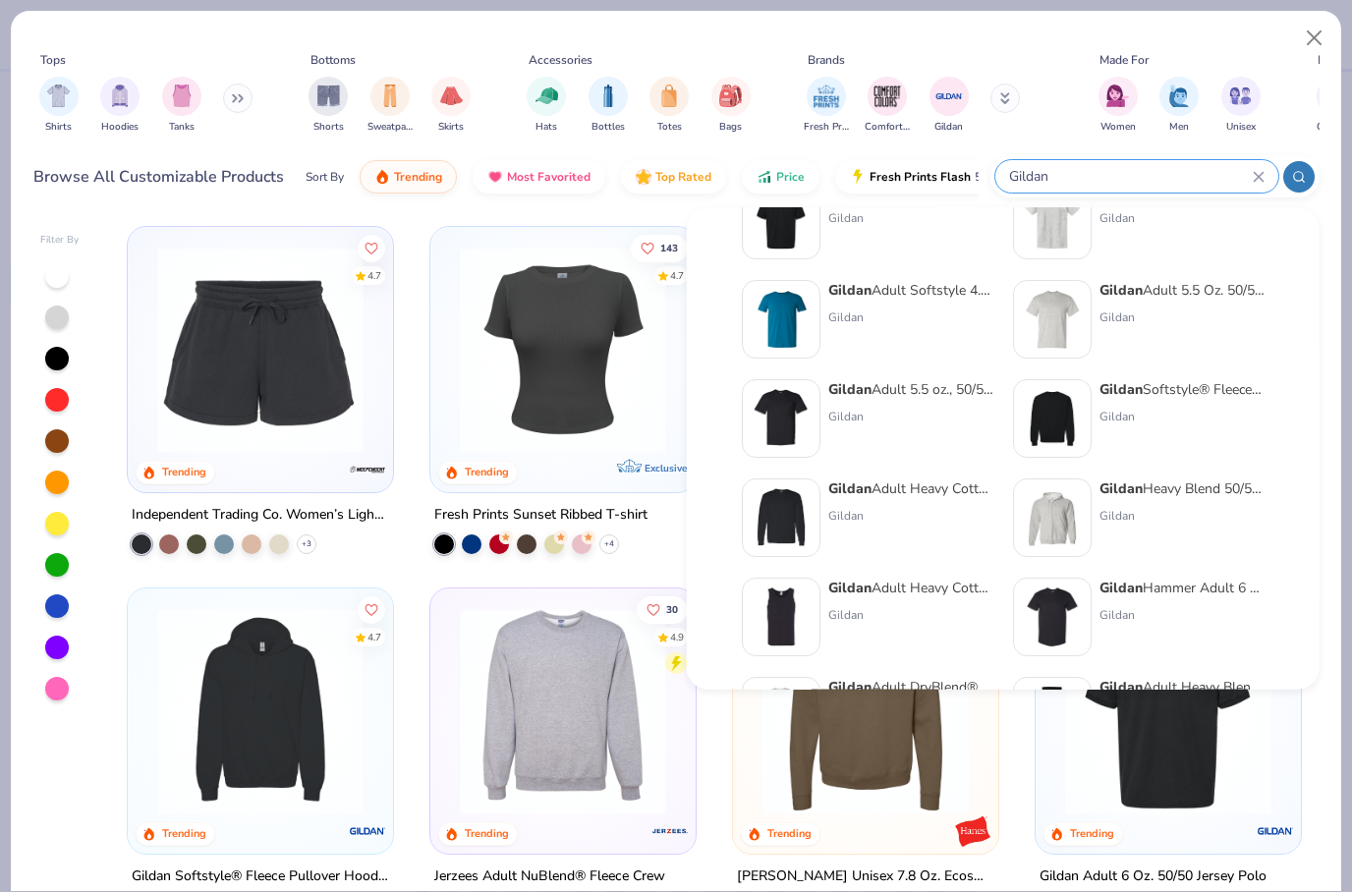
type input "Gildan"
click at [878, 607] on div "Gildan" at bounding box center [910, 616] width 165 height 18
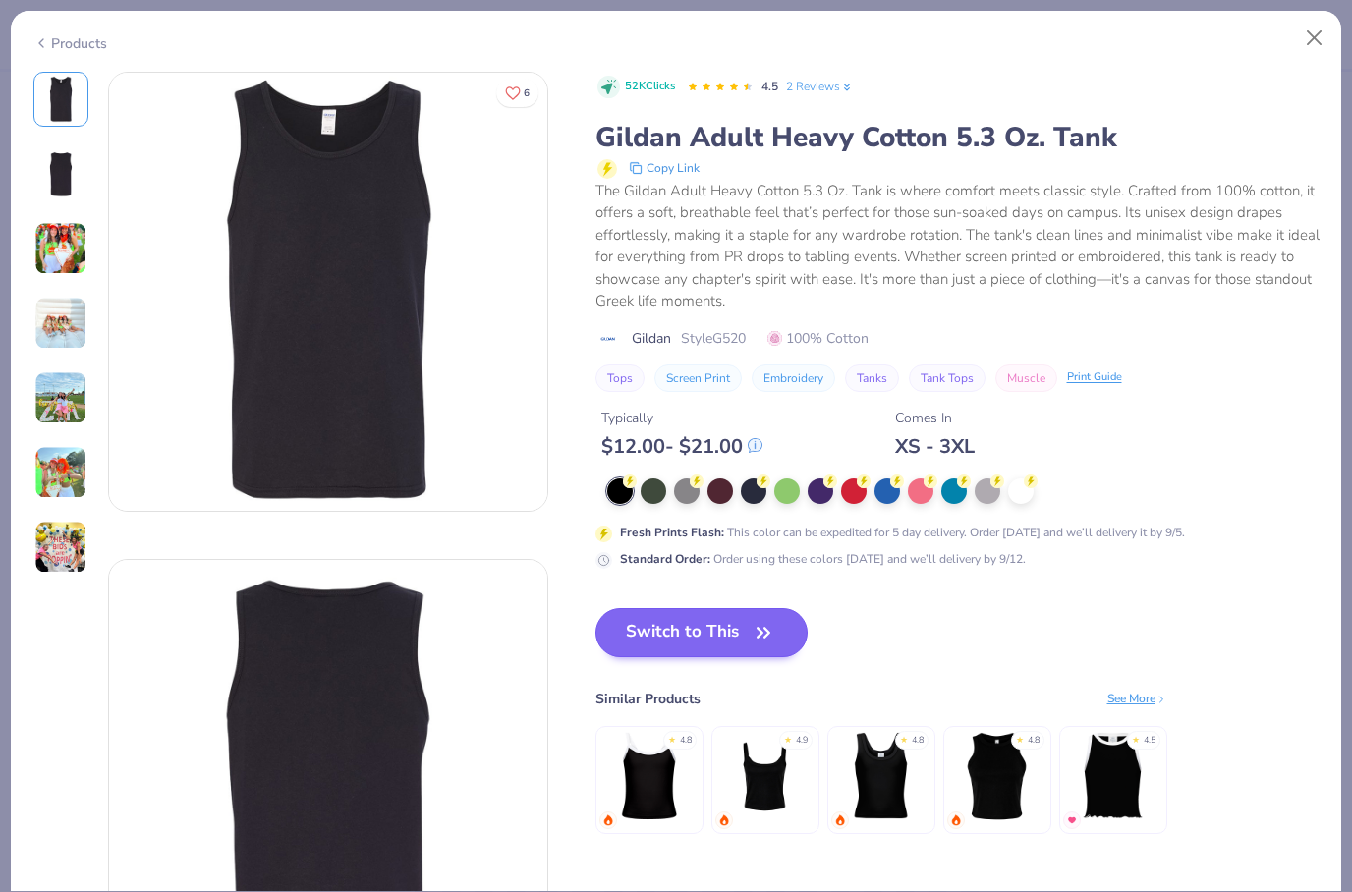
click at [704, 636] on button "Switch to This" at bounding box center [701, 632] width 213 height 49
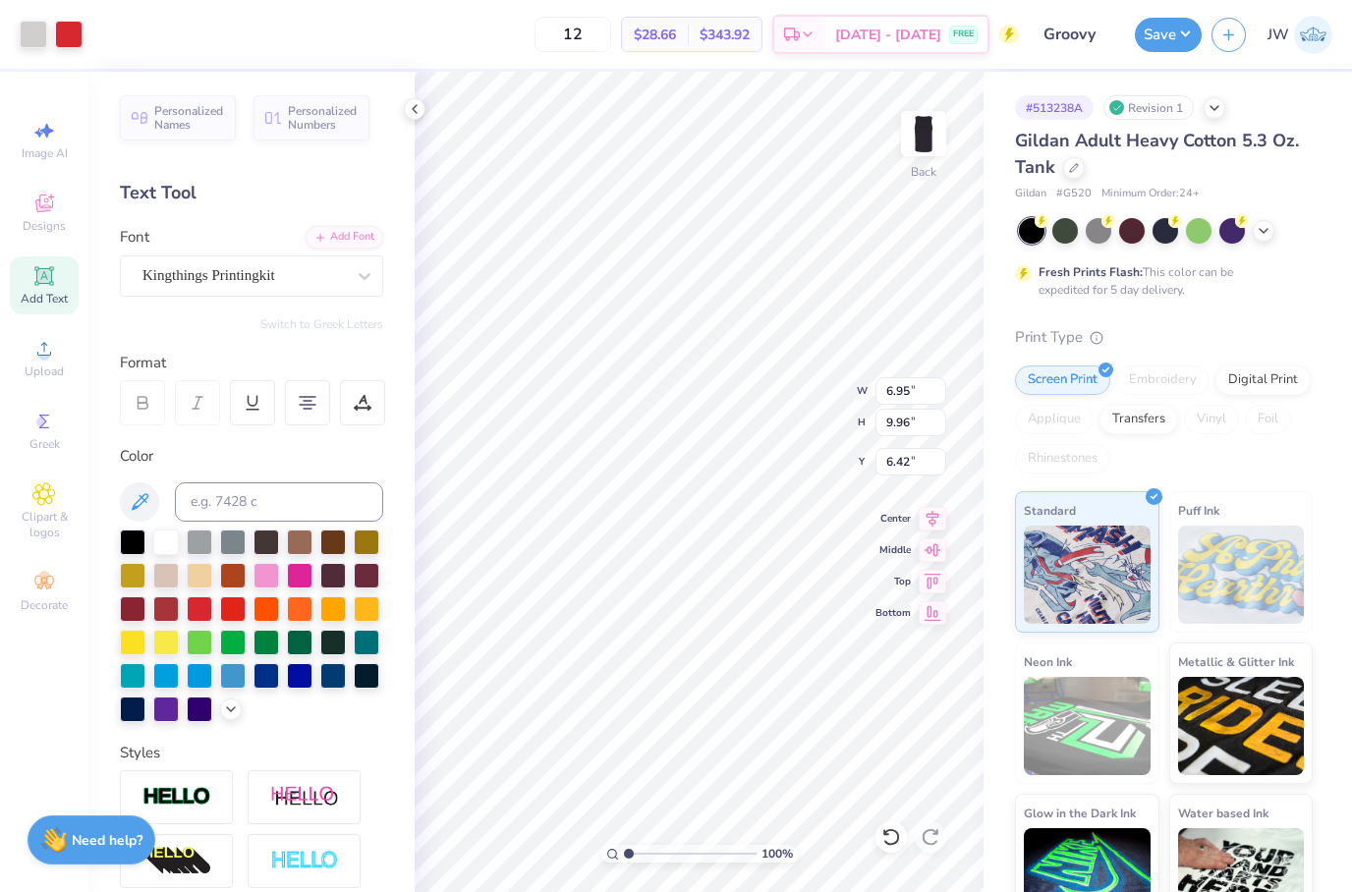
type input "2.32"
type input "8.30"
type input "11.89"
type input "2.35"
click at [1267, 227] on polyline at bounding box center [1263, 229] width 8 height 4
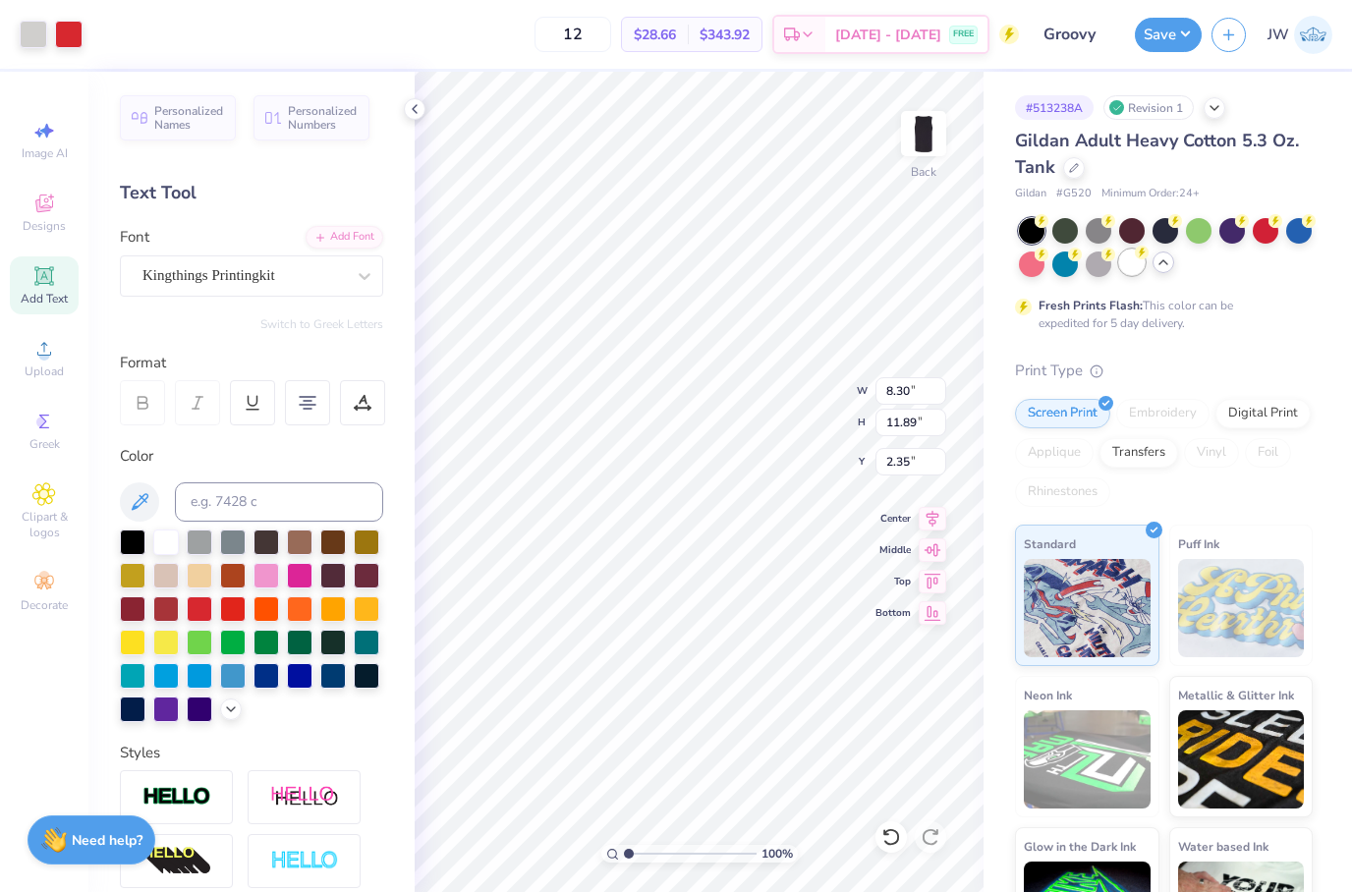
click at [1131, 264] on div at bounding box center [1132, 262] width 26 height 26
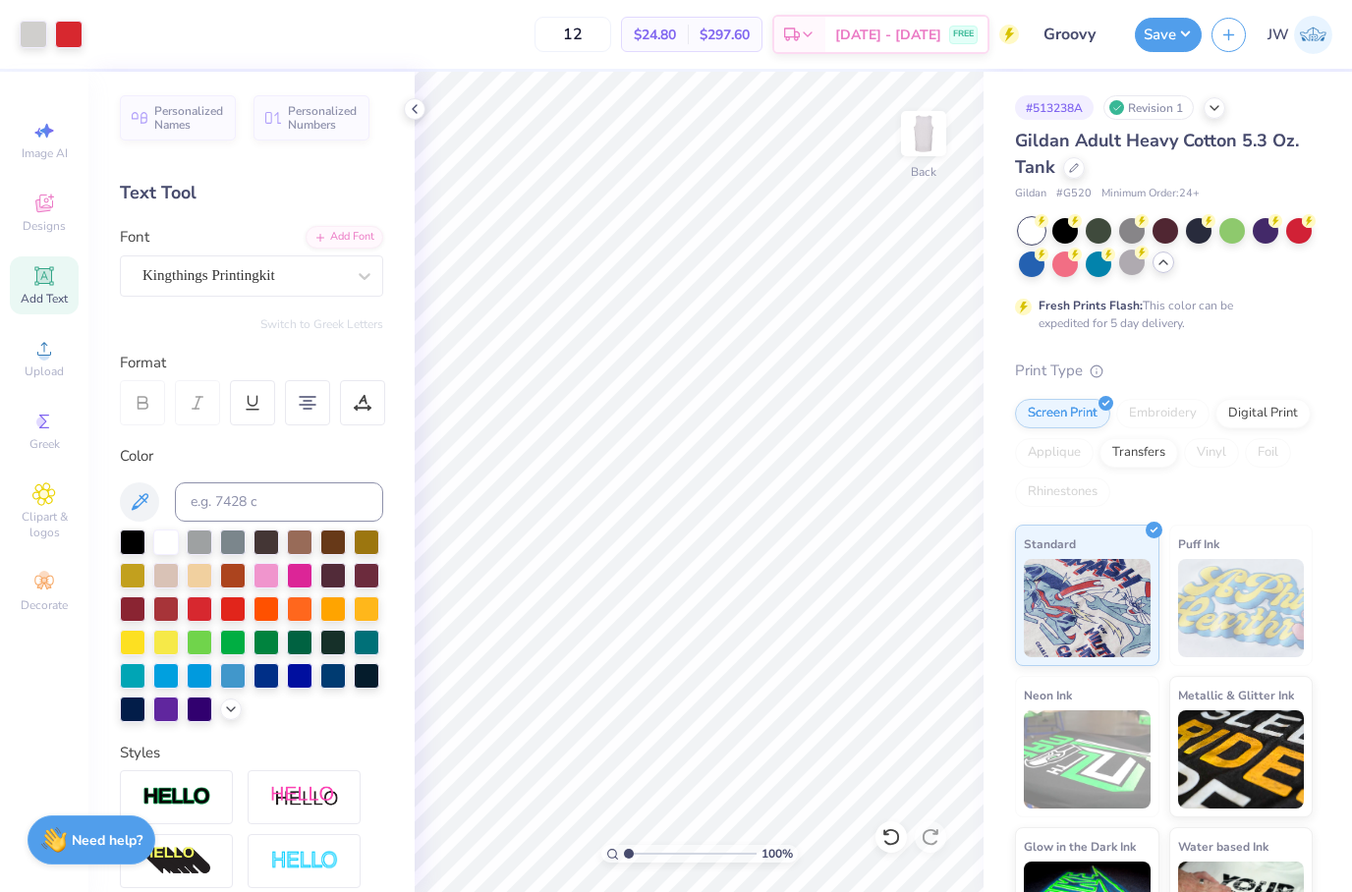
click at [1064, 181] on div "Gildan Adult Heavy Cotton 5.3 Oz. Tank Gildan # G520 Minimum Order: 24 +" at bounding box center [1164, 165] width 298 height 75
click at [1072, 176] on div at bounding box center [1074, 166] width 22 height 22
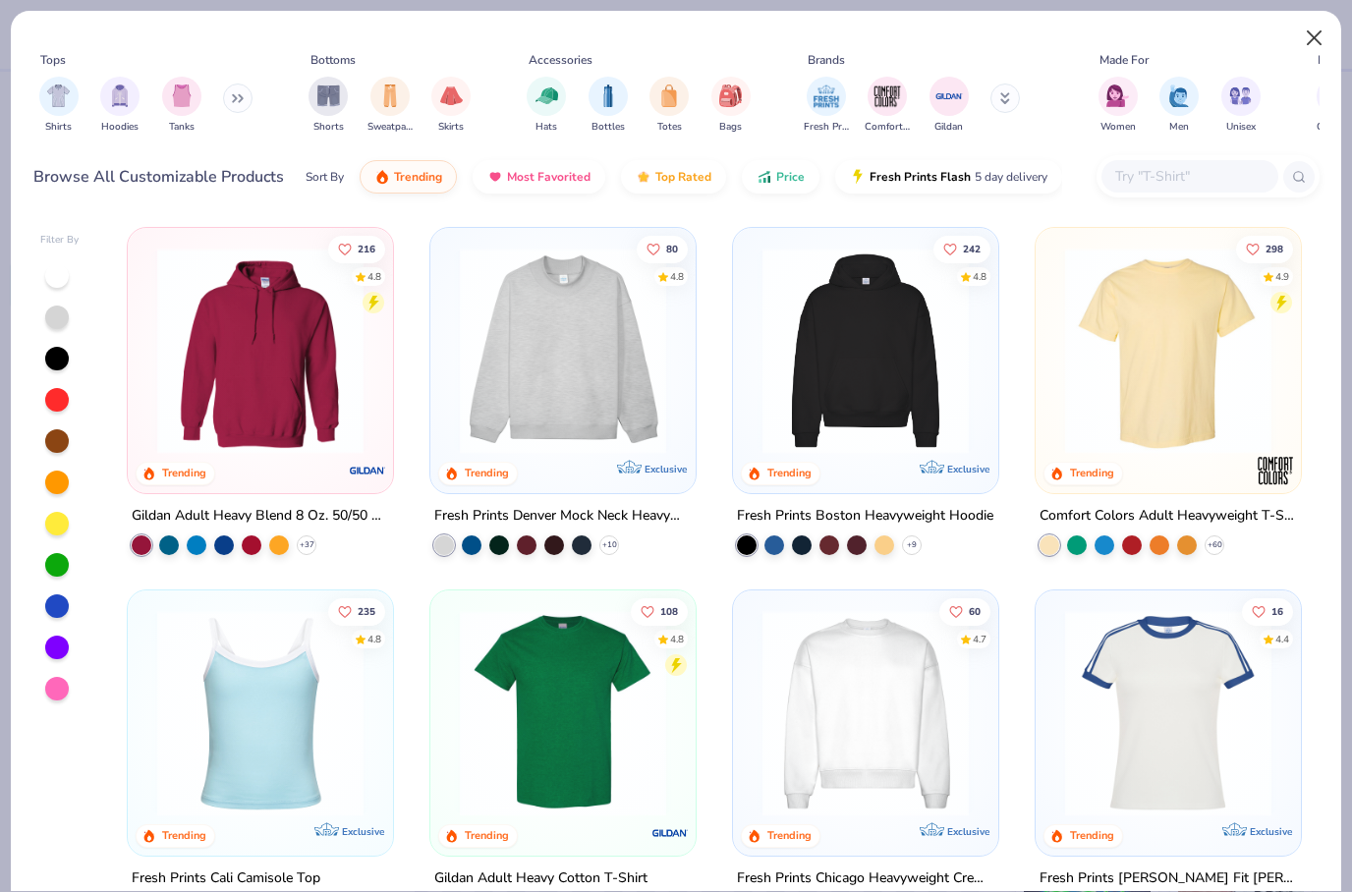
click at [1311, 37] on button "Close" at bounding box center [1314, 38] width 37 height 37
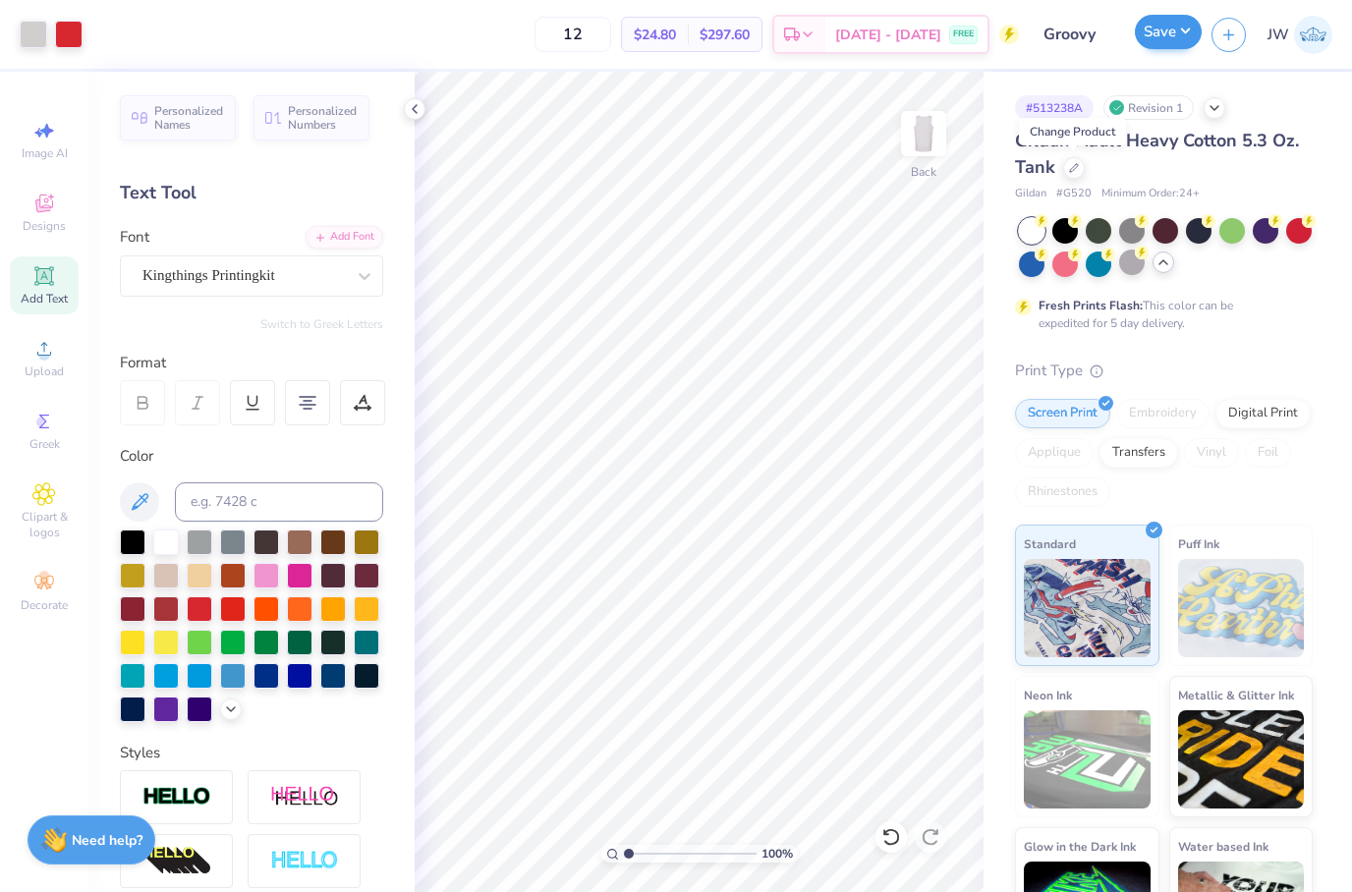
click at [1174, 25] on button "Save" at bounding box center [1167, 32] width 67 height 34
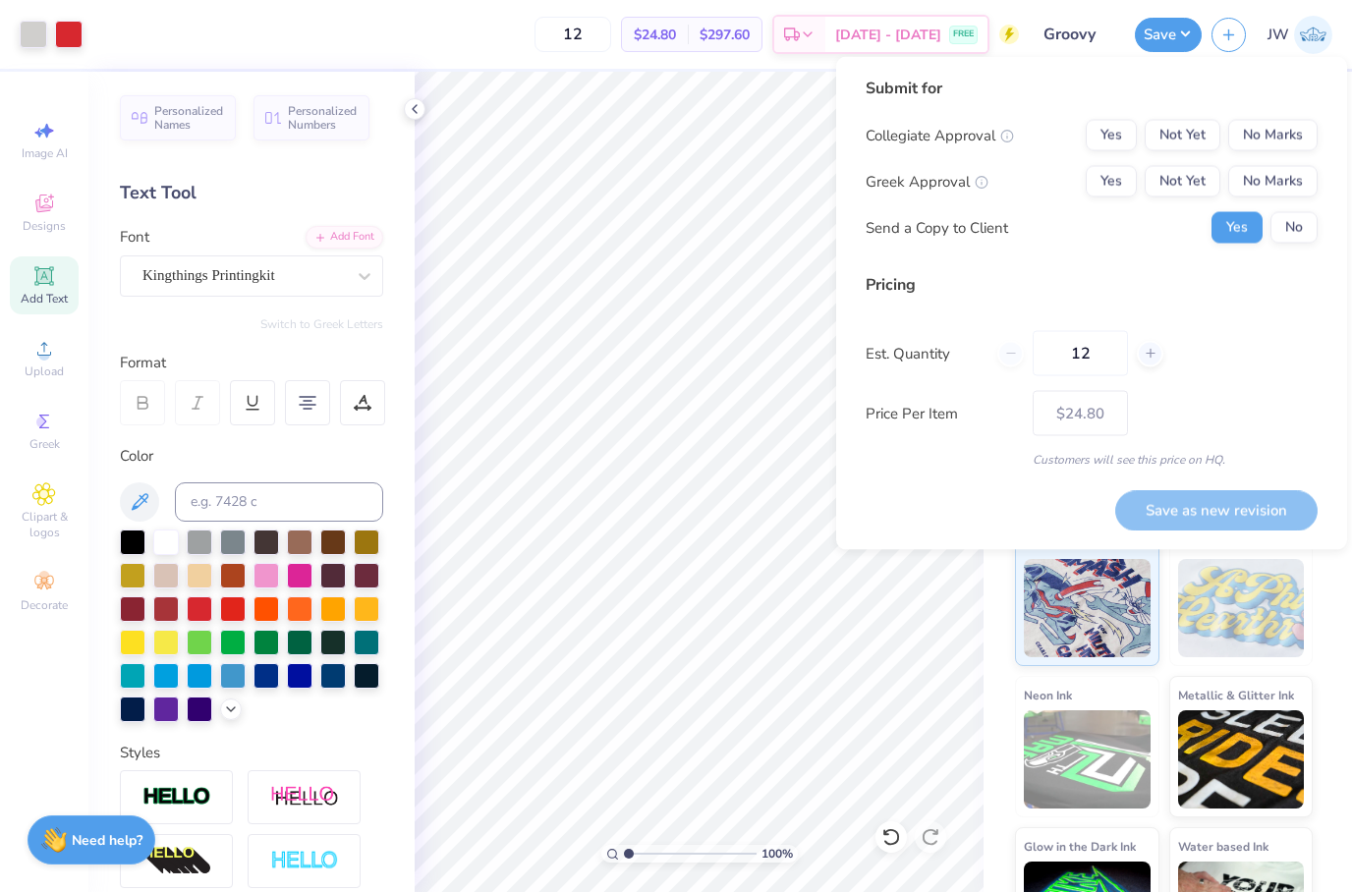
click at [1267, 156] on div "Collegiate Approval Yes Not Yet No Marks Greek Approval Yes Not Yet No Marks Se…" at bounding box center [1091, 182] width 452 height 124
click at [1267, 137] on button "No Marks" at bounding box center [1272, 135] width 89 height 31
click at [1268, 191] on button "No Marks" at bounding box center [1272, 181] width 89 height 31
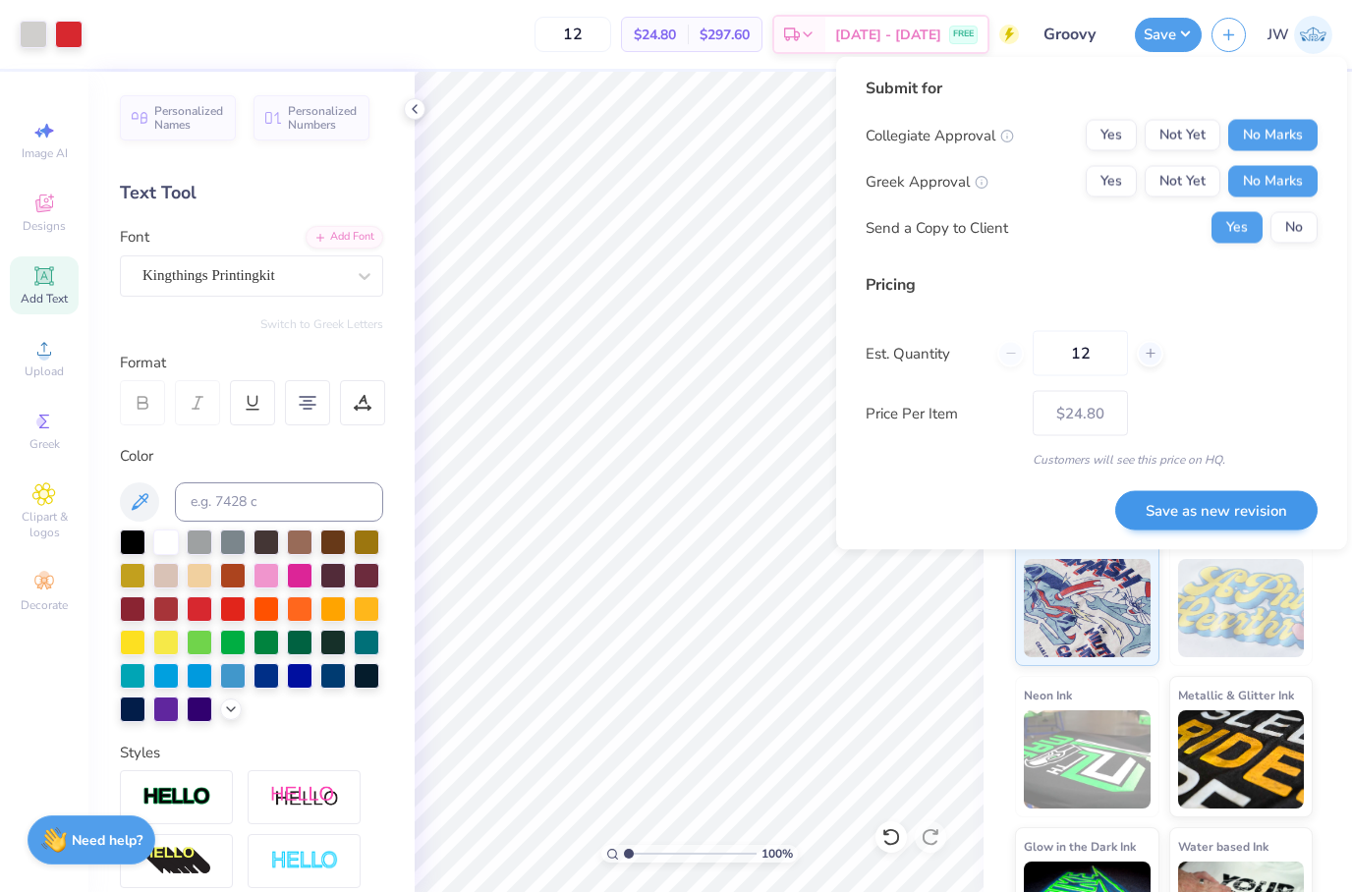
click at [1238, 508] on button "Save as new revision" at bounding box center [1216, 510] width 202 height 40
type input "$24.80"
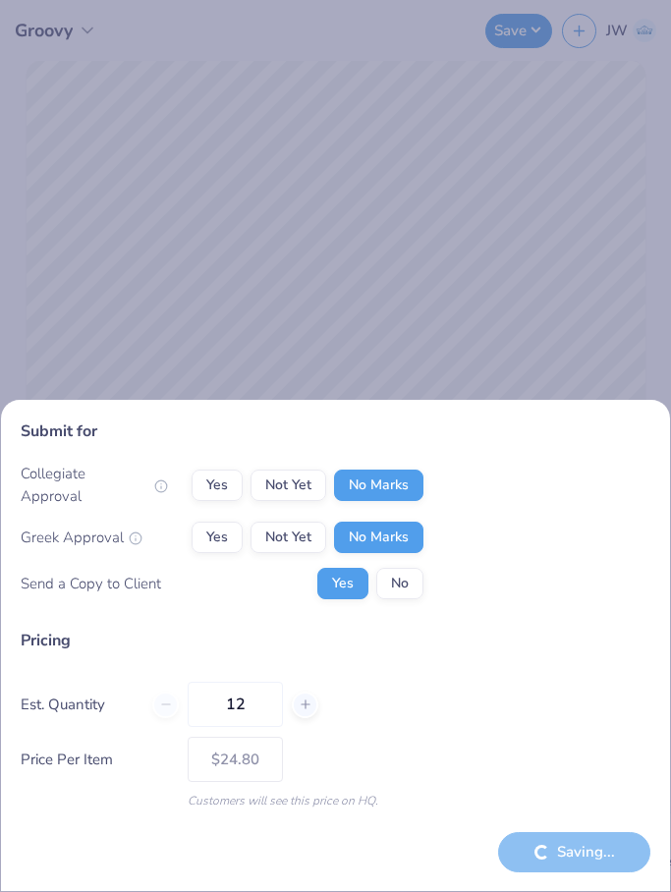
click at [460, 141] on div "Submit for Collegiate Approval Yes Not Yet No Marks Greek Approval Yes Not Yet …" at bounding box center [335, 446] width 671 height 892
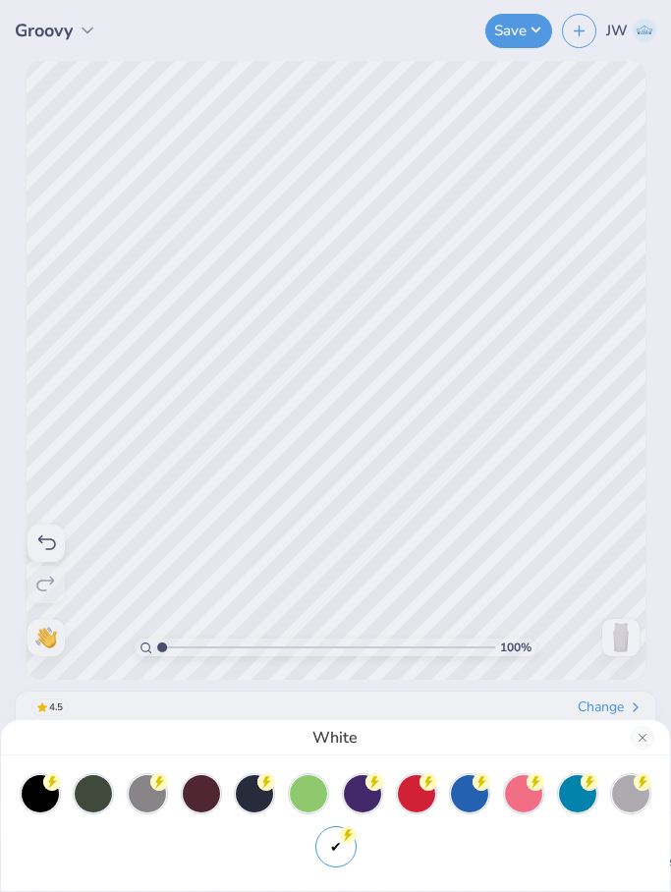
click at [524, 30] on div "White" at bounding box center [335, 446] width 671 height 892
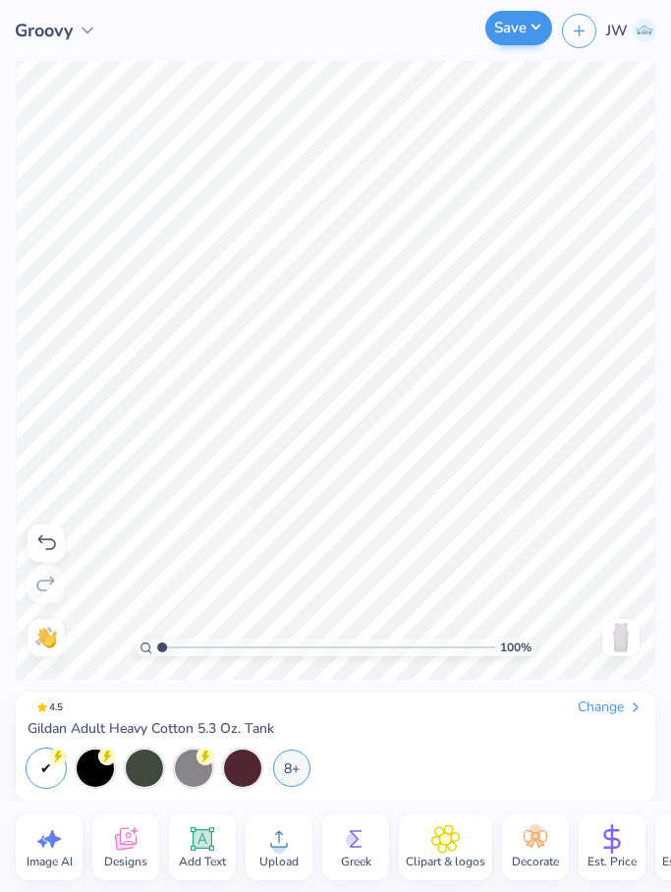
click at [525, 31] on button "Save" at bounding box center [518, 28] width 67 height 34
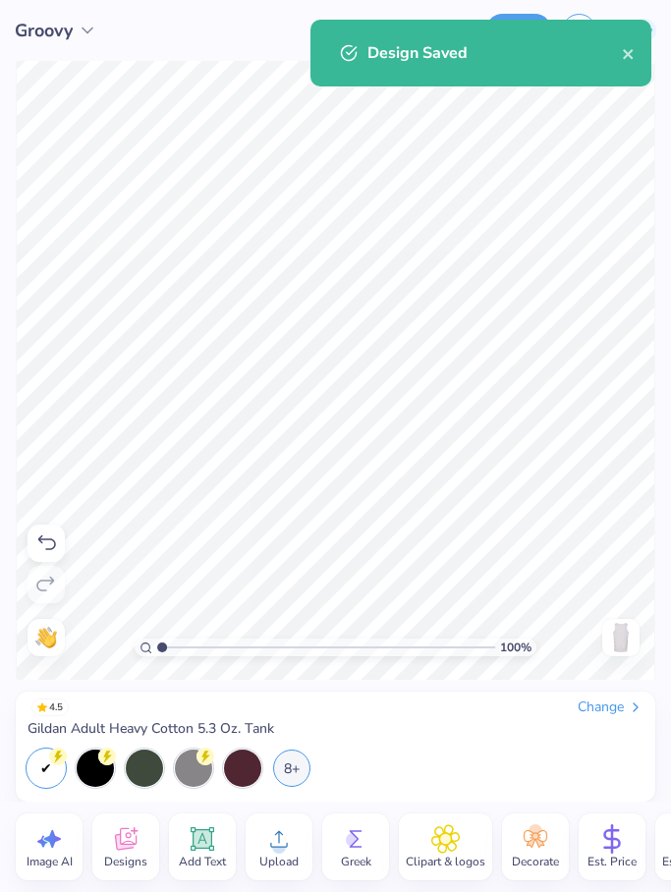
click at [639, 63] on div "Design Saved" at bounding box center [480, 53] width 341 height 67
click at [636, 59] on div "Design Saved" at bounding box center [480, 53] width 341 height 67
click at [632, 53] on icon "close" at bounding box center [629, 54] width 14 height 16
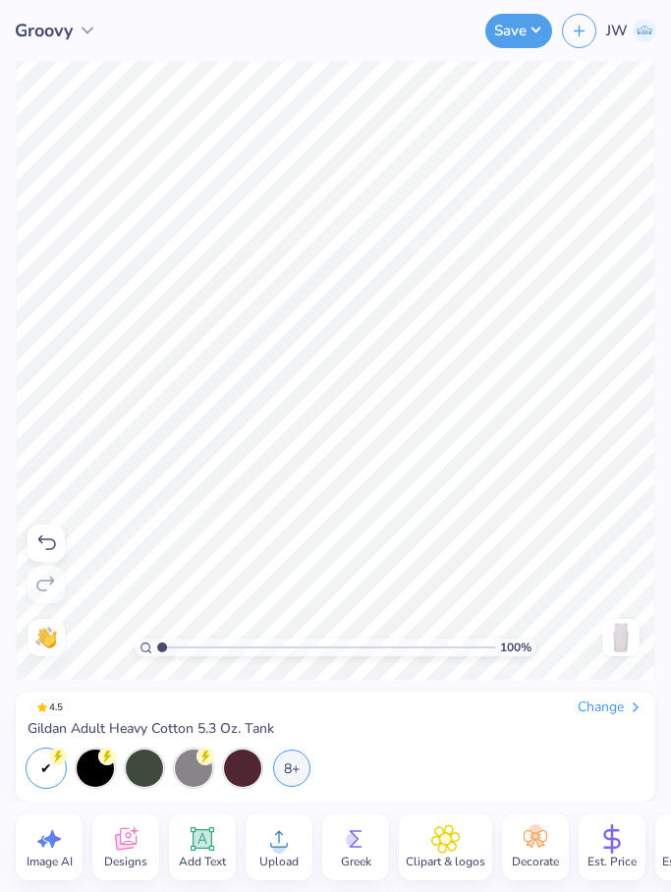
click at [523, 41] on div "Design Saved" at bounding box center [480, 60] width 349 height 89
click at [519, 33] on button "Save" at bounding box center [518, 28] width 67 height 34
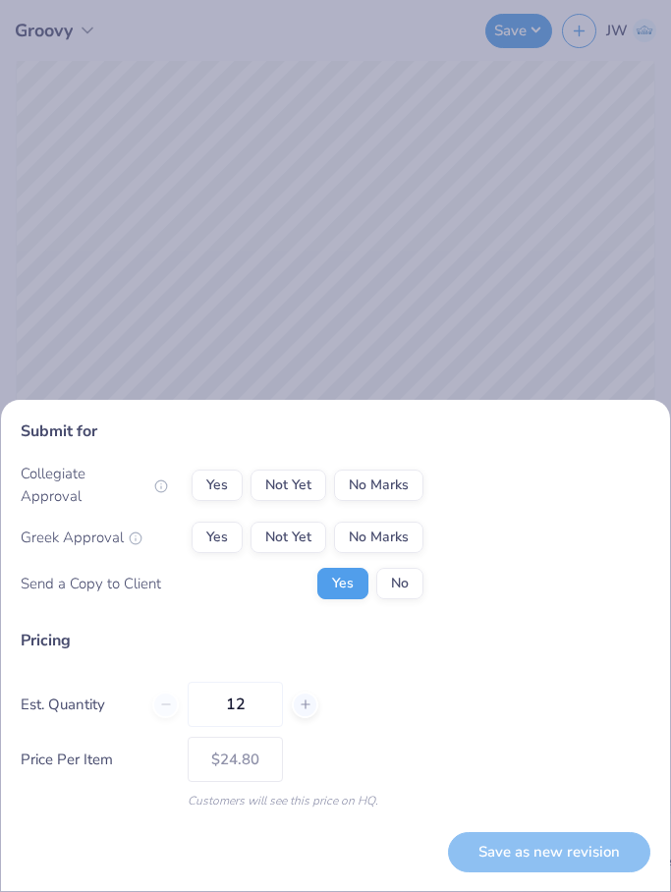
click at [481, 258] on div "Submit for Collegiate Approval Yes Not Yet No Marks Greek Approval Yes Not Yet …" at bounding box center [335, 446] width 671 height 892
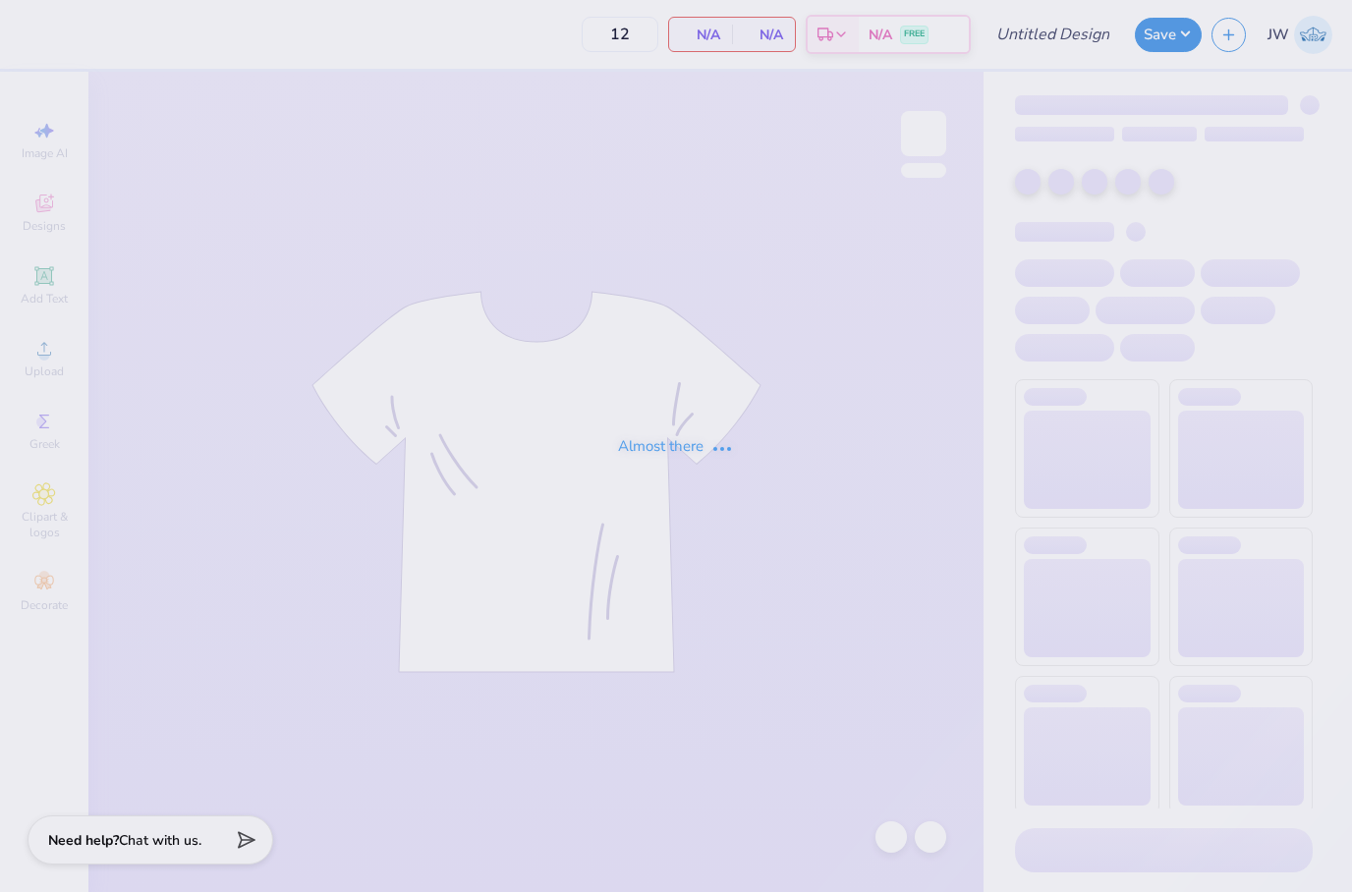
type input "TAG proto"
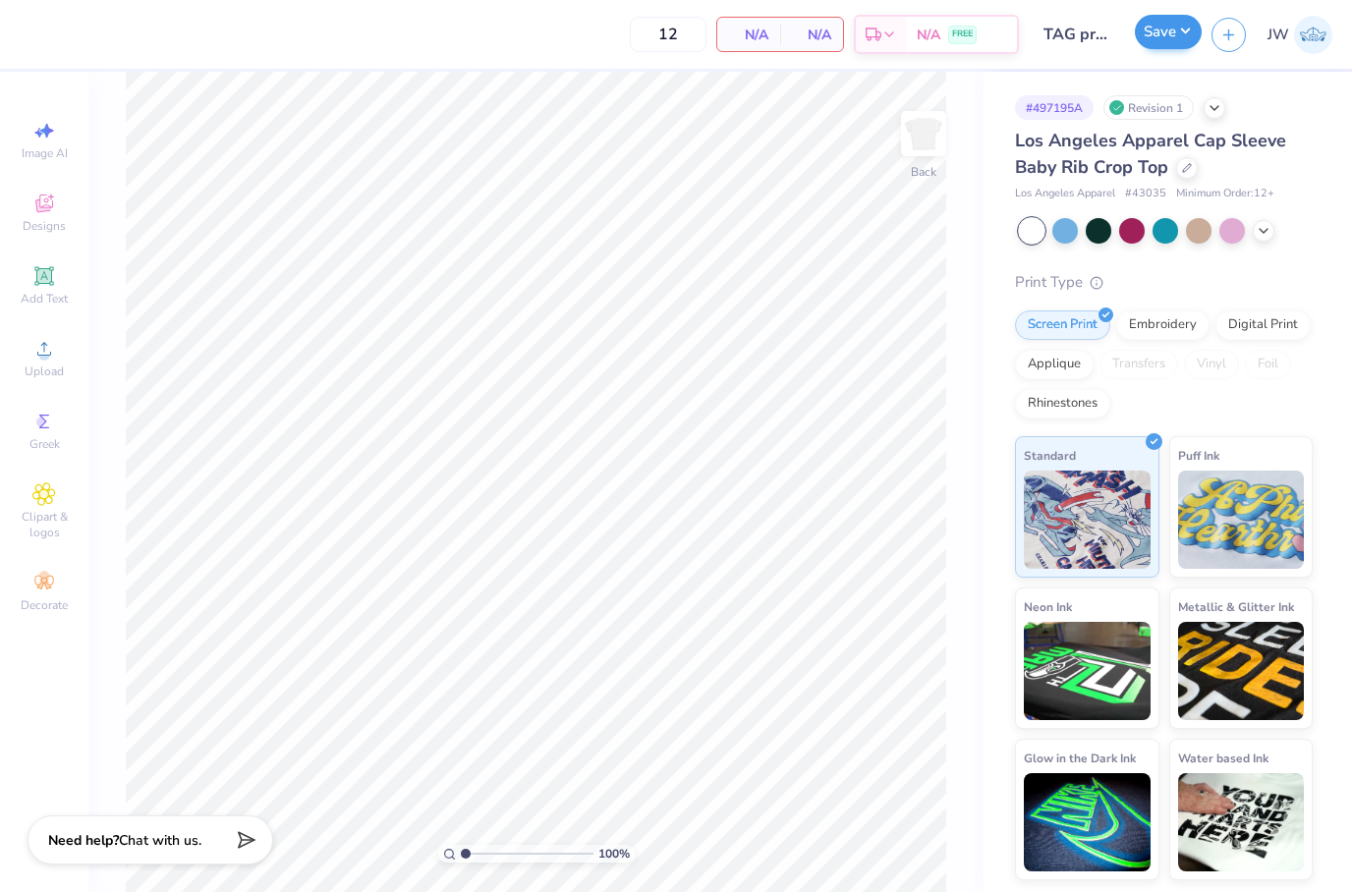
click at [1186, 36] on button "Save" at bounding box center [1167, 32] width 67 height 34
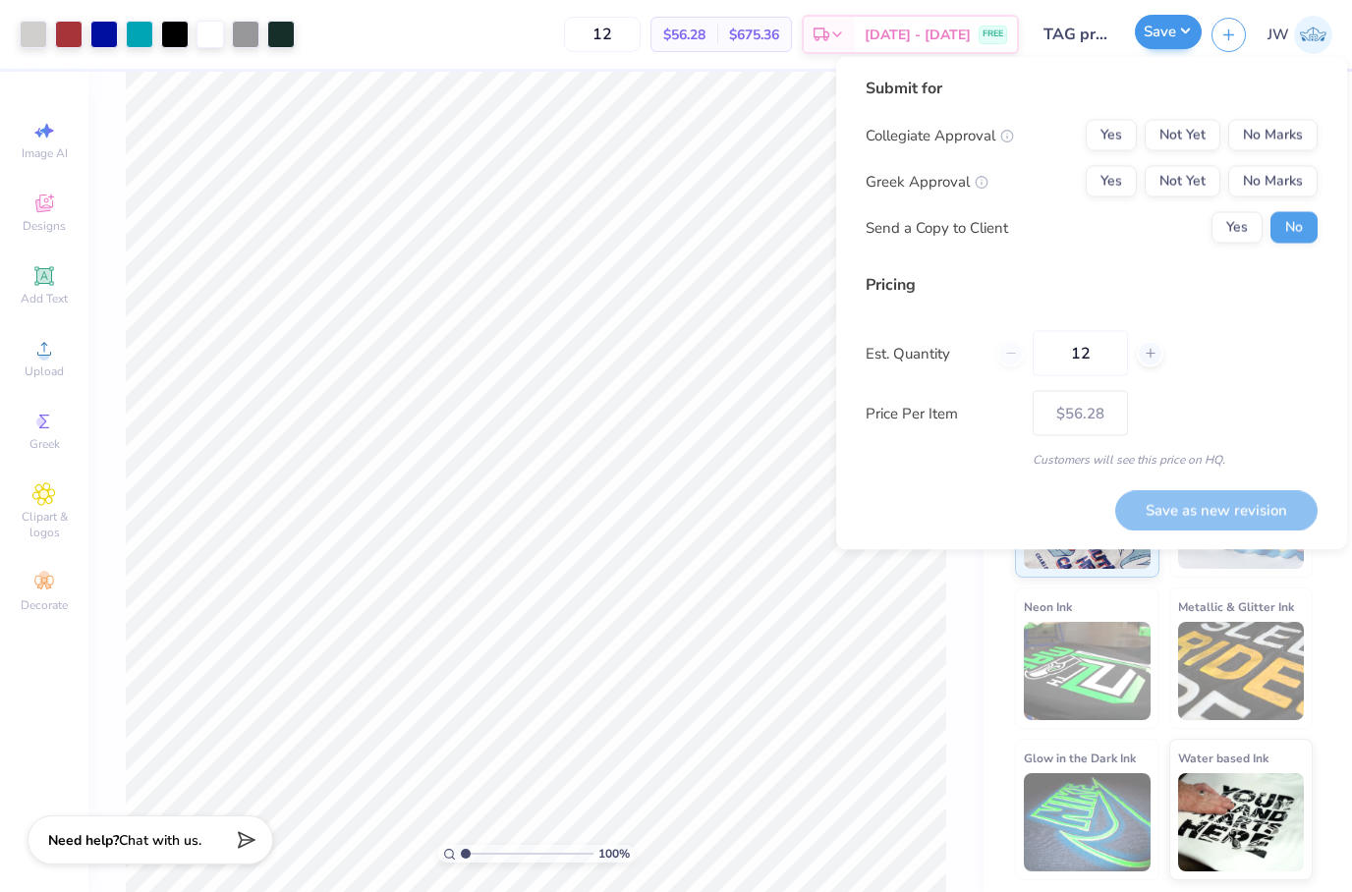
click at [1184, 35] on button "Save" at bounding box center [1167, 32] width 67 height 34
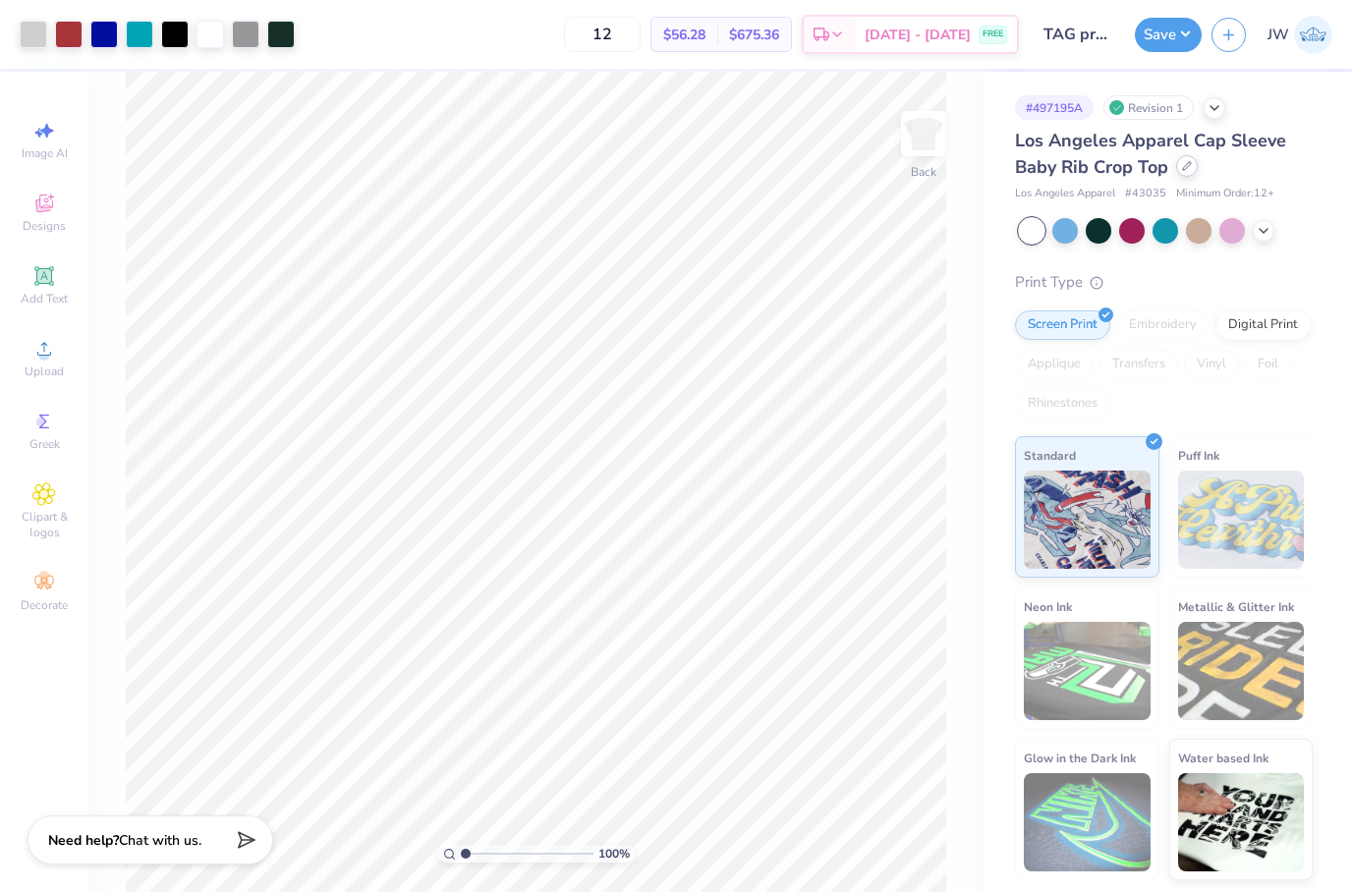
click at [1187, 176] on div at bounding box center [1187, 166] width 22 height 22
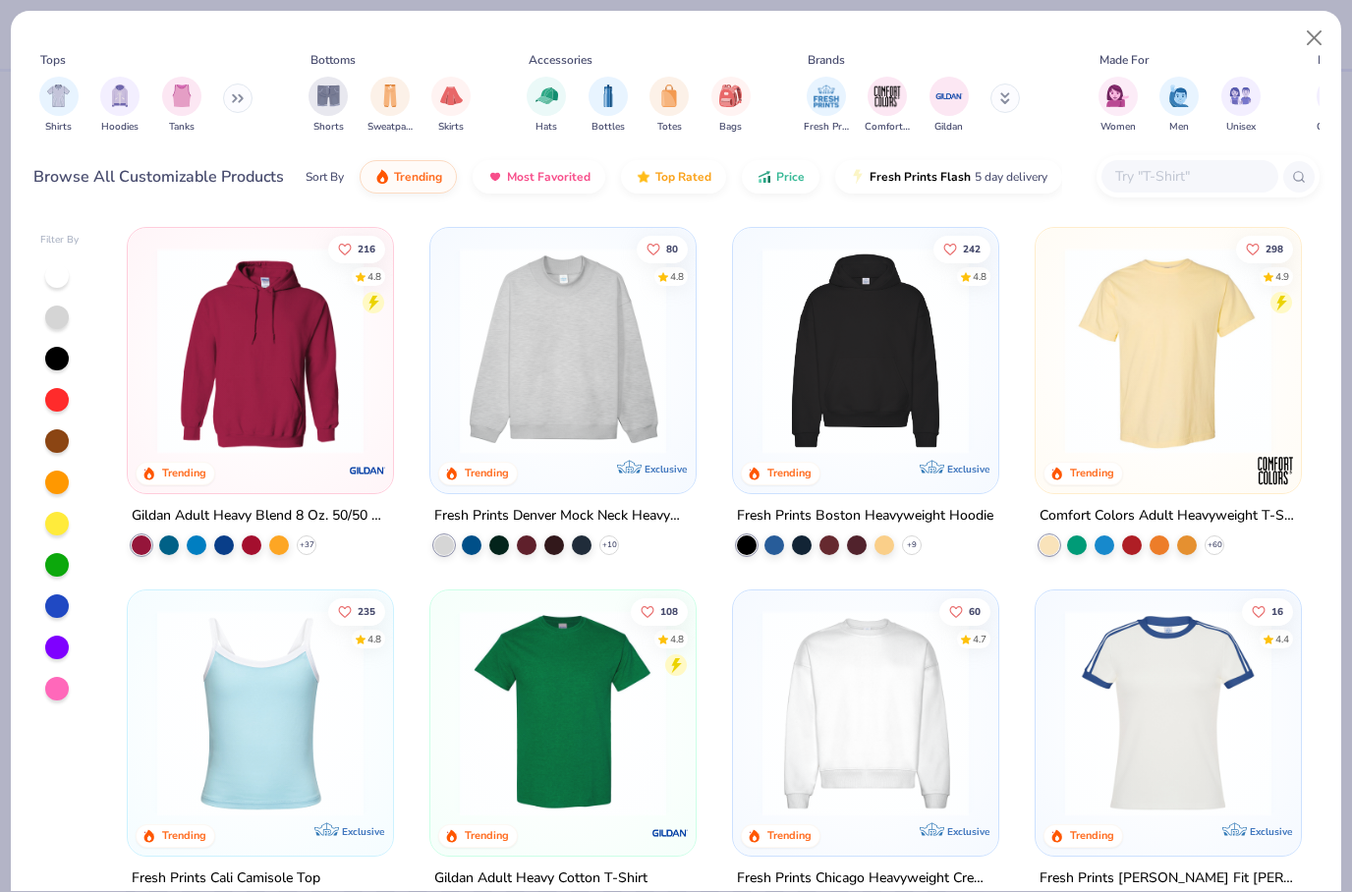
click at [1146, 180] on input "text" at bounding box center [1188, 176] width 151 height 23
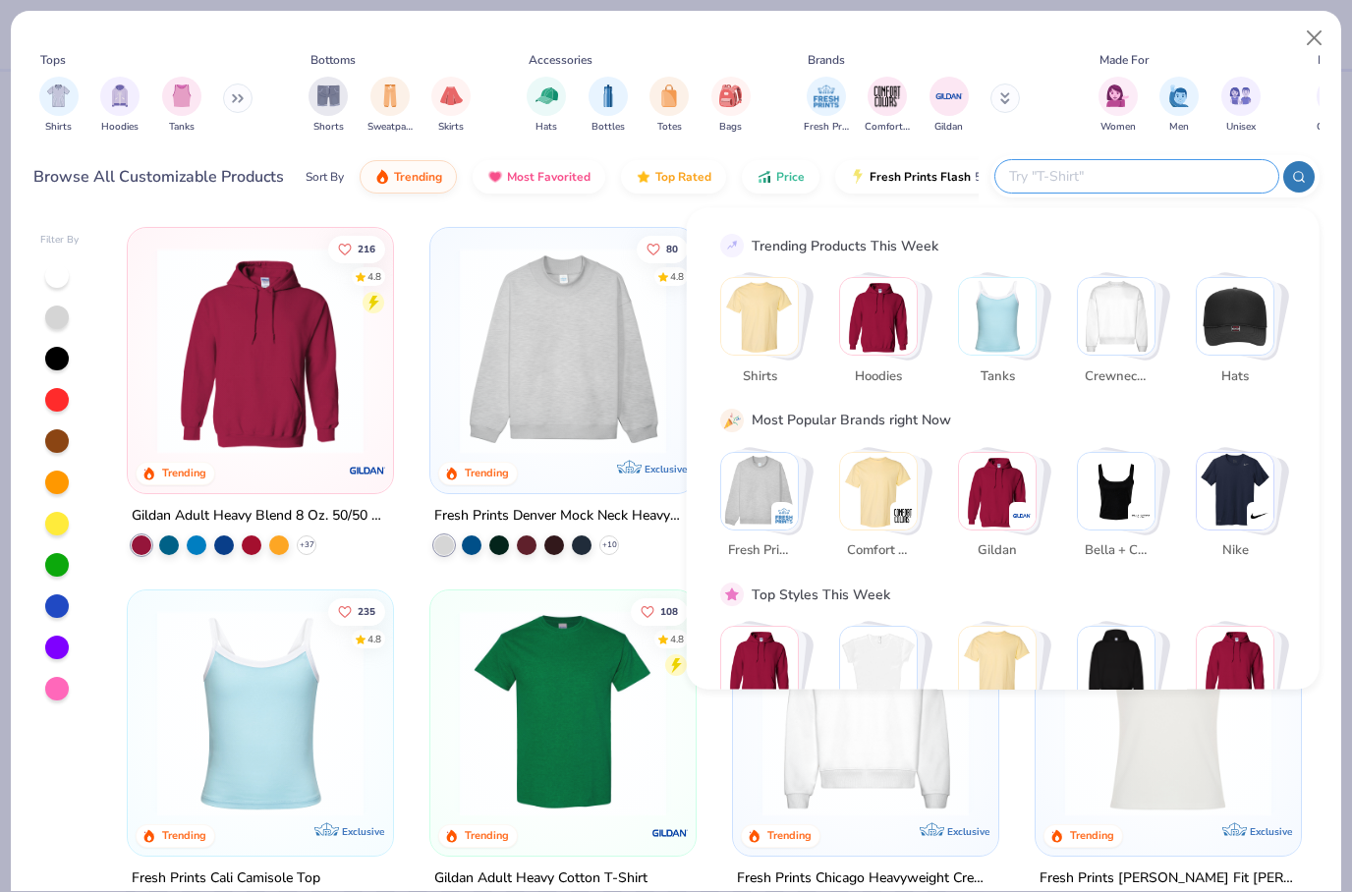
type input "H"
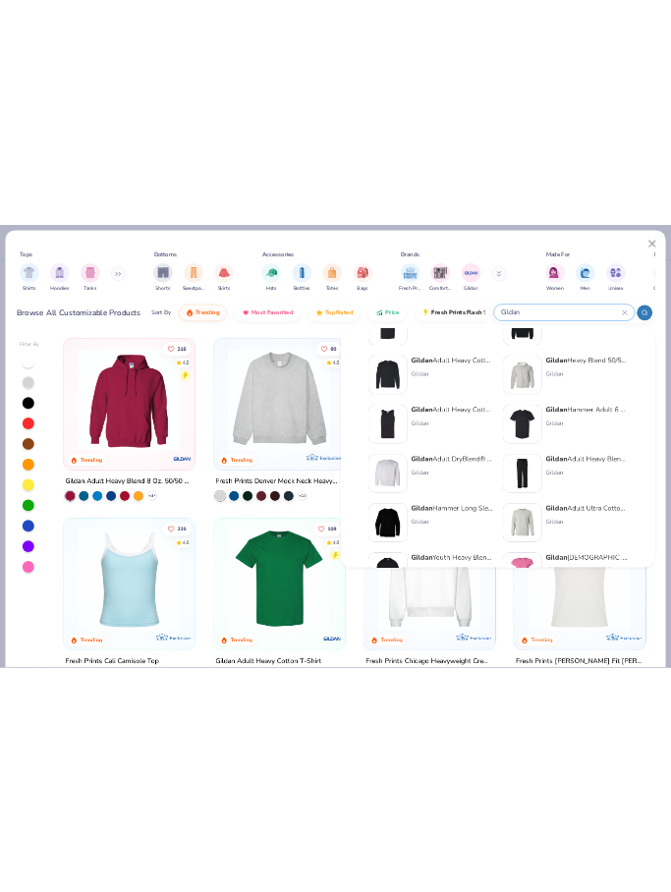
scroll to position [585, 0]
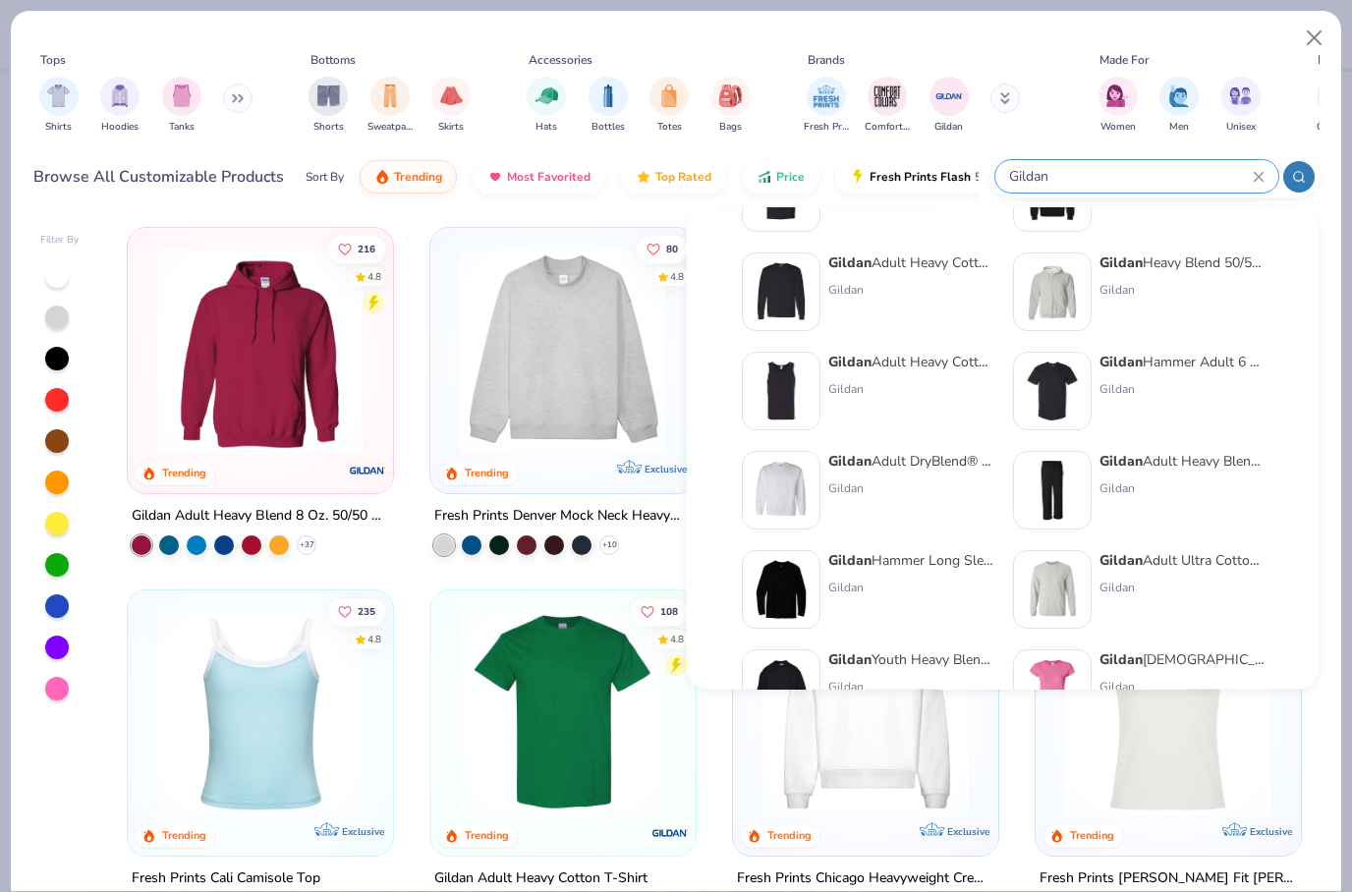
type input "Gildan"
click at [932, 374] on div "Gildan Adult Heavy Cotton 5.3 Oz. Tank Gildan" at bounding box center [910, 392] width 165 height 79
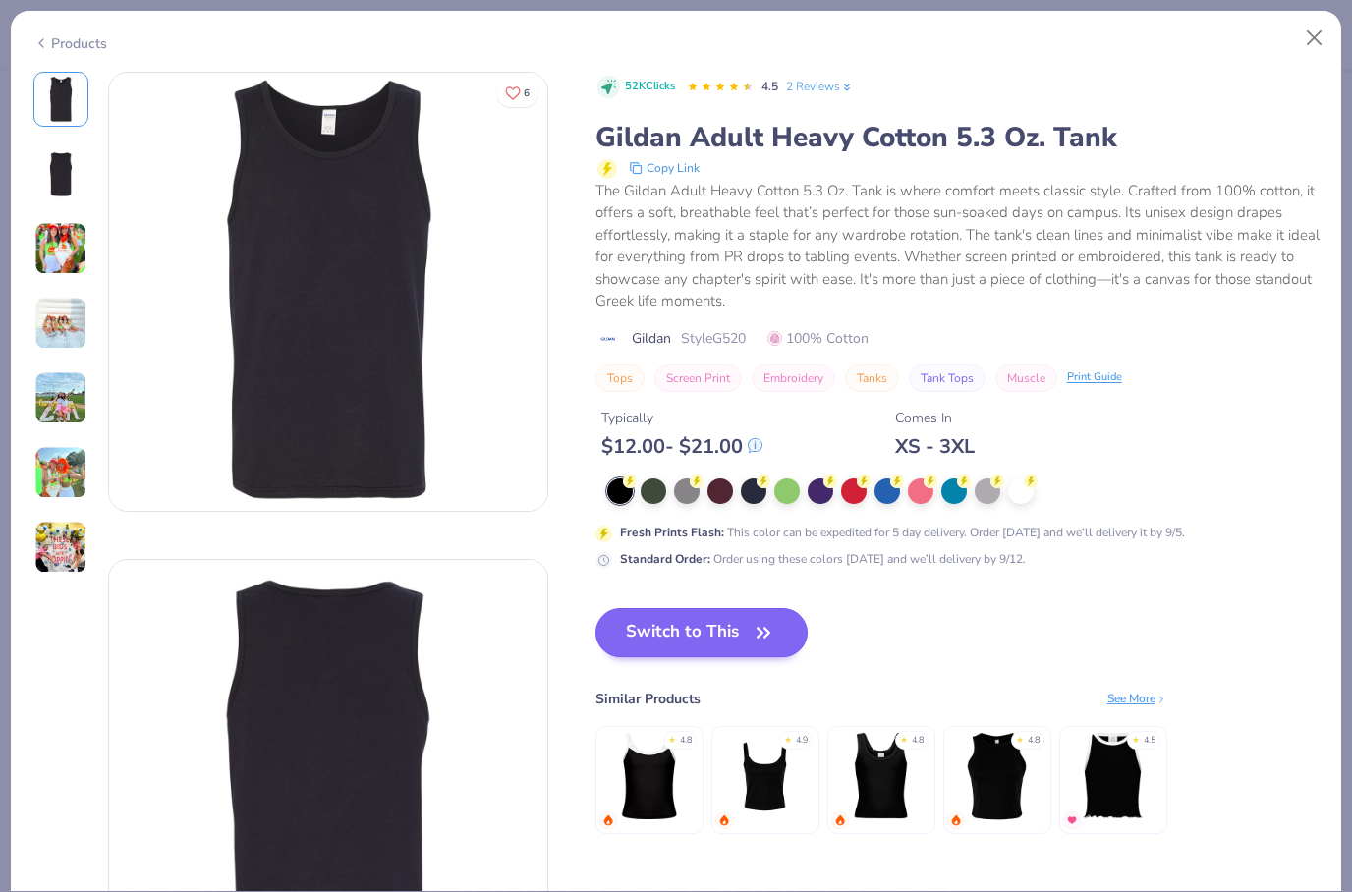
click at [677, 620] on button "Switch to This" at bounding box center [701, 632] width 213 height 49
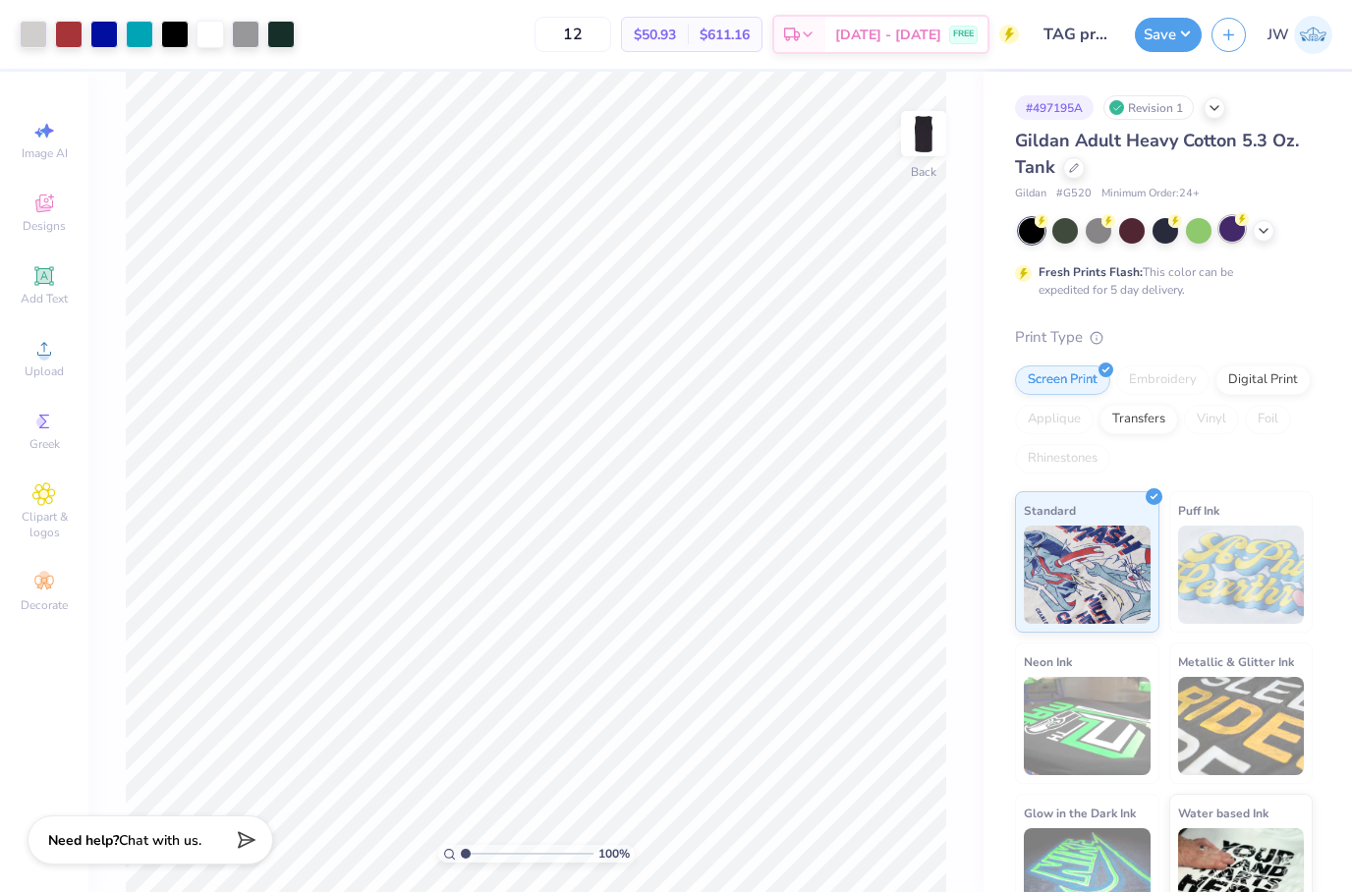
click at [1230, 233] on div at bounding box center [1232, 229] width 26 height 26
click at [1078, 226] on icon at bounding box center [1075, 219] width 14 height 14
click at [1269, 232] on icon at bounding box center [1263, 229] width 16 height 16
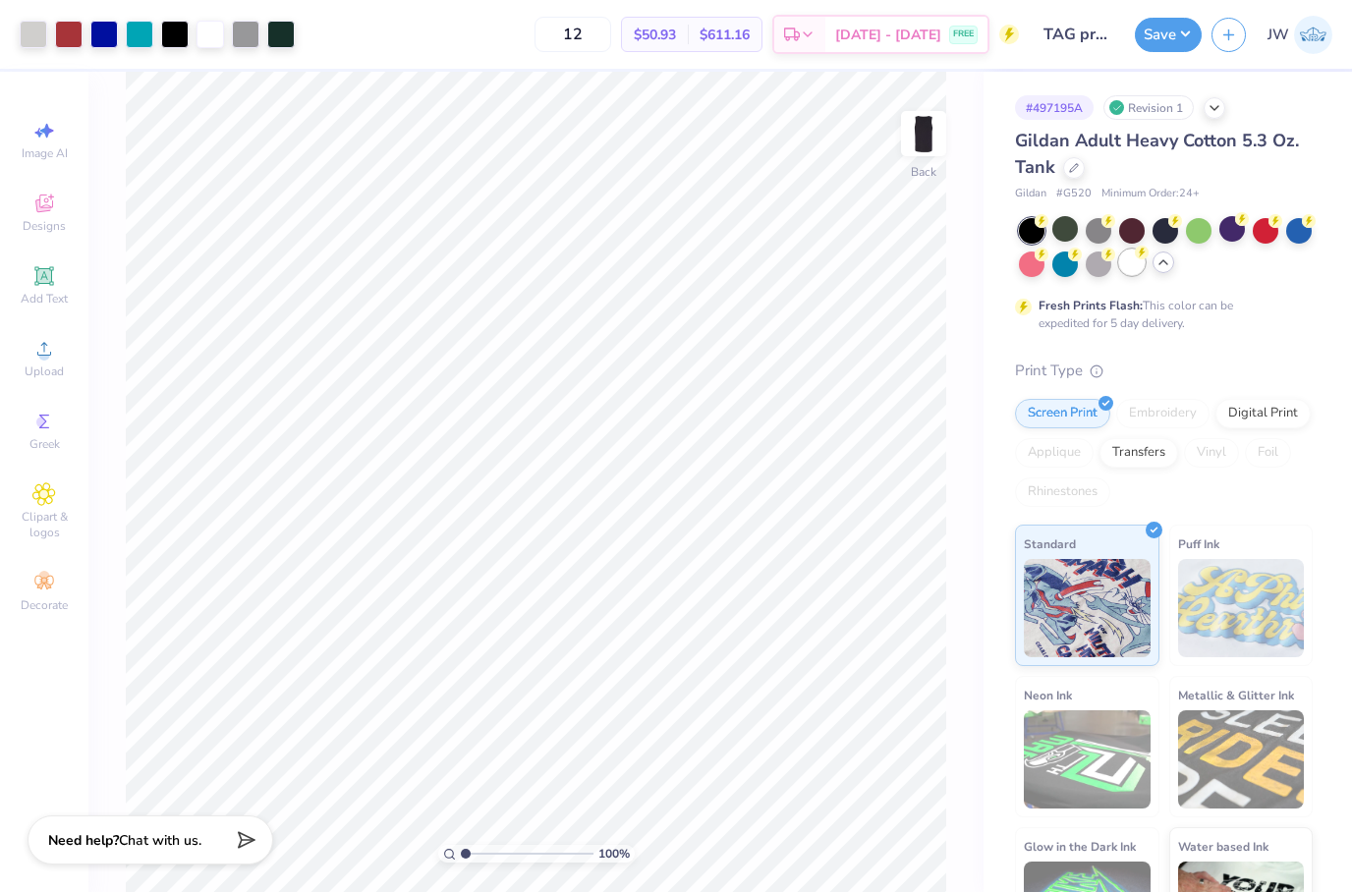
click at [1123, 270] on div at bounding box center [1132, 262] width 26 height 26
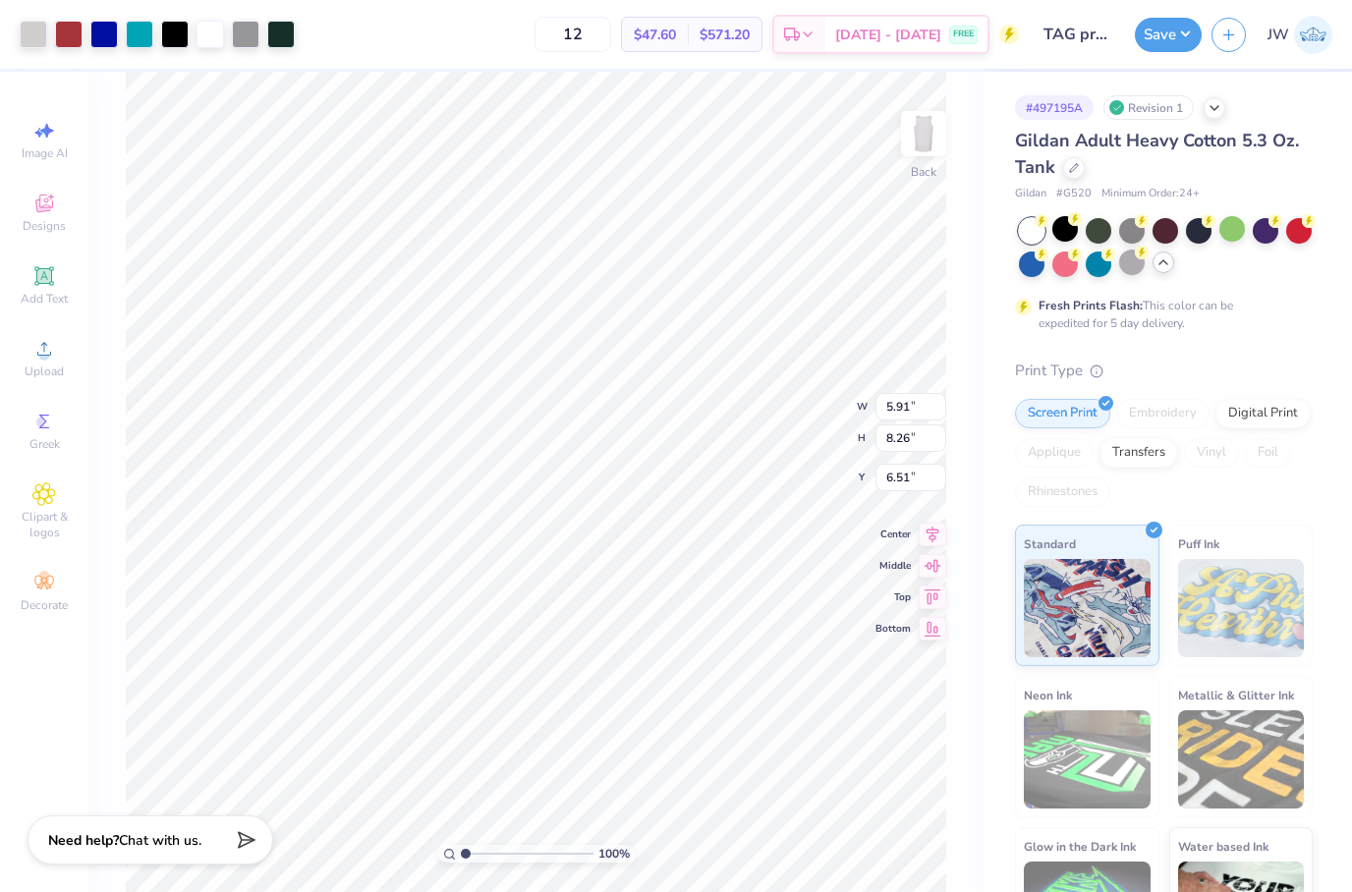
type input "3.09"
type input "8.33"
type input "11.65"
type input "2.41"
type input "2.37"
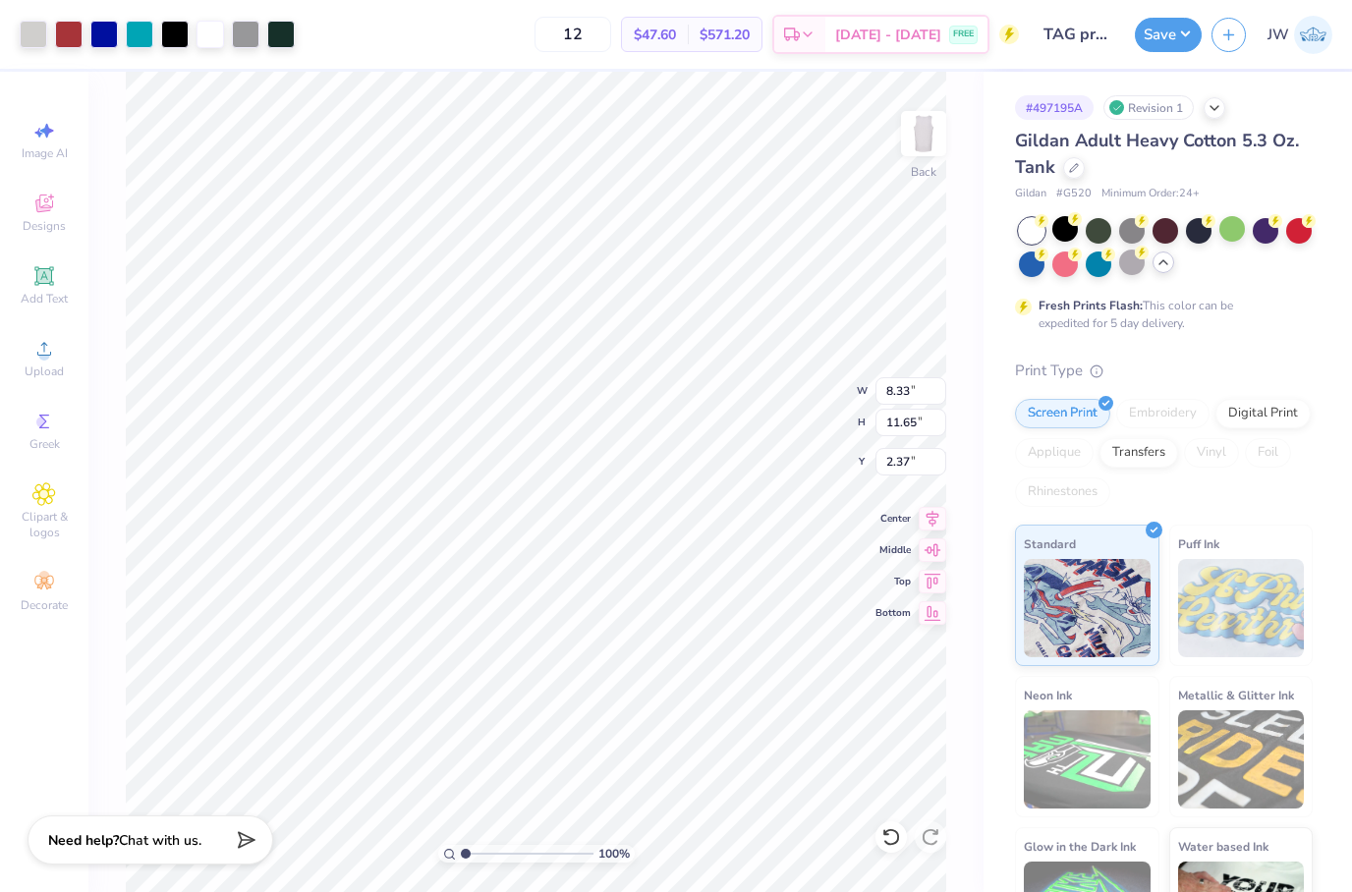
type input "7.10"
type input "9.93"
type input "4.10"
click at [1163, 39] on button "Save" at bounding box center [1167, 32] width 67 height 34
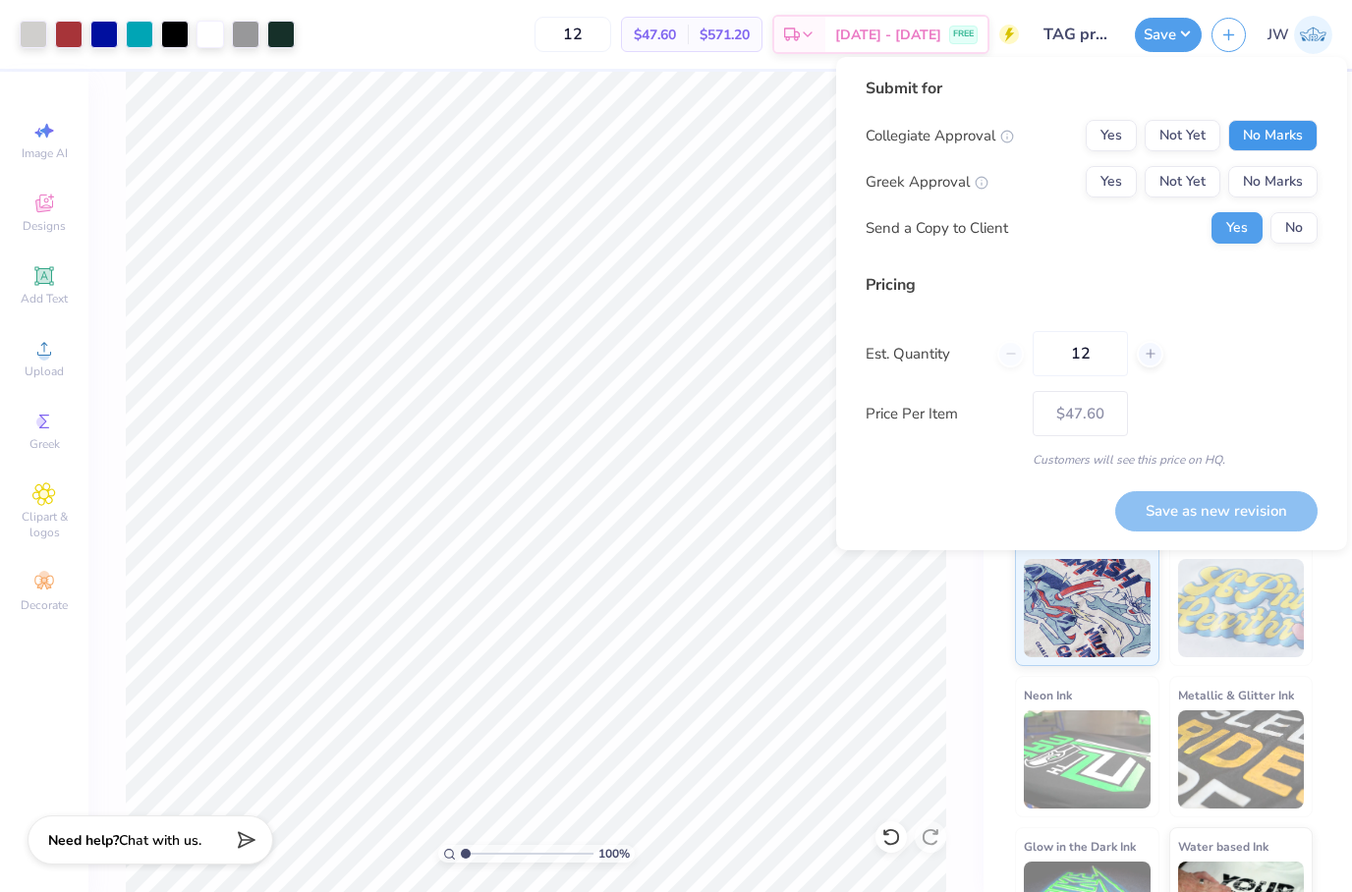
click at [1309, 139] on button "No Marks" at bounding box center [1272, 135] width 89 height 31
click at [1305, 168] on button "No Marks" at bounding box center [1272, 181] width 89 height 31
click at [1184, 512] on button "Save as new revision" at bounding box center [1216, 511] width 202 height 40
type input "$47.60"
